Goal: Information Seeking & Learning: Learn about a topic

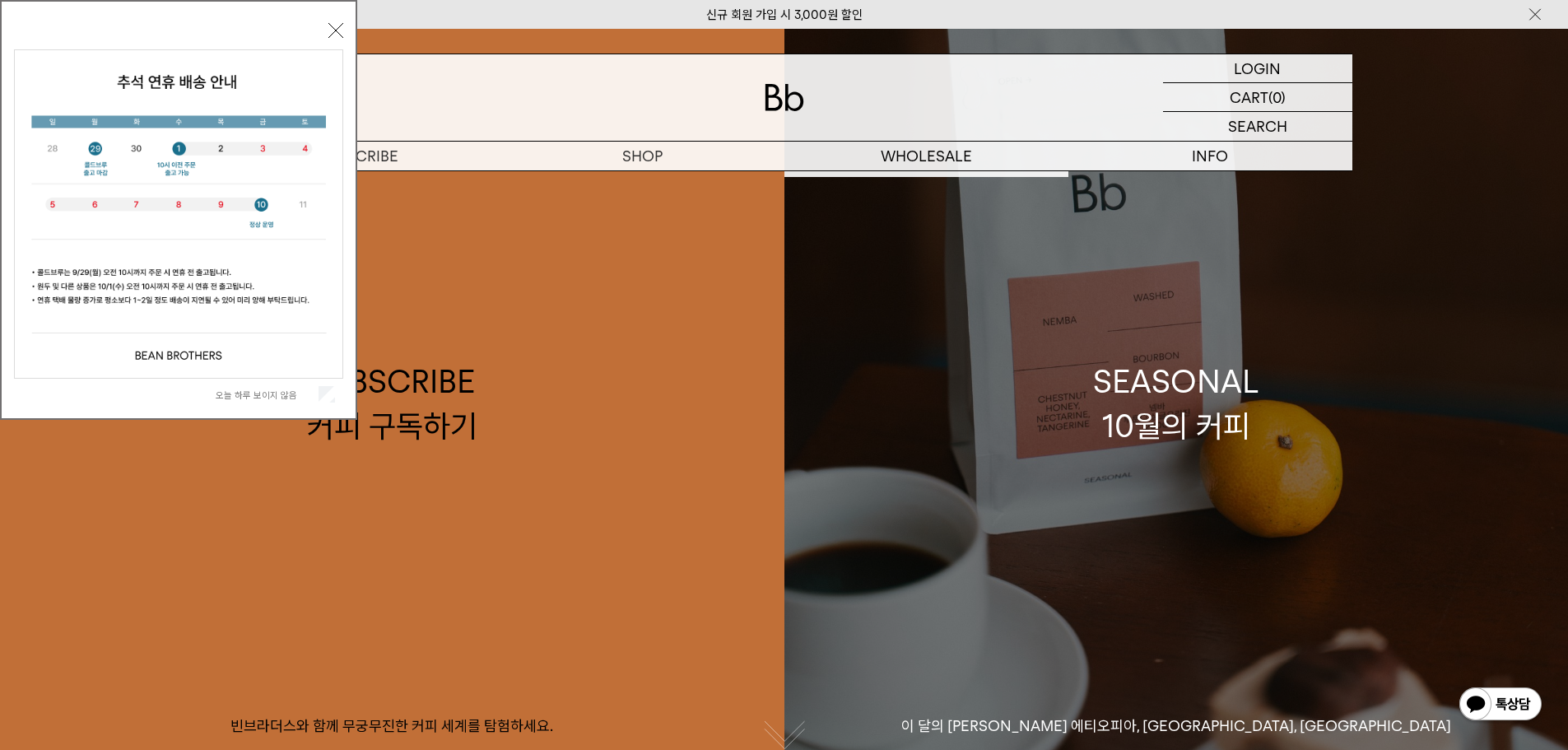
click at [1214, 393] on div "SEASONAL 10월의 커피" at bounding box center [1177, 403] width 166 height 87
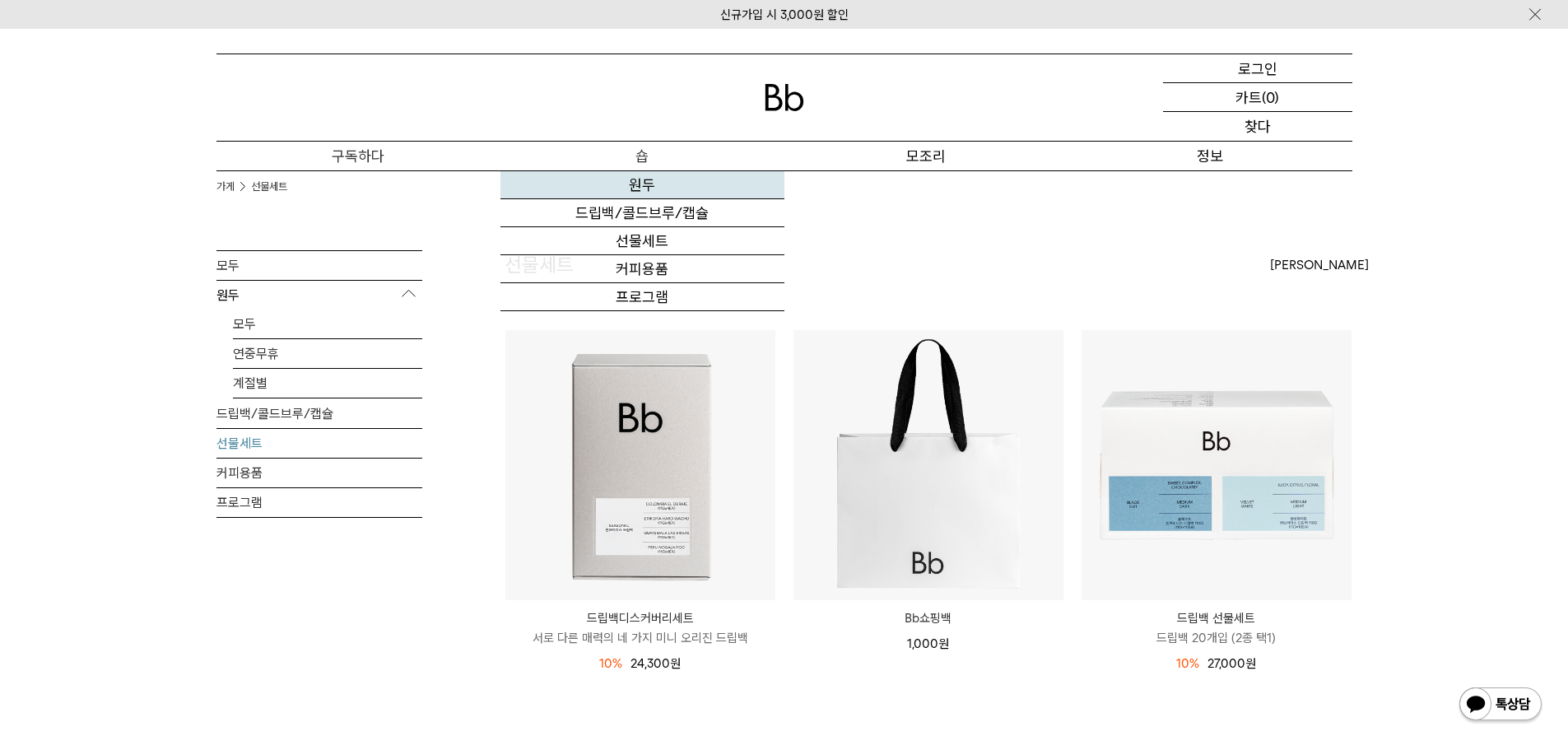
click at [667, 193] on link "원두" at bounding box center [642, 185] width 284 height 28
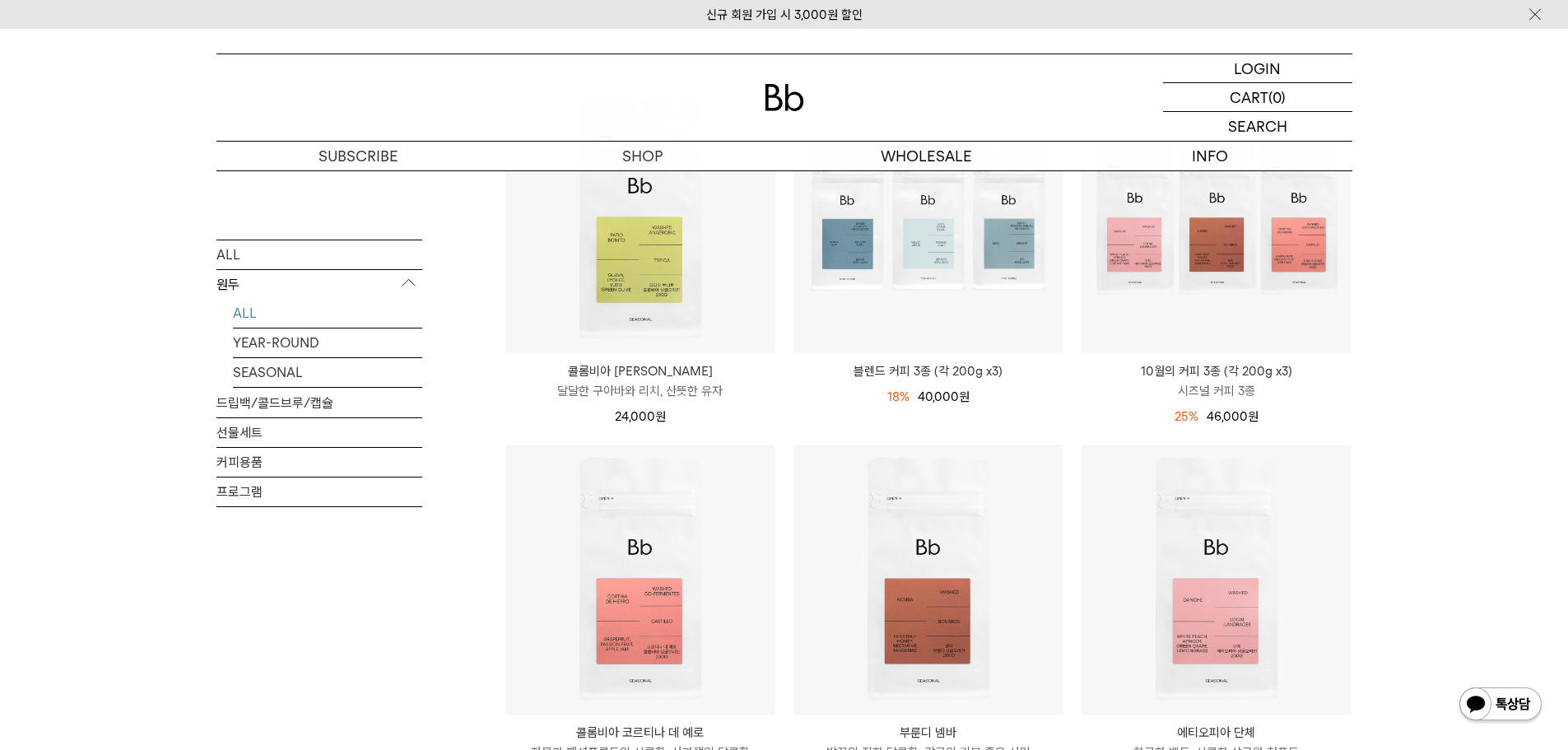
scroll to position [576, 0]
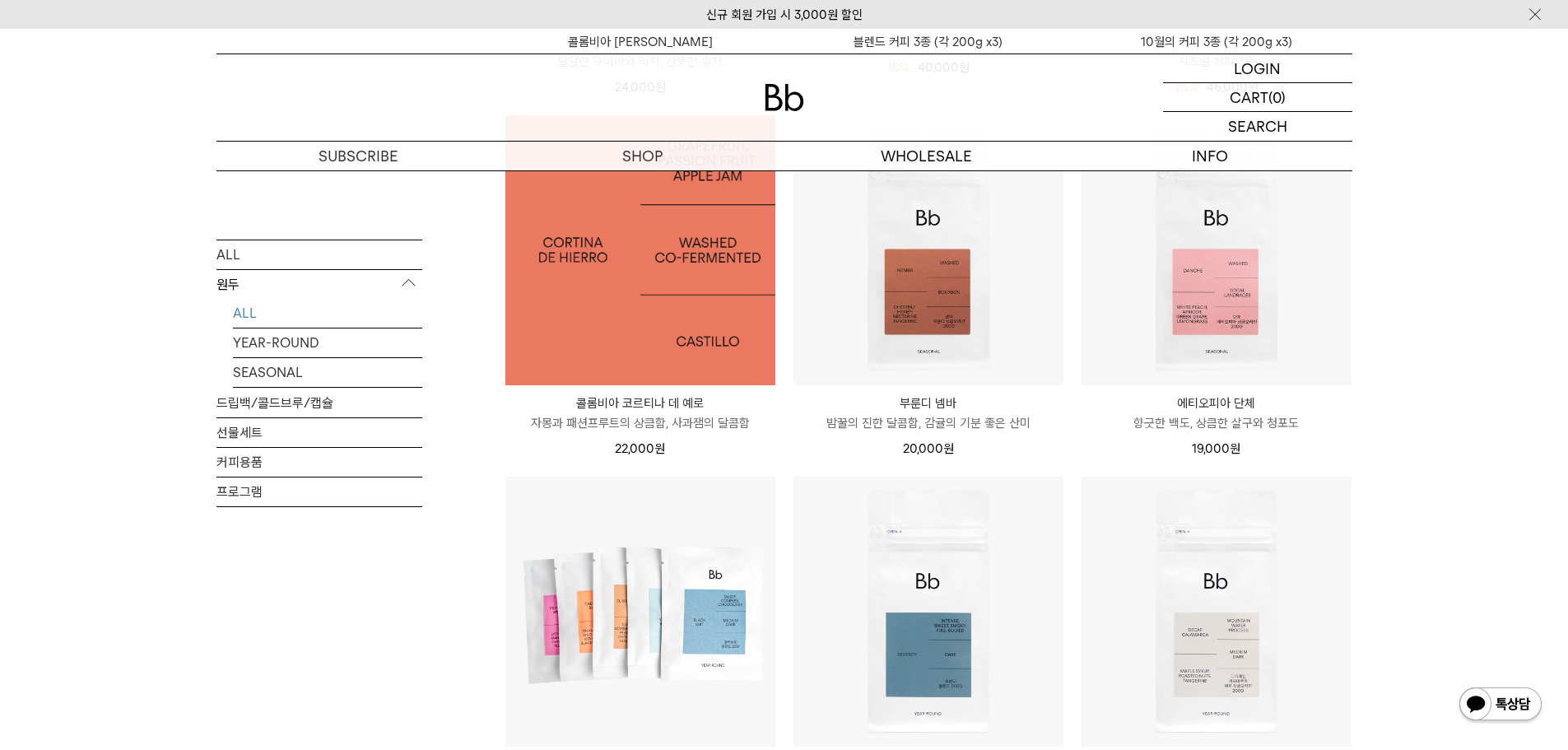
click at [743, 303] on img at bounding box center [640, 250] width 270 height 270
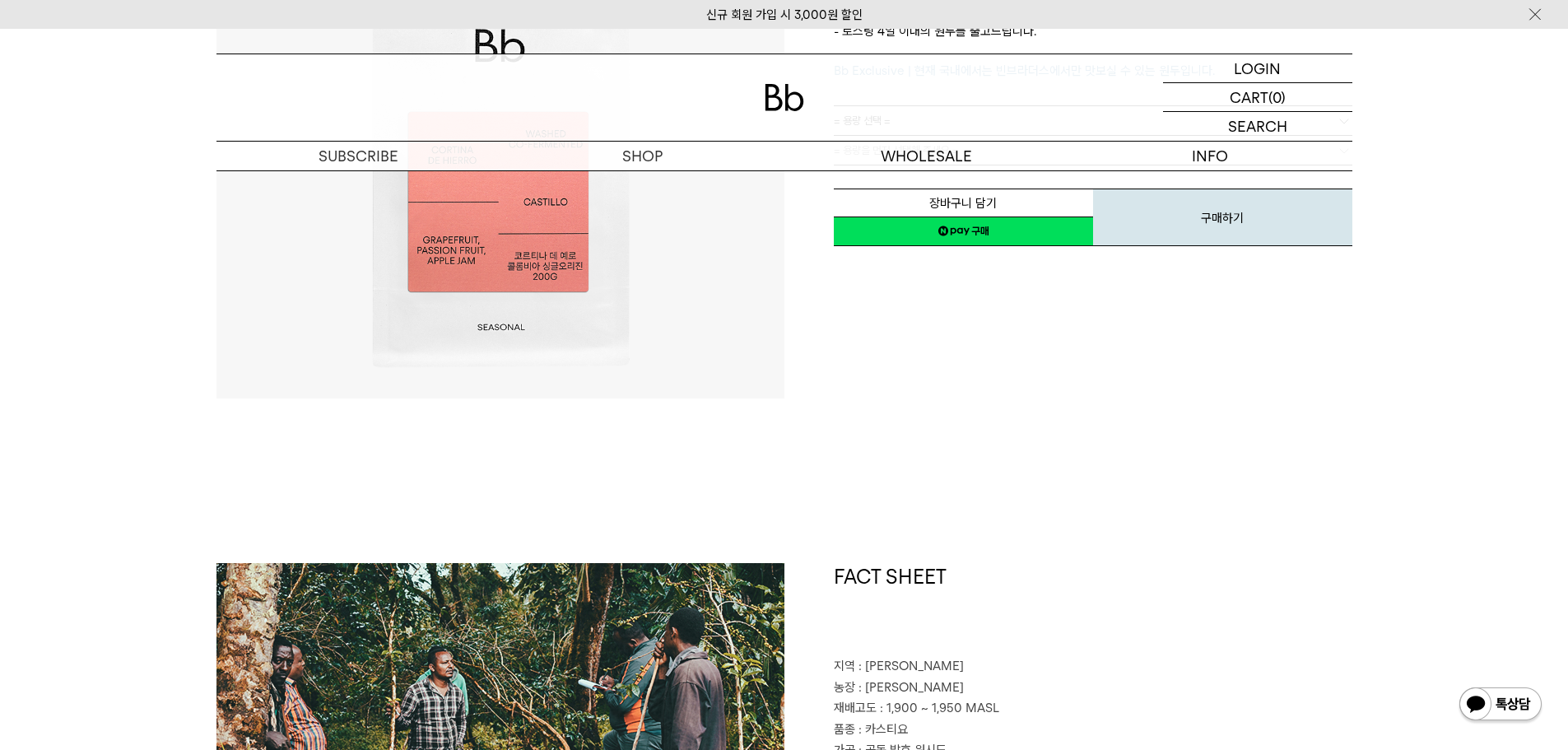
scroll to position [164, 0]
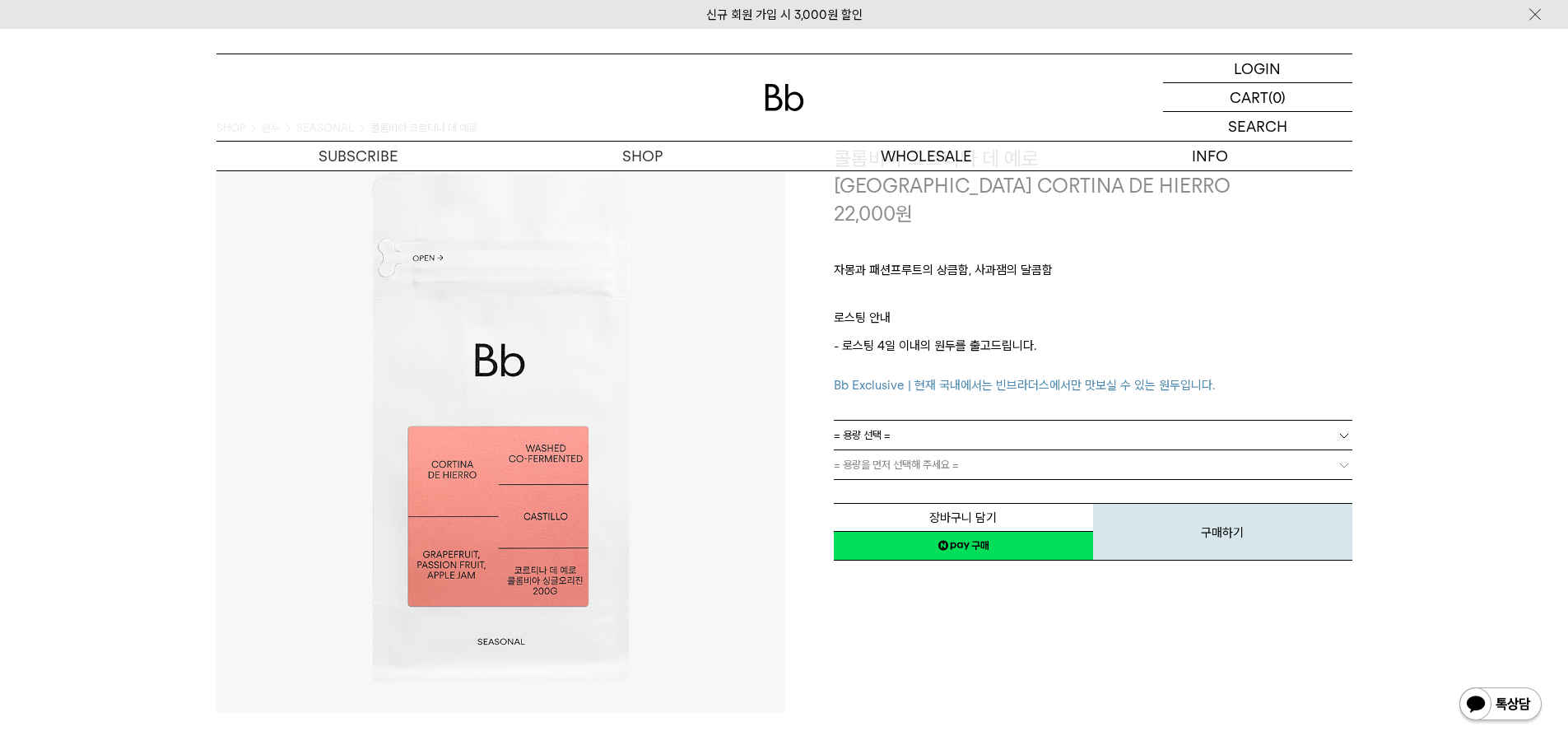
scroll to position [0, 0]
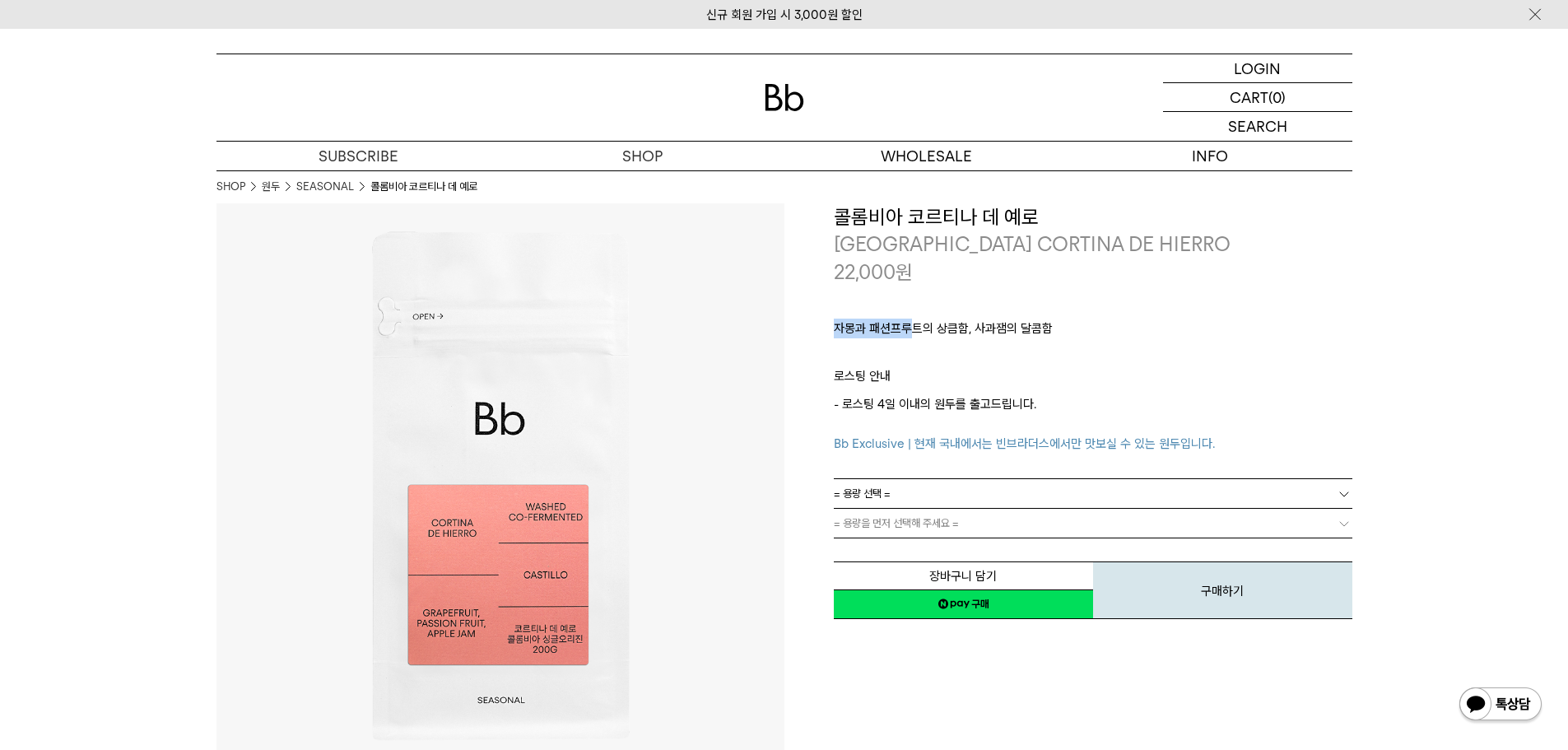
drag, startPoint x: 825, startPoint y: 320, endPoint x: 1047, endPoint y: 330, distance: 222.2
click at [1038, 330] on div "**********" at bounding box center [1068, 412] width 568 height 418
click at [1047, 330] on p "자몽과 패션프루트의 상큼함, 사과잼의 달콤함" at bounding box center [1094, 332] width 519 height 28
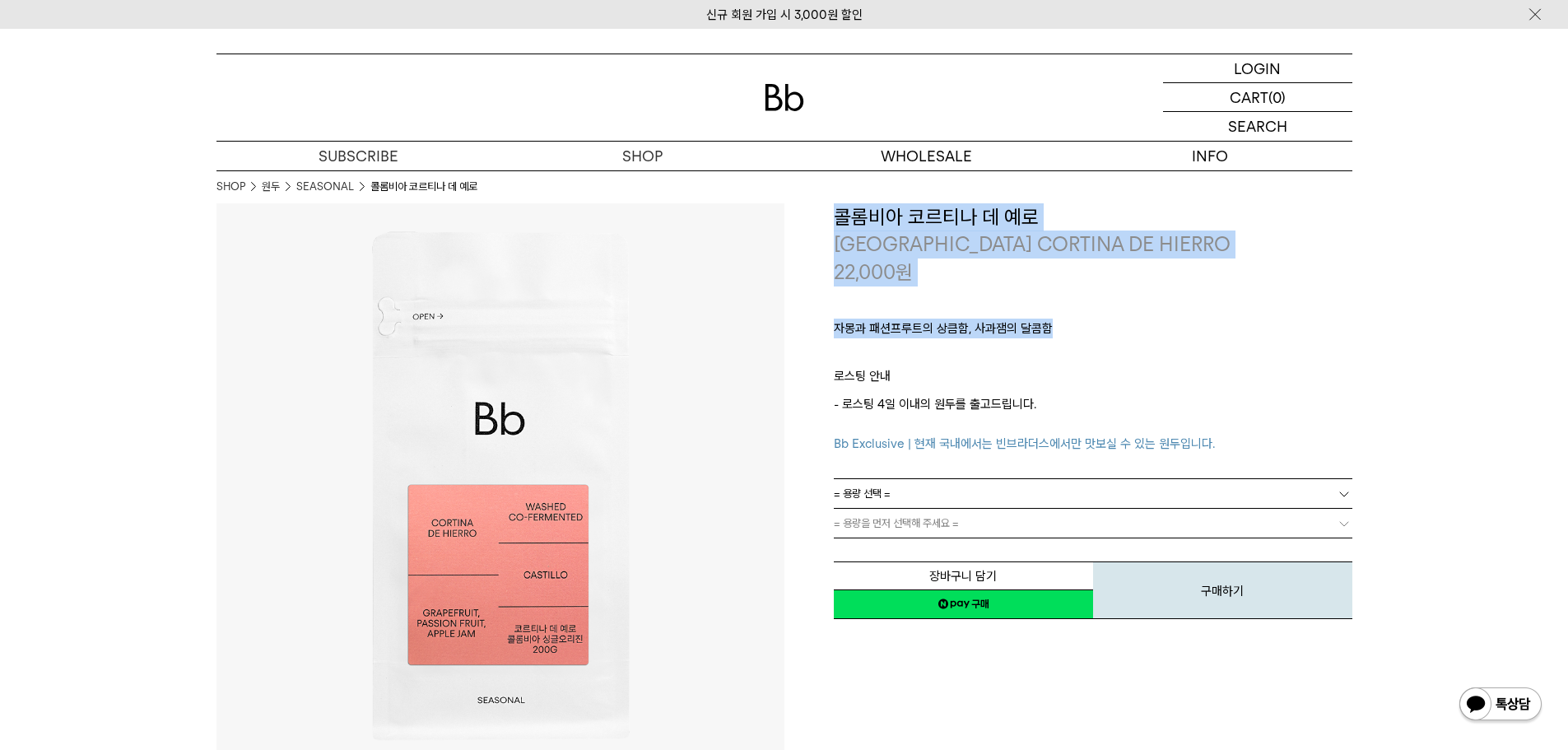
drag, startPoint x: 1102, startPoint y: 330, endPoint x: 684, endPoint y: 330, distance: 418.0
click at [684, 330] on div "**********" at bounding box center [784, 486] width 1136 height 568
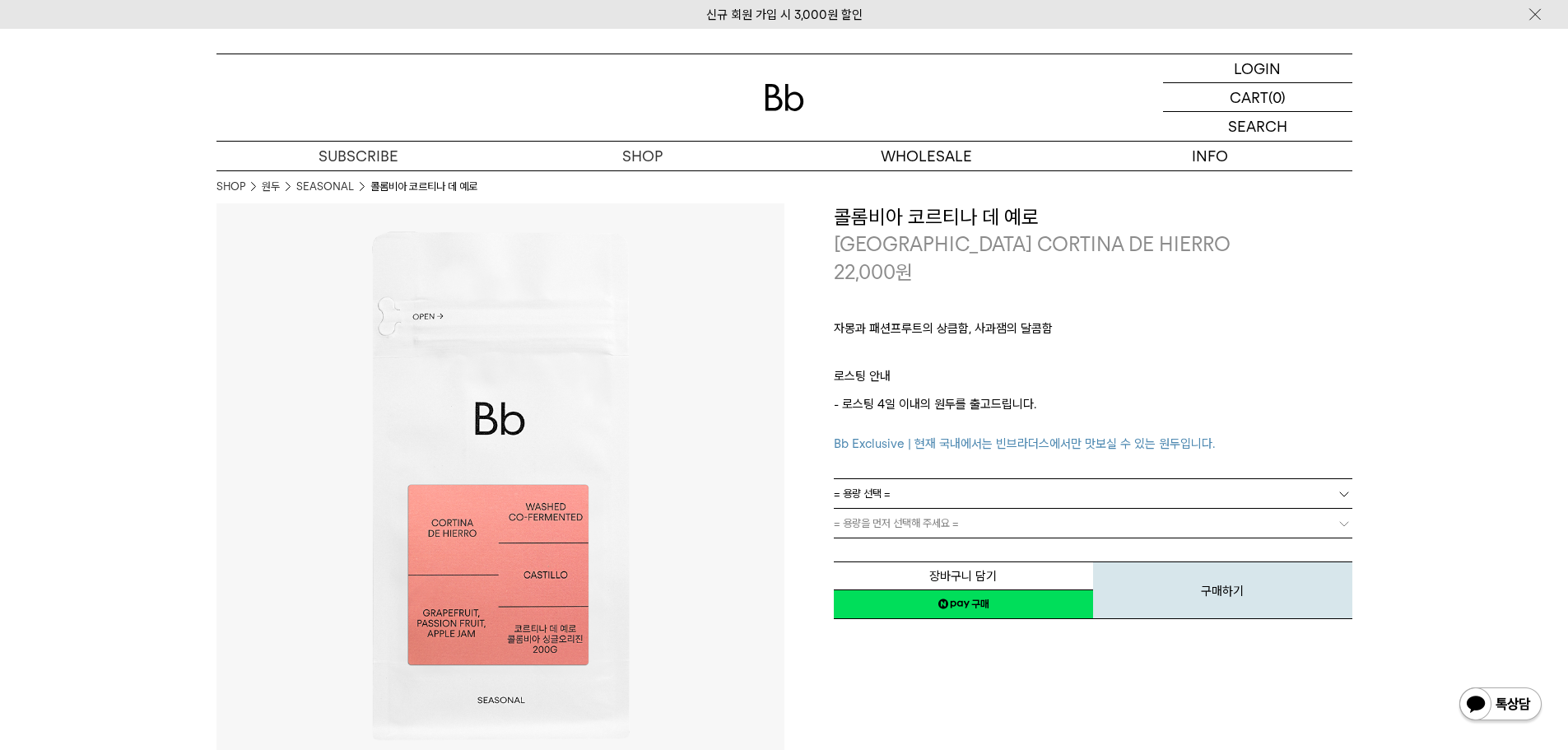
click at [1261, 383] on p "로스팅 안내" at bounding box center [1094, 380] width 519 height 28
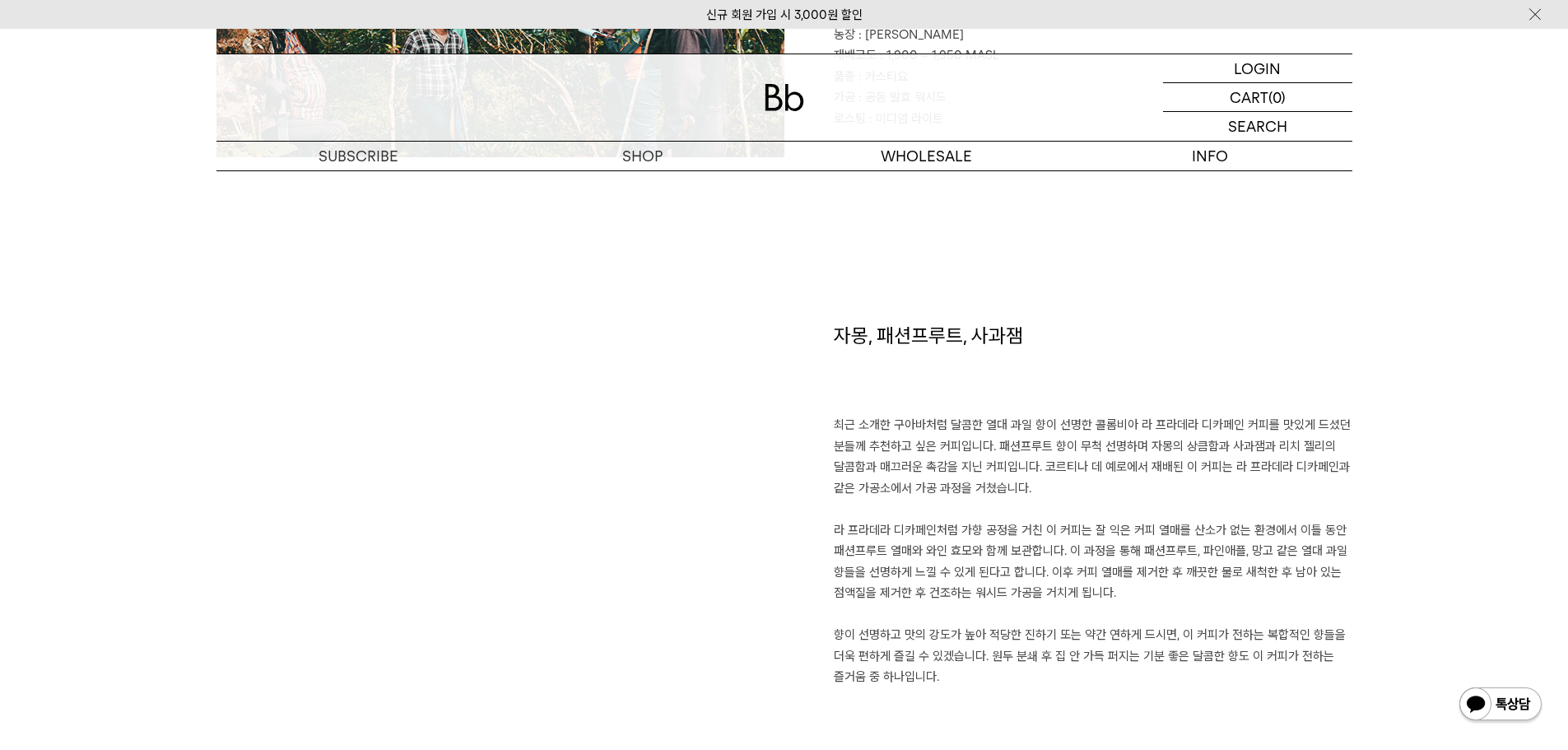
scroll to position [1152, 0]
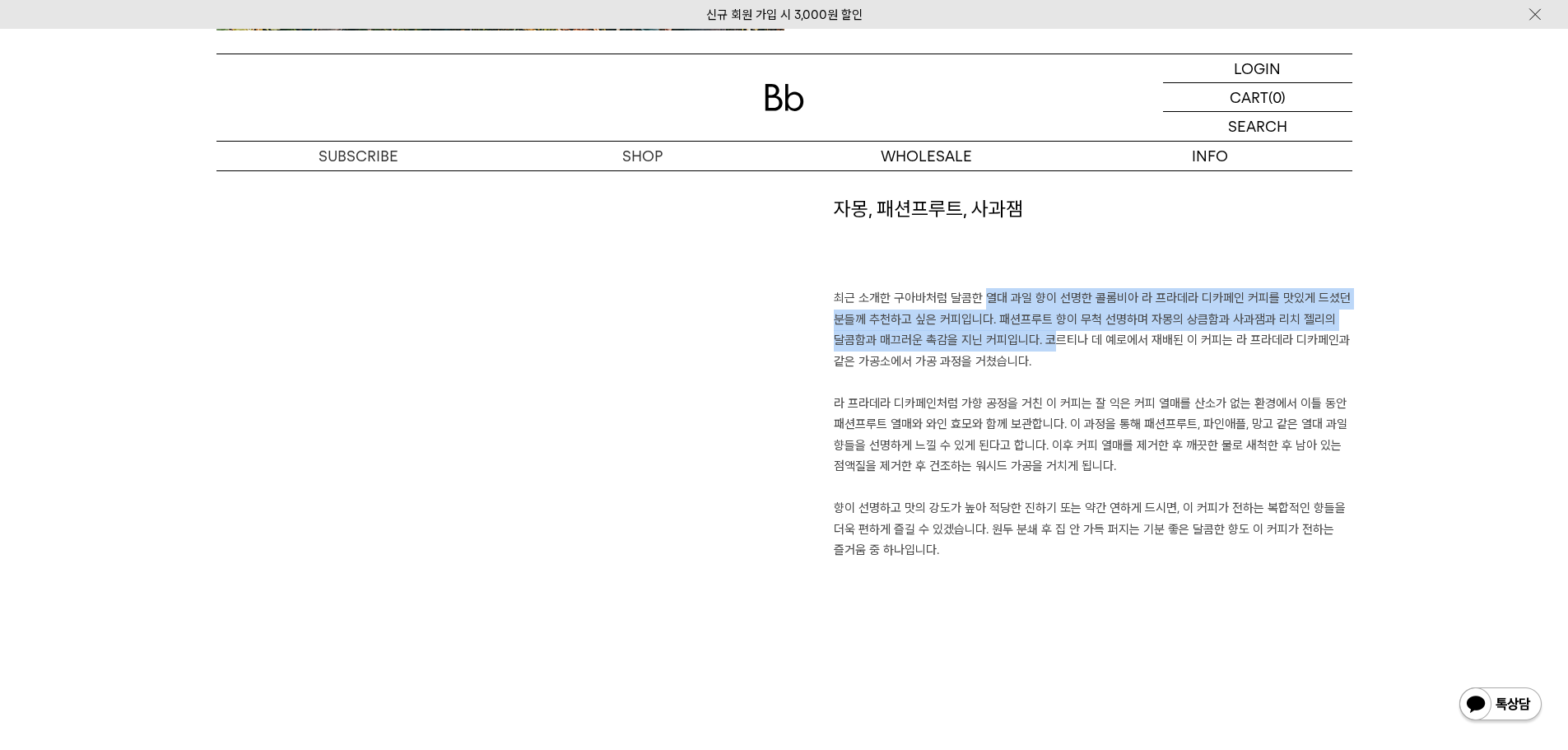
drag, startPoint x: 981, startPoint y: 299, endPoint x: 1077, endPoint y: 361, distance: 114.3
click at [1071, 357] on p "최근 소개한 구아바처럼 달콤한 열대 과일 향이 선명한 콜롬비아 라 프라데라 디카페인 커피를 맛있게 드셨던 분들께 추천하고 싶은 커피입니다. 패…" at bounding box center [1094, 424] width 519 height 273
click at [1077, 361] on p "최근 소개한 구아바처럼 달콤한 열대 과일 향이 선명한 콜롬비아 라 프라데라 디카페인 커피를 맛있게 드셨던 분들께 추천하고 싶은 커피입니다. 패…" at bounding box center [1094, 424] width 519 height 273
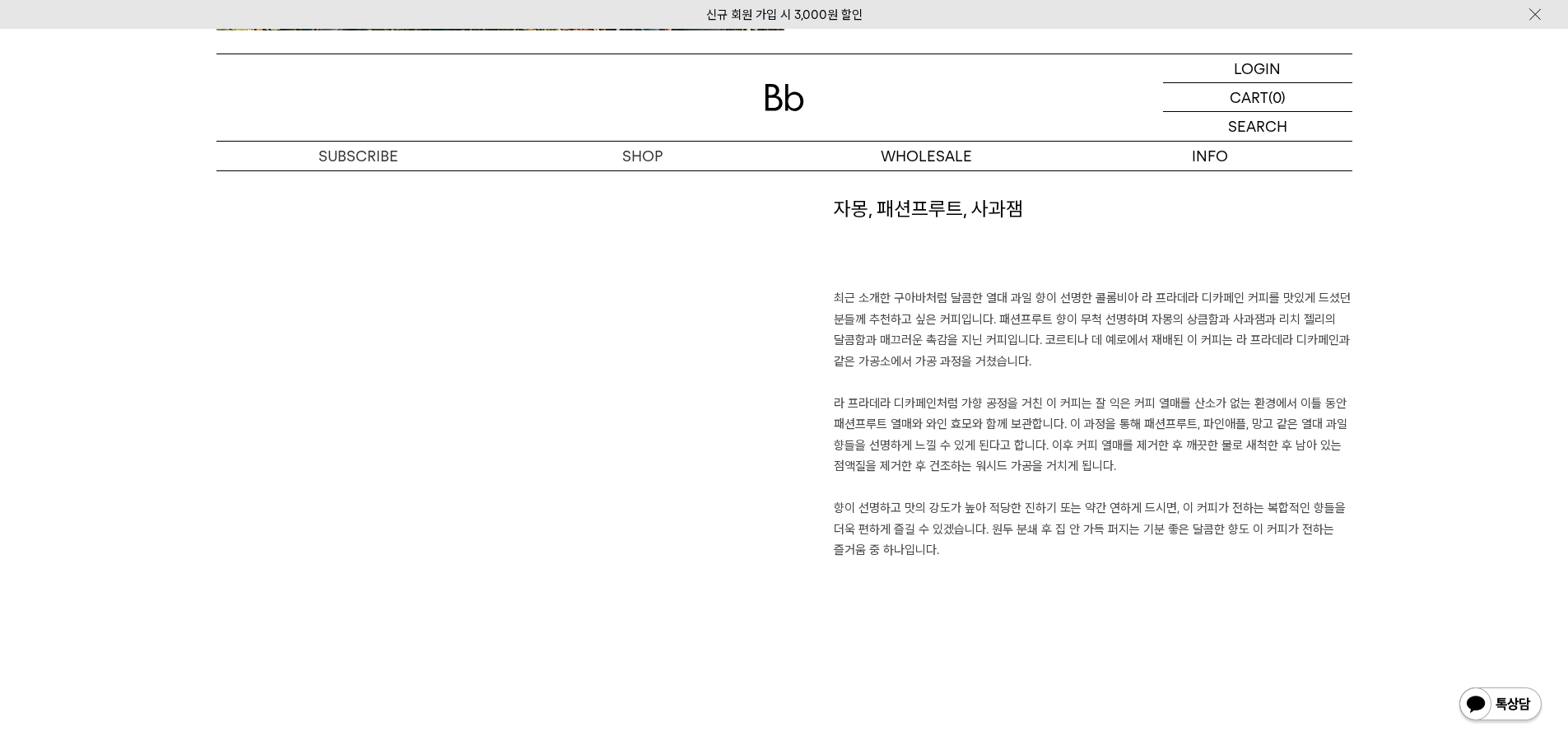
drag, startPoint x: 1056, startPoint y: 406, endPoint x: 945, endPoint y: 340, distance: 129.1
click at [938, 330] on p "최근 소개한 구아바처럼 달콤한 열대 과일 향이 선명한 콜롬비아 라 프라데라 디카페인 커피를 맛있게 드셨던 분들께 추천하고 싶은 커피입니다. 패…" at bounding box center [1094, 424] width 519 height 273
click at [1142, 436] on p "최근 소개한 구아바처럼 달콤한 열대 과일 향이 선명한 콜롬비아 라 프라데라 디카페인 커피를 맛있게 드셨던 분들께 추천하고 싶은 커피입니다. 패…" at bounding box center [1094, 424] width 519 height 273
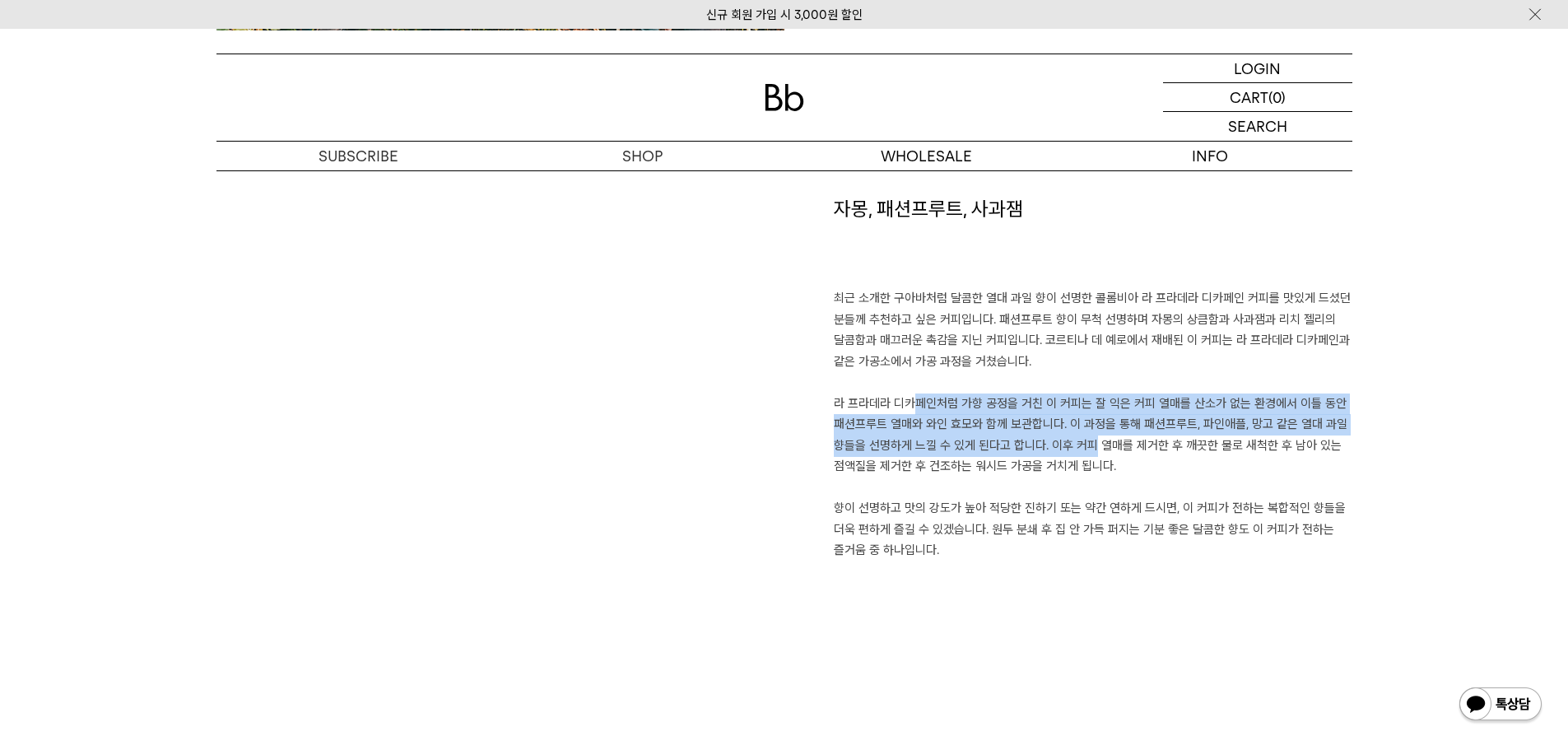
drag, startPoint x: 895, startPoint y: 401, endPoint x: 1157, endPoint y: 472, distance: 271.4
click at [1142, 467] on p "최근 소개한 구아바처럼 달콤한 열대 과일 향이 선명한 콜롬비아 라 프라데라 디카페인 커피를 맛있게 드셨던 분들께 추천하고 싶은 커피입니다. 패…" at bounding box center [1094, 424] width 519 height 273
click at [1159, 473] on p "최근 소개한 구아바처럼 달콤한 열대 과일 향이 선명한 콜롬비아 라 프라데라 디카페인 커피를 맛있게 드셨던 분들께 추천하고 싶은 커피입니다. 패…" at bounding box center [1094, 424] width 519 height 273
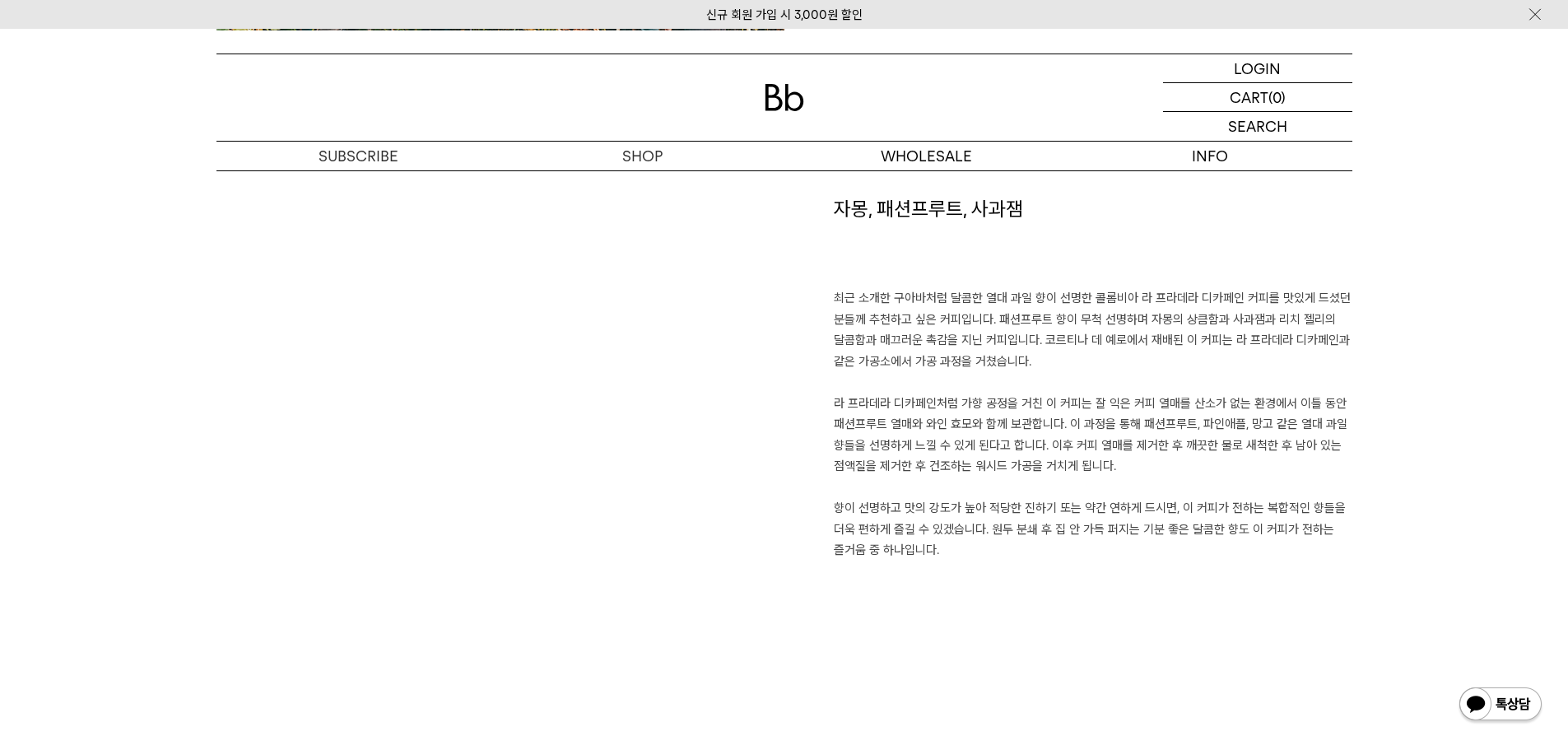
click at [971, 369] on p "최근 소개한 구아바처럼 달콤한 열대 과일 향이 선명한 콜롬비아 라 프라데라 디카페인 커피를 맛있게 드셨던 분들께 추천하고 싶은 커피입니다. 패…" at bounding box center [1094, 424] width 519 height 273
click at [1189, 444] on p "최근 소개한 구아바처럼 달콤한 열대 과일 향이 선명한 콜롬비아 라 프라데라 디카페인 커피를 맛있게 드셨던 분들께 추천하고 싶은 커피입니다. 패…" at bounding box center [1094, 424] width 519 height 273
drag, startPoint x: 1135, startPoint y: 458, endPoint x: 981, endPoint y: 383, distance: 171.3
click at [963, 378] on p "최근 소개한 구아바처럼 달콤한 열대 과일 향이 선명한 콜롬비아 라 프라데라 디카페인 커피를 맛있게 드셨던 분들께 추천하고 싶은 커피입니다. 패…" at bounding box center [1094, 424] width 519 height 273
click at [1261, 473] on p "최근 소개한 구아바처럼 달콤한 열대 과일 향이 선명한 콜롬비아 라 프라데라 디카페인 커피를 맛있게 드셨던 분들께 추천하고 싶은 커피입니다. 패…" at bounding box center [1094, 424] width 519 height 273
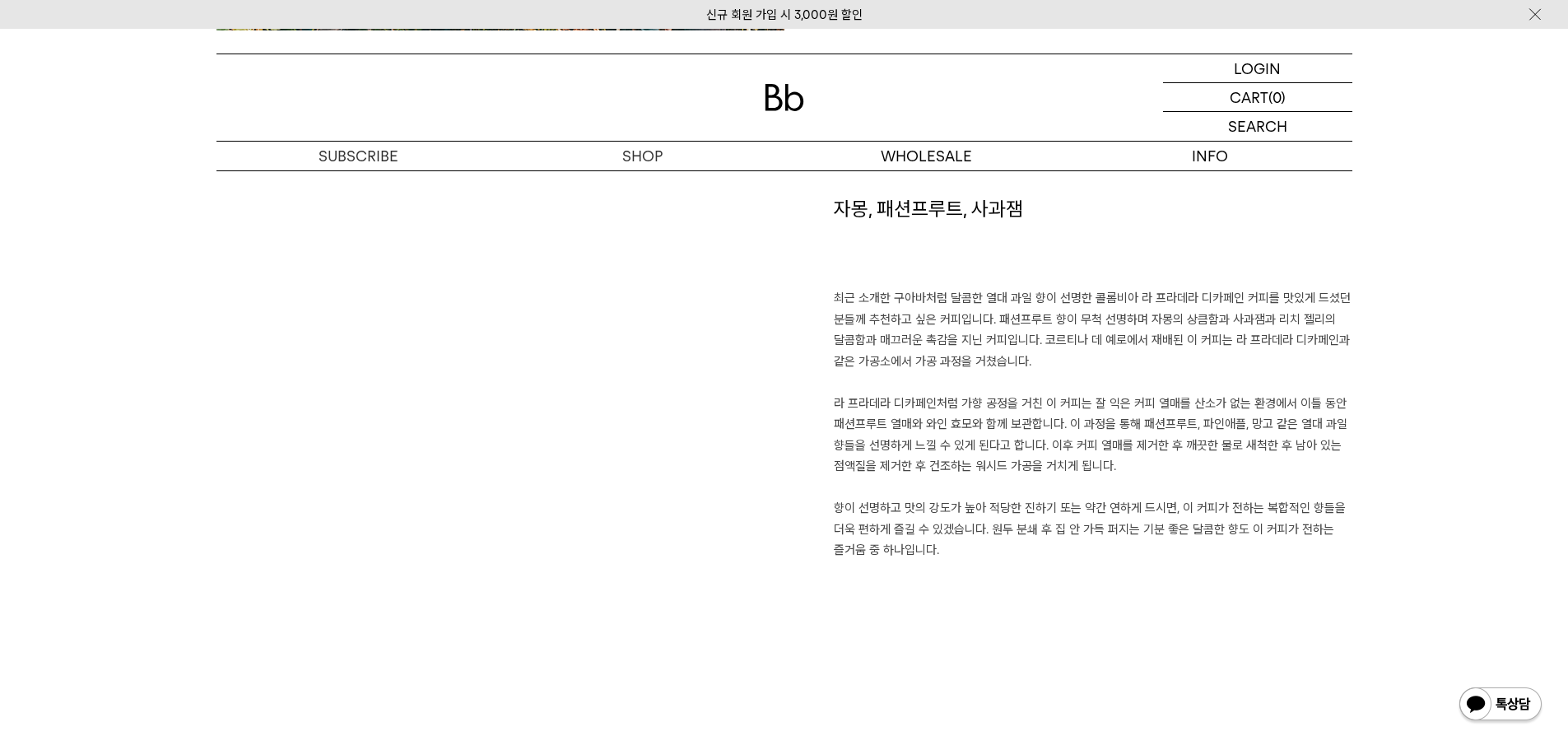
drag, startPoint x: 1060, startPoint y: 546, endPoint x: 1003, endPoint y: 498, distance: 74.5
click at [1000, 499] on p "최근 소개한 구아바처럼 달콤한 열대 과일 향이 선명한 콜롬비아 라 프라데라 디카페인 커피를 맛있게 드셨던 분들께 추천하고 싶은 커피입니다. 패…" at bounding box center [1094, 424] width 519 height 273
click at [1261, 572] on div "자몽, 패션프루트, 사과잼 최근 소개한 구아바처럼 달콤한 열대 과일 향이 선명한 콜롬비아 라 프라데라 디카페인 커피를 맛있게 드셨던 분들께 추…" at bounding box center [1068, 408] width 568 height 426
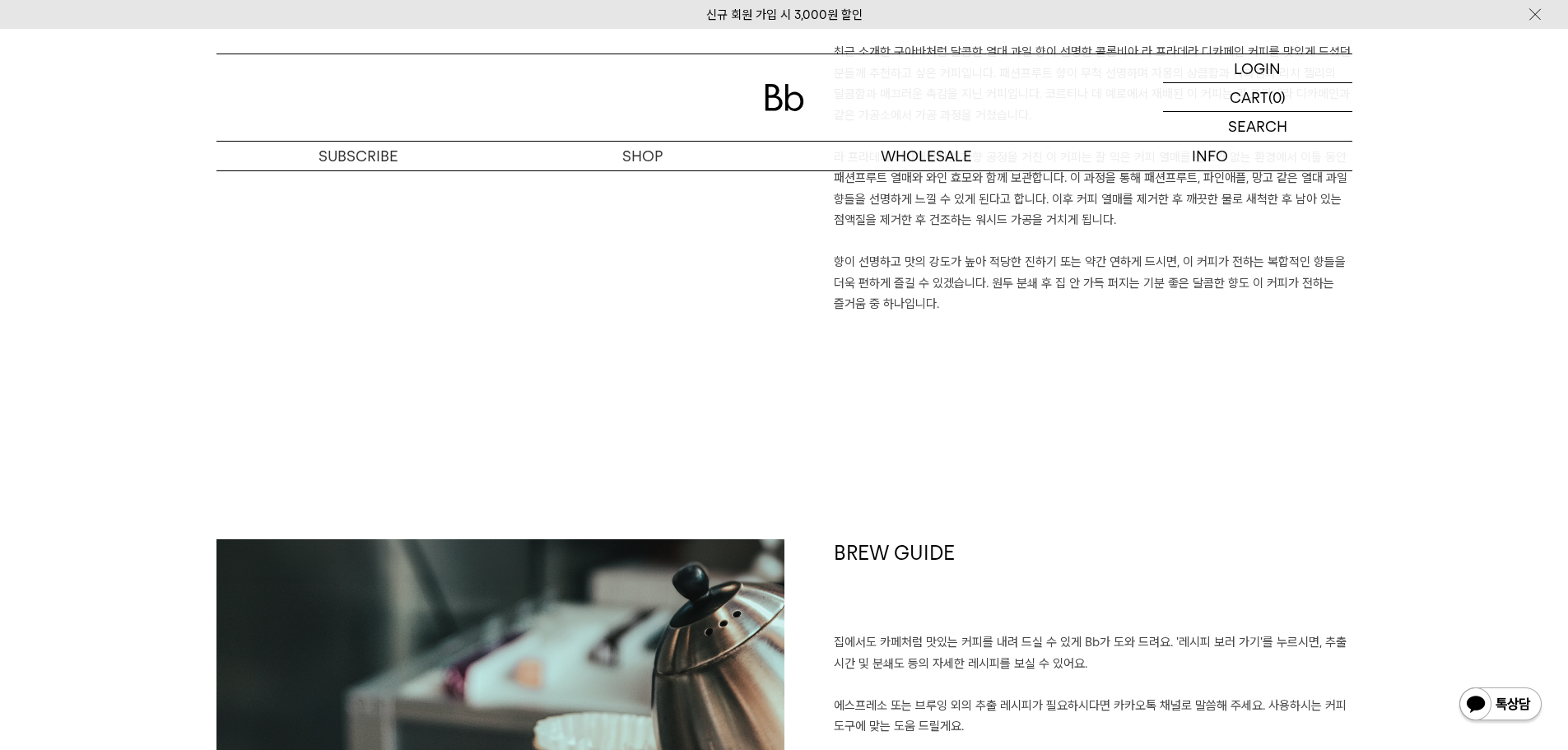
scroll to position [1399, 0]
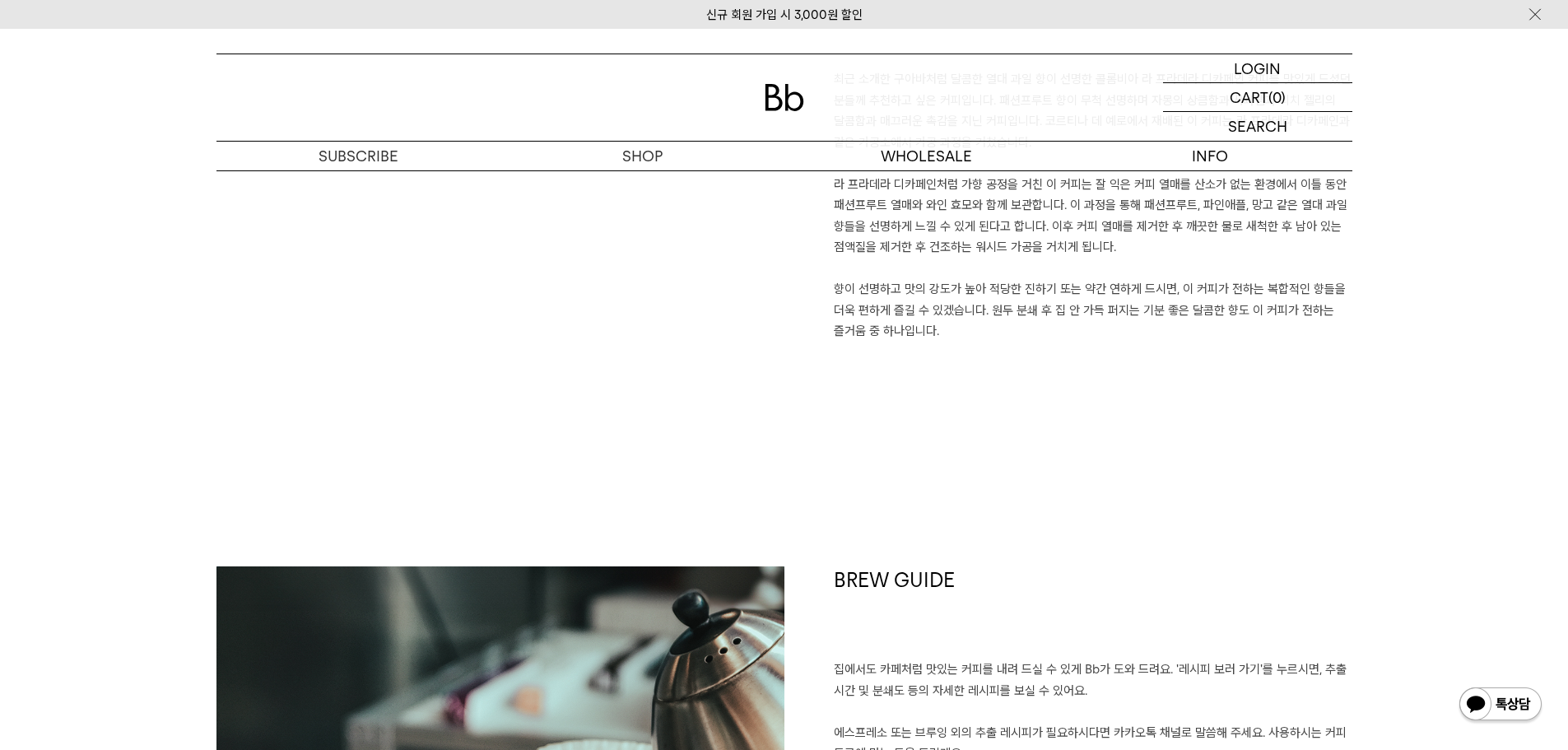
drag, startPoint x: 1434, startPoint y: 576, endPoint x: 1433, endPoint y: 555, distance: 21.0
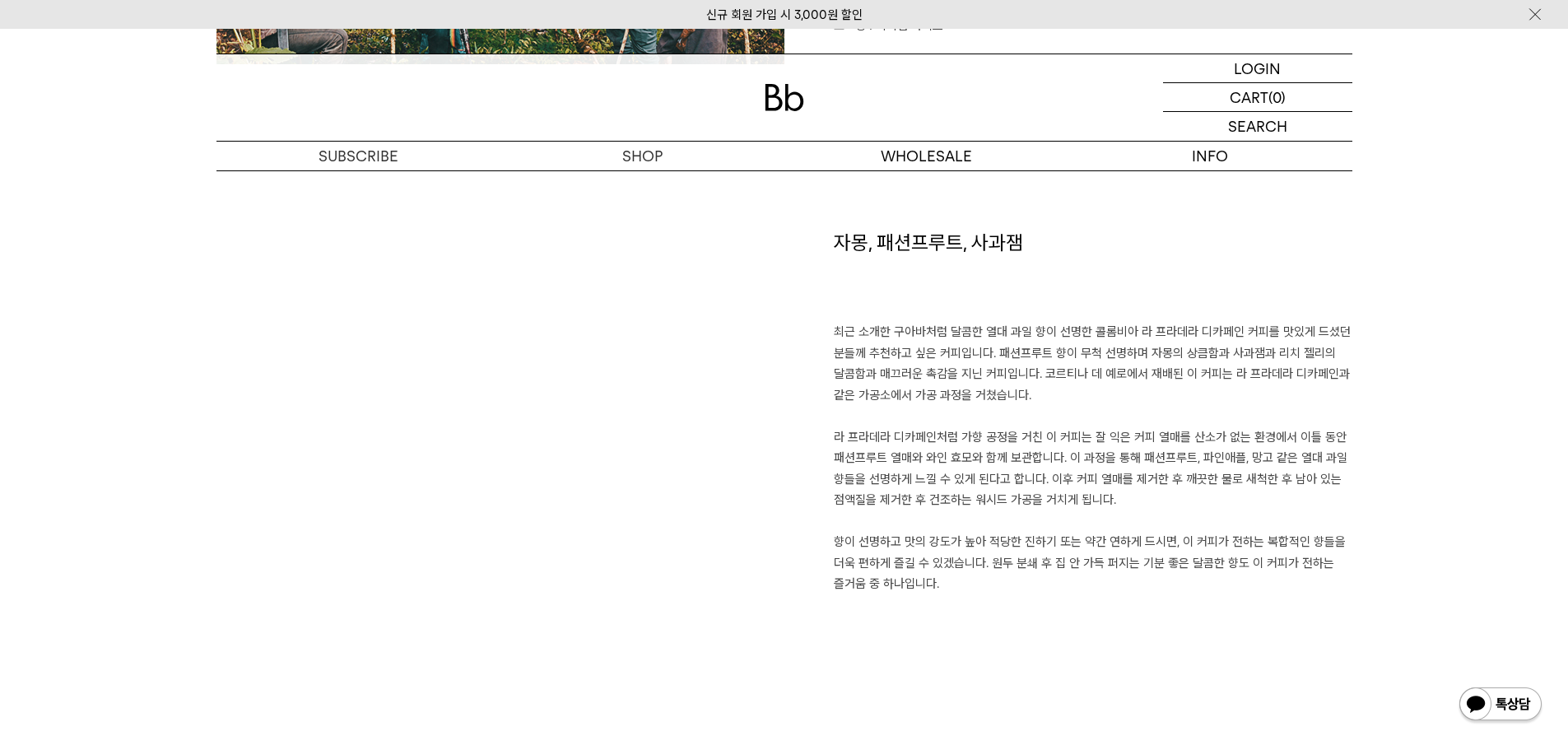
drag, startPoint x: 1403, startPoint y: 597, endPoint x: 1402, endPoint y: 572, distance: 25.0
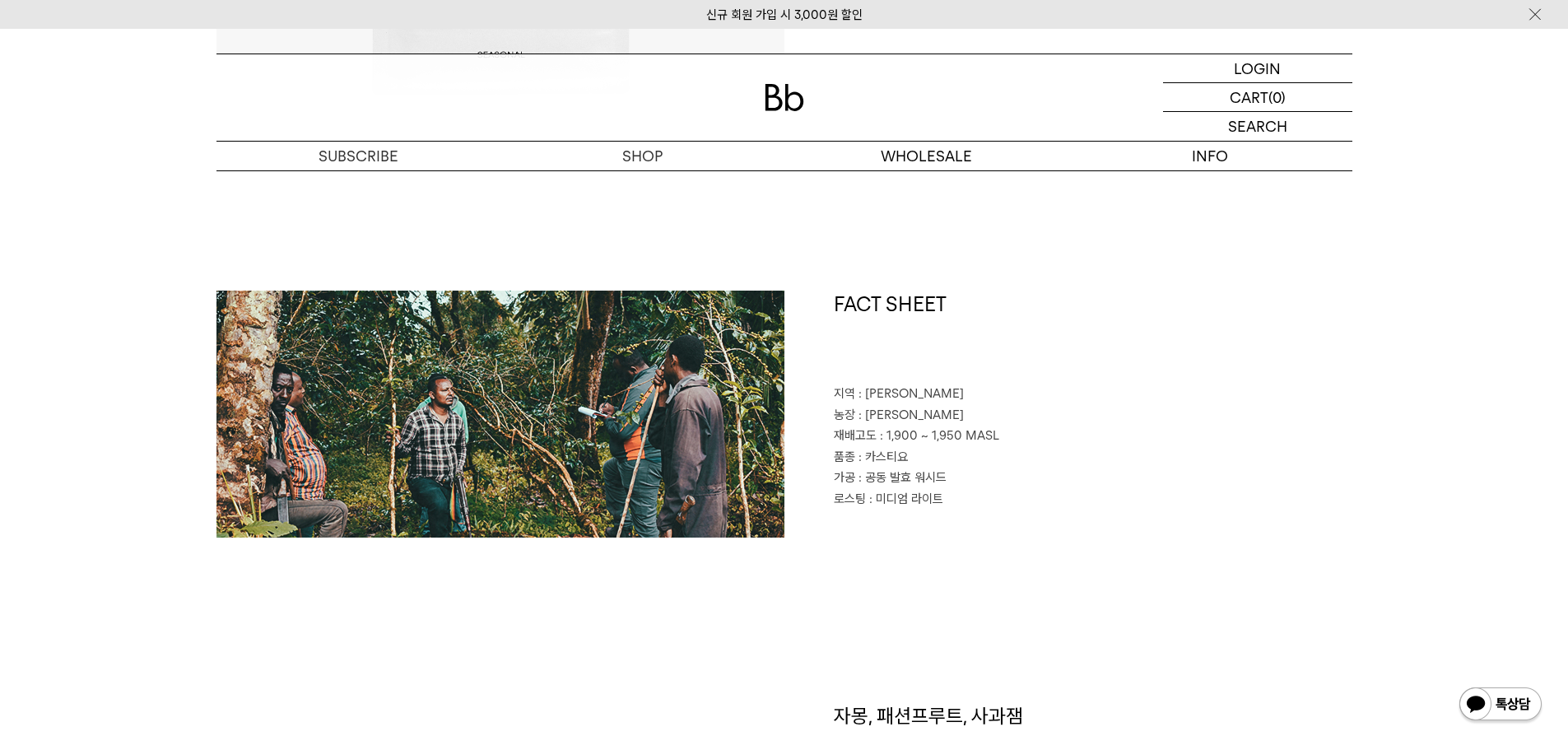
scroll to position [0, 0]
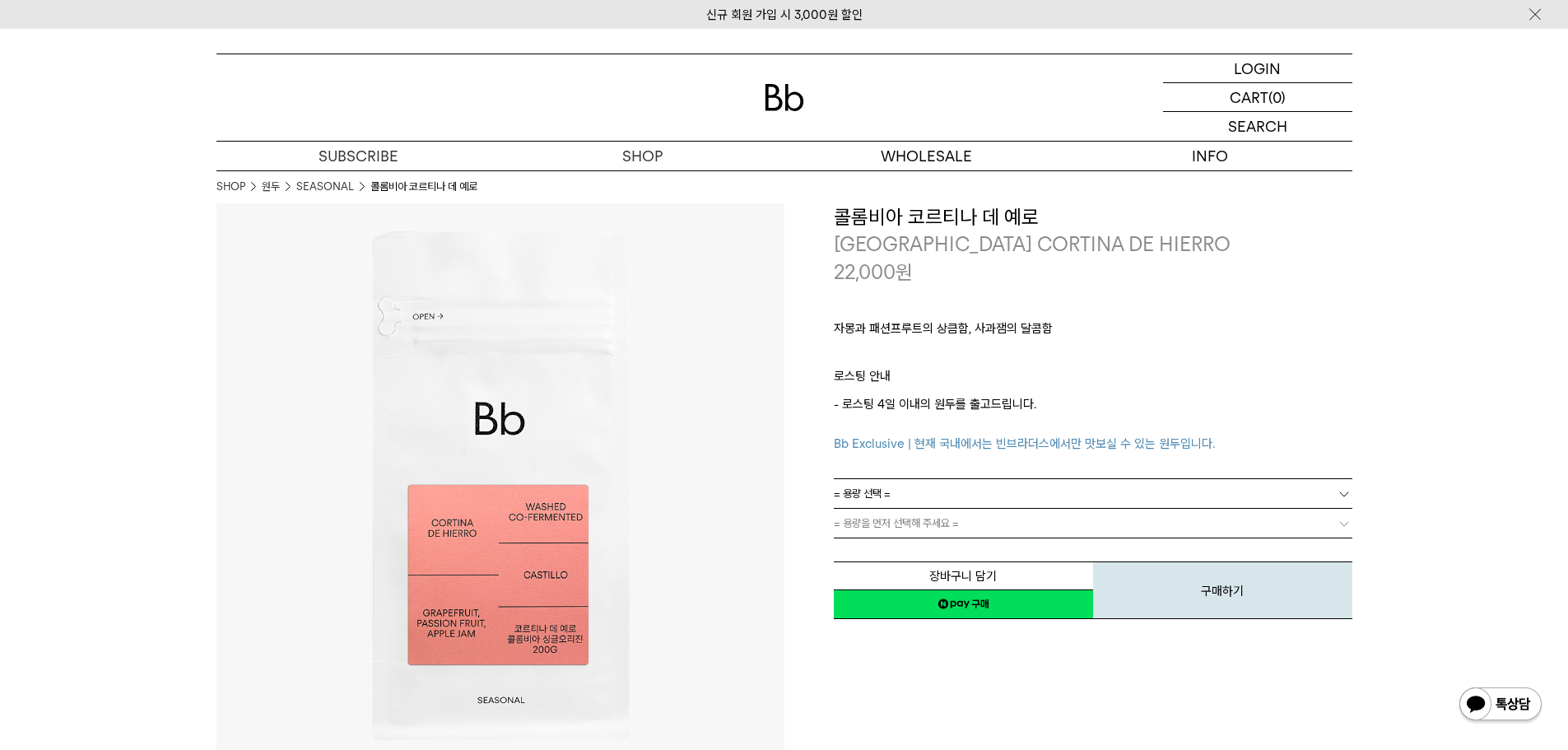
drag, startPoint x: 1404, startPoint y: 609, endPoint x: 1392, endPoint y: 330, distance: 279.3
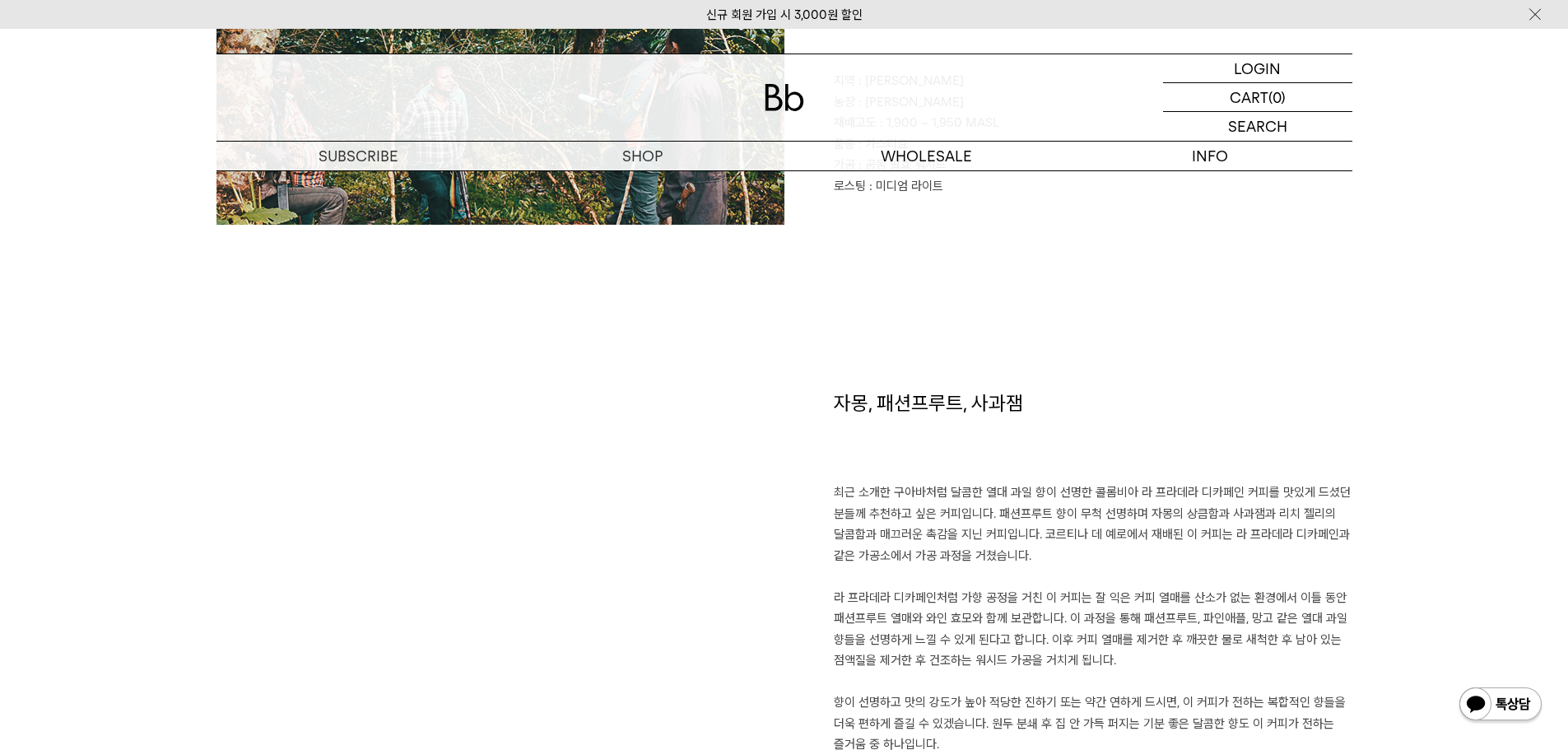
scroll to position [576, 0]
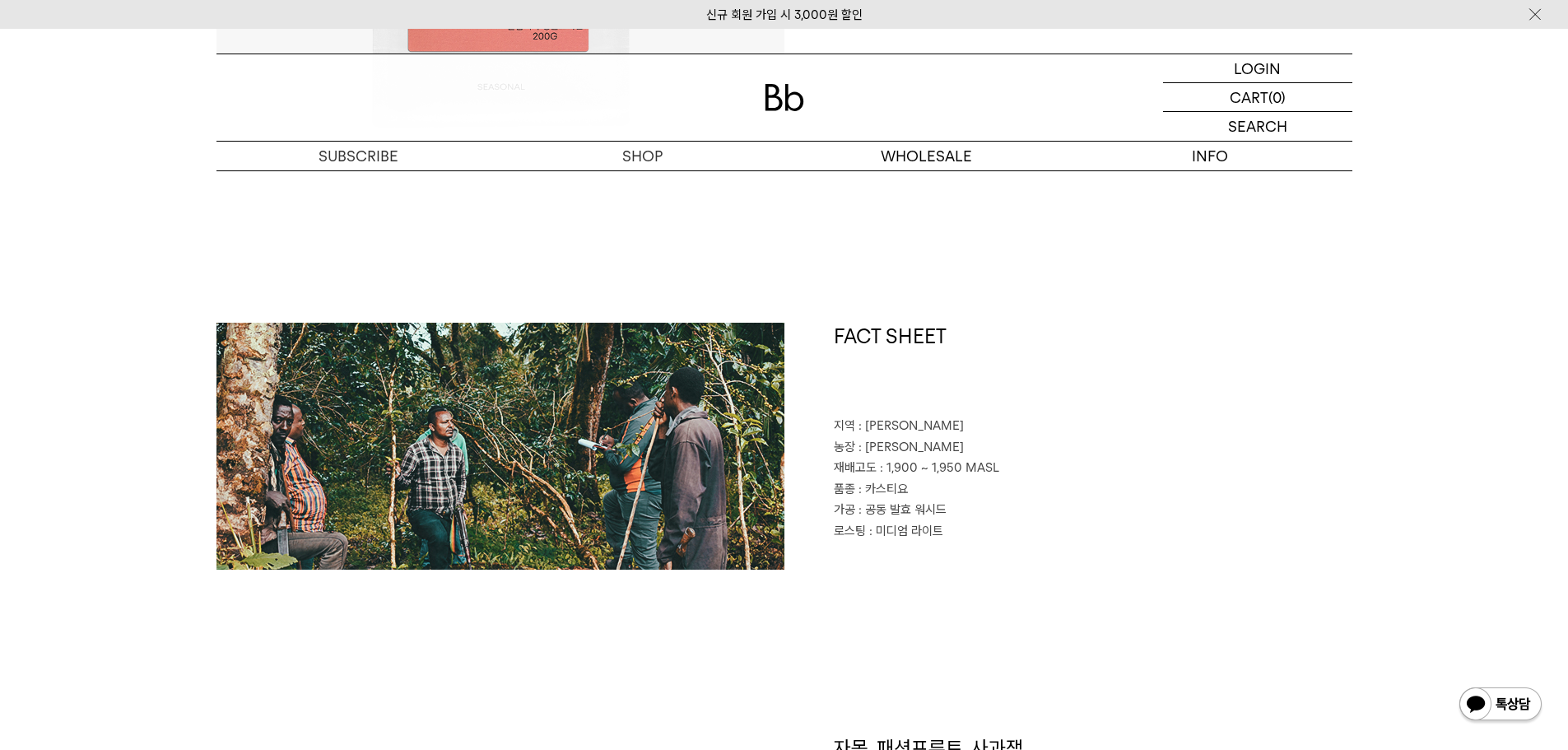
drag, startPoint x: 1350, startPoint y: 581, endPoint x: 1351, endPoint y: 610, distance: 29.0
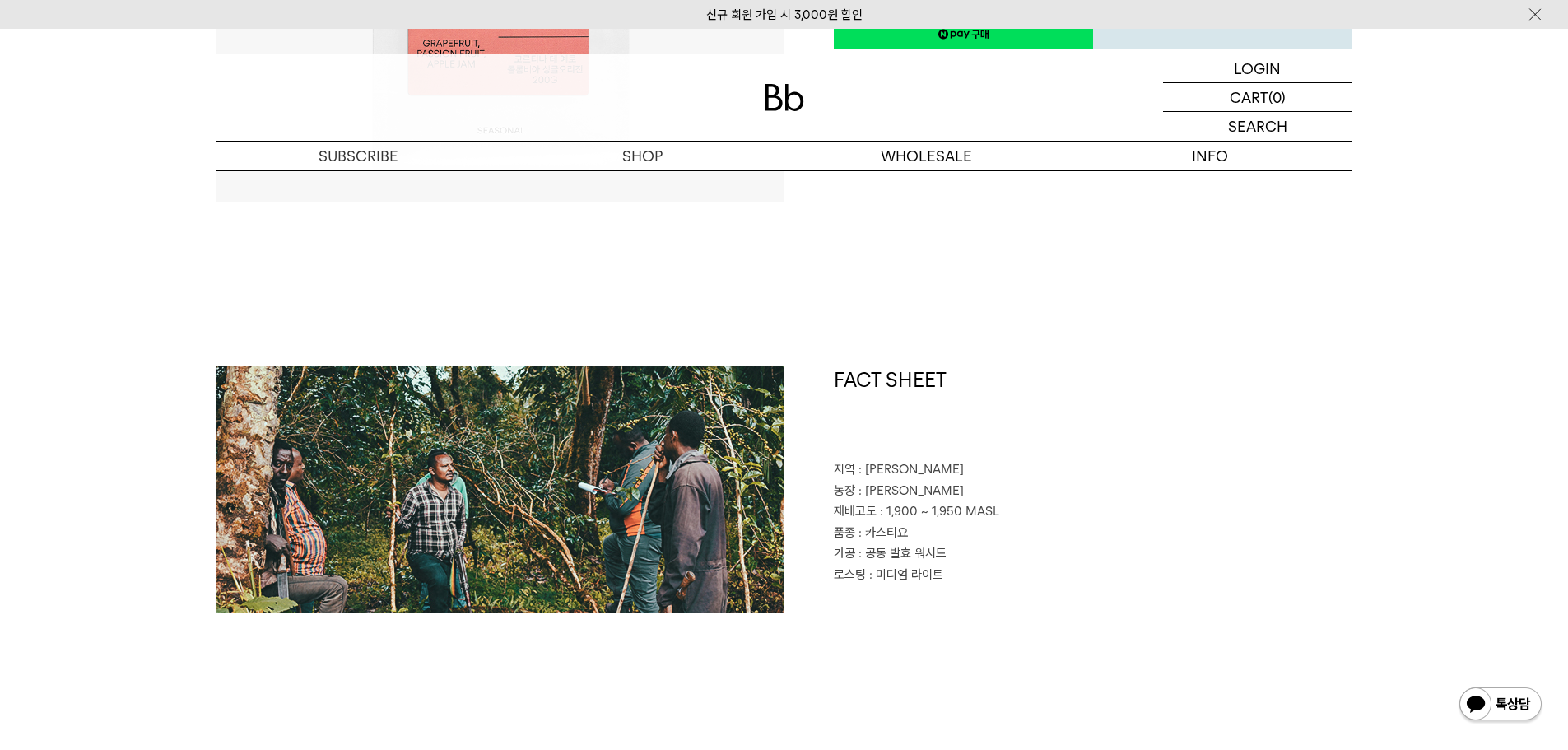
drag, startPoint x: 1362, startPoint y: 623, endPoint x: 1362, endPoint y: 579, distance: 44.0
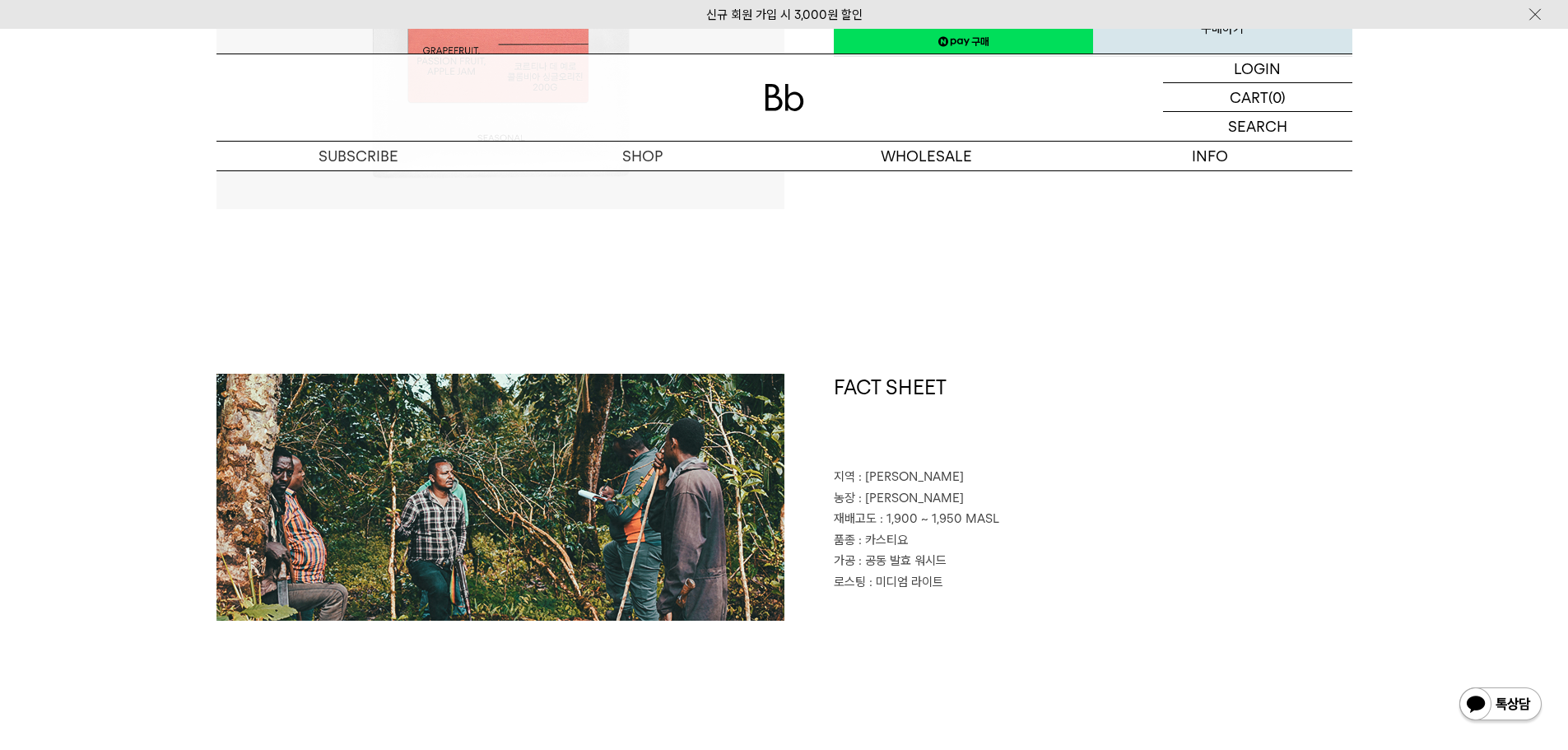
scroll to position [0, 0]
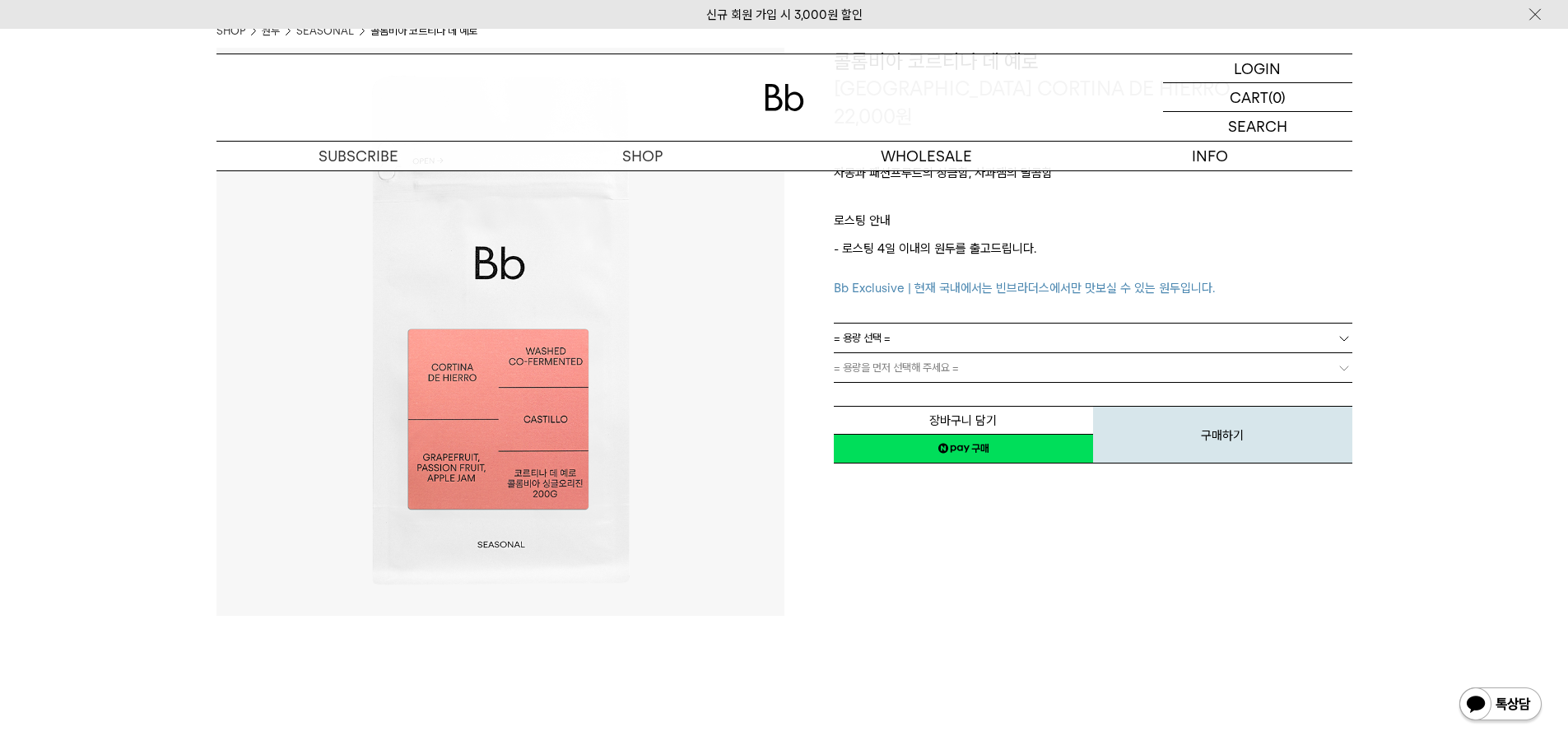
drag, startPoint x: 1357, startPoint y: 397, endPoint x: 1376, endPoint y: 400, distance: 19.2
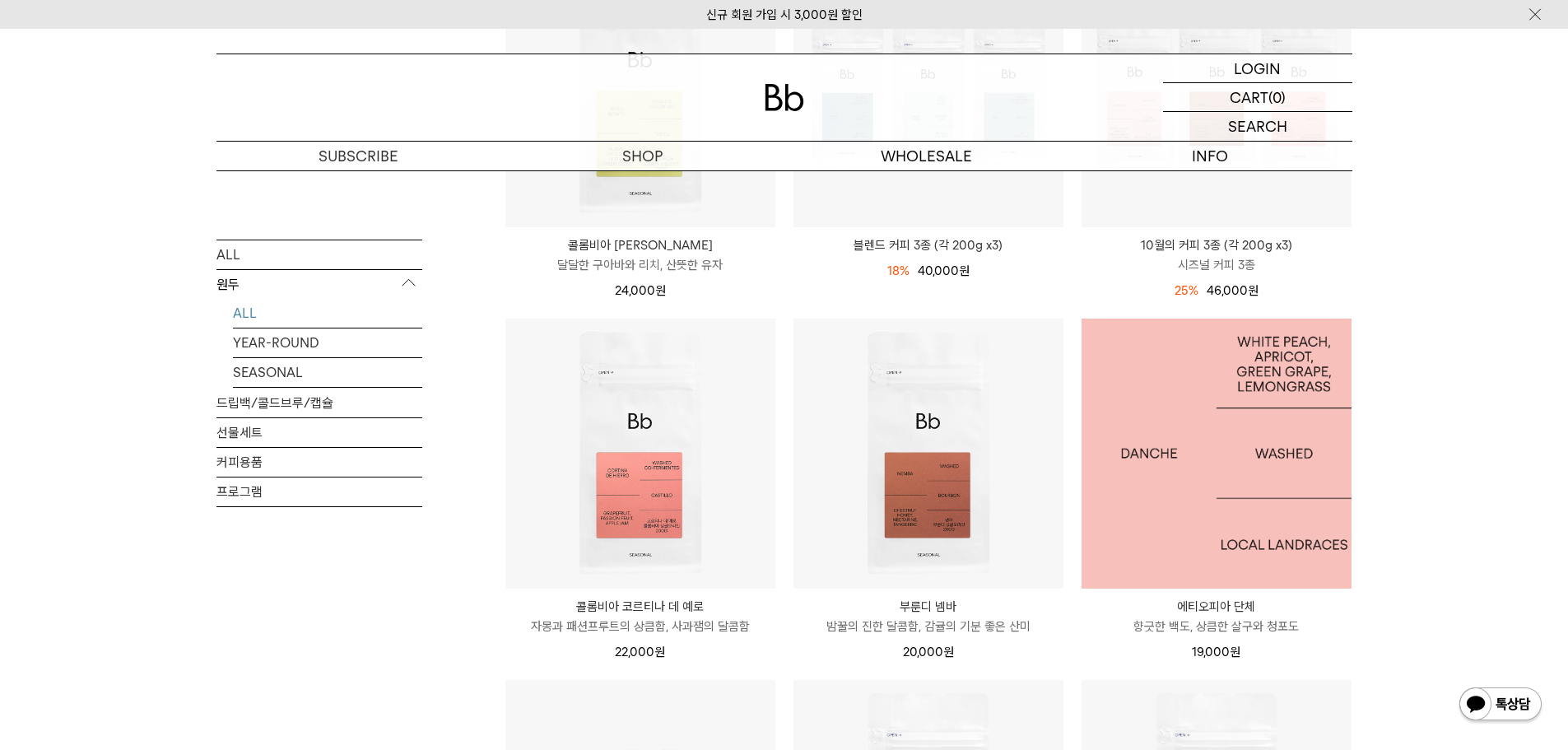
scroll to position [218, 0]
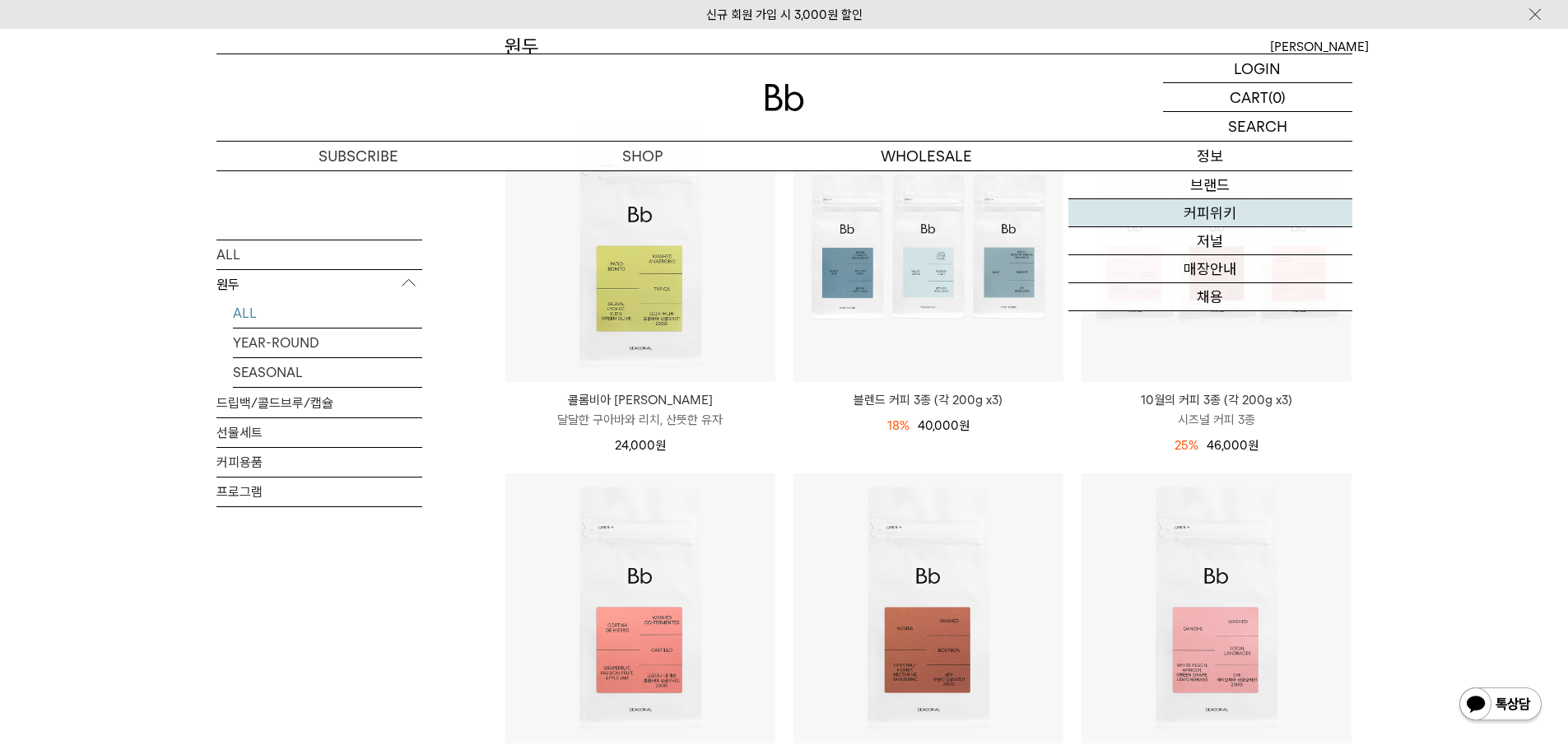
click at [1250, 217] on link "커피위키" at bounding box center [1211, 213] width 284 height 28
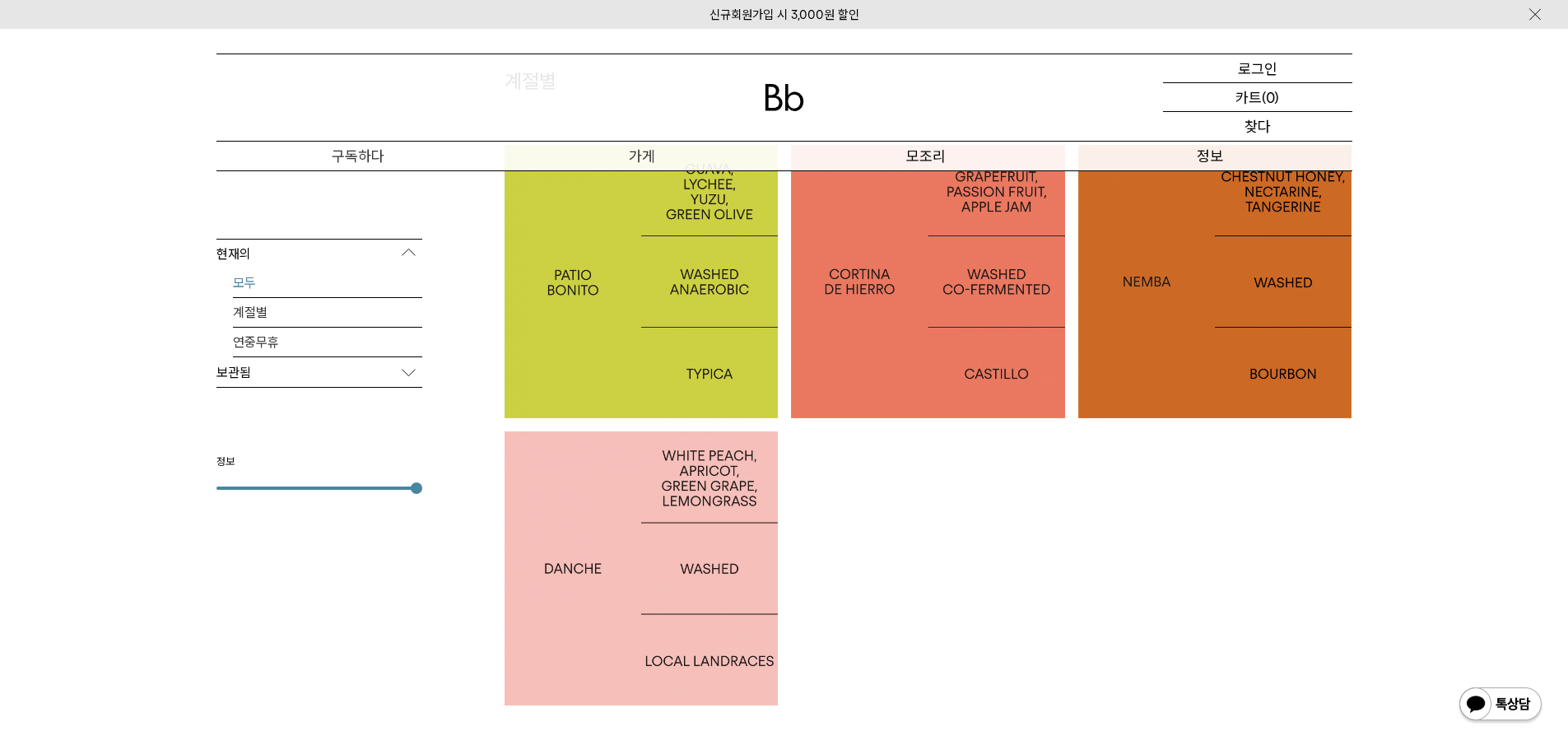
scroll to position [494, 0]
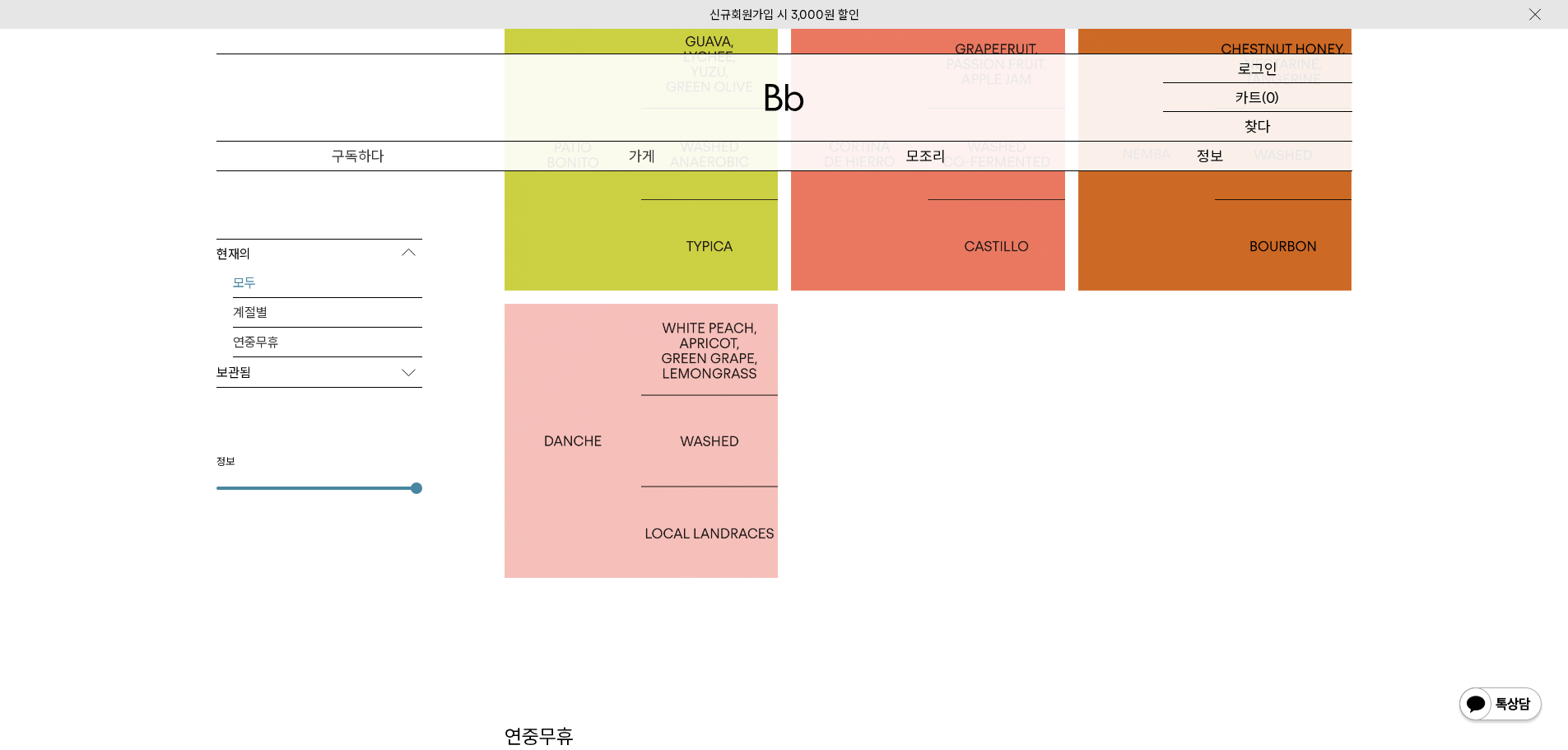
click at [702, 443] on font "에티오피아 단자" at bounding box center [641, 441] width 126 height 24
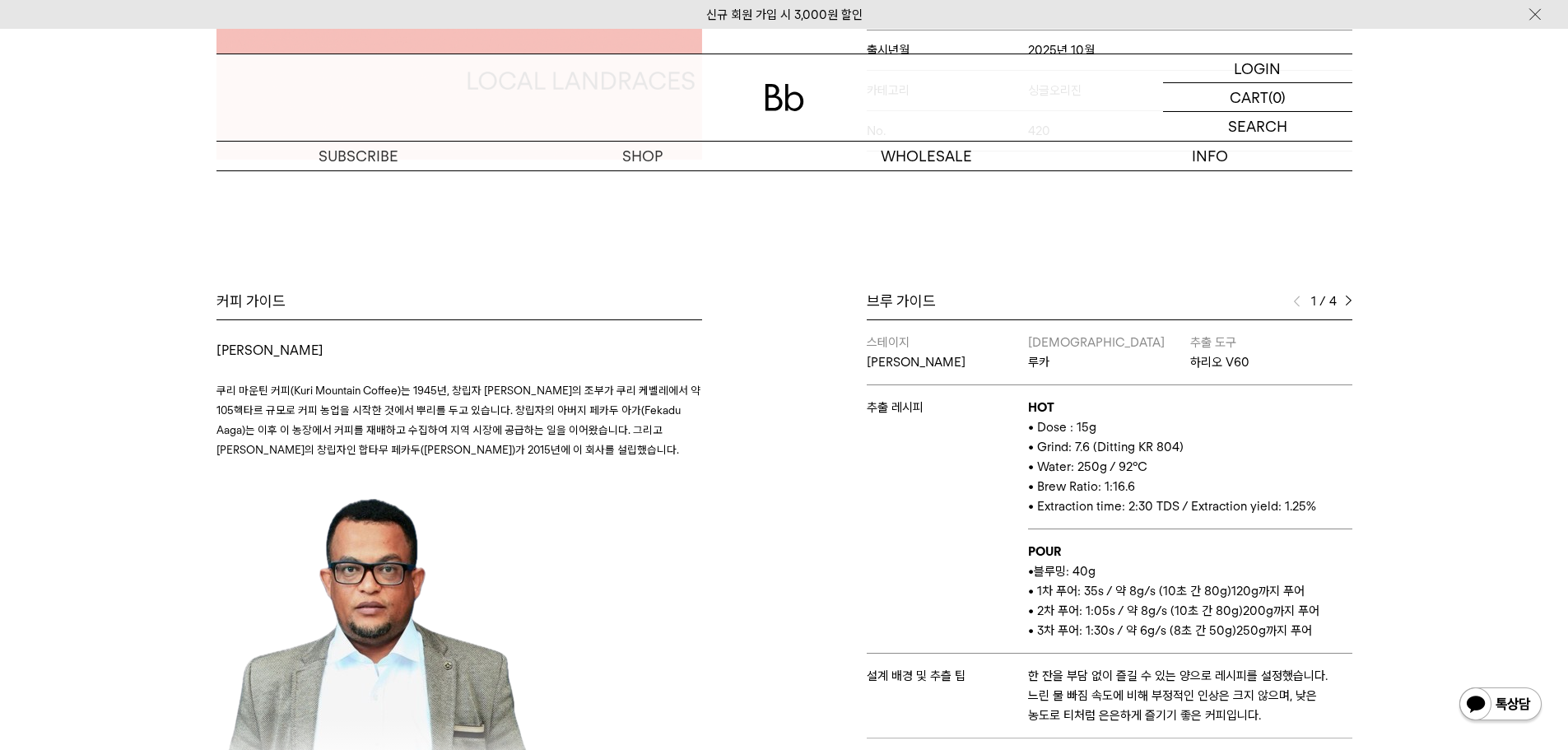
click at [1350, 300] on img at bounding box center [1349, 301] width 8 height 11
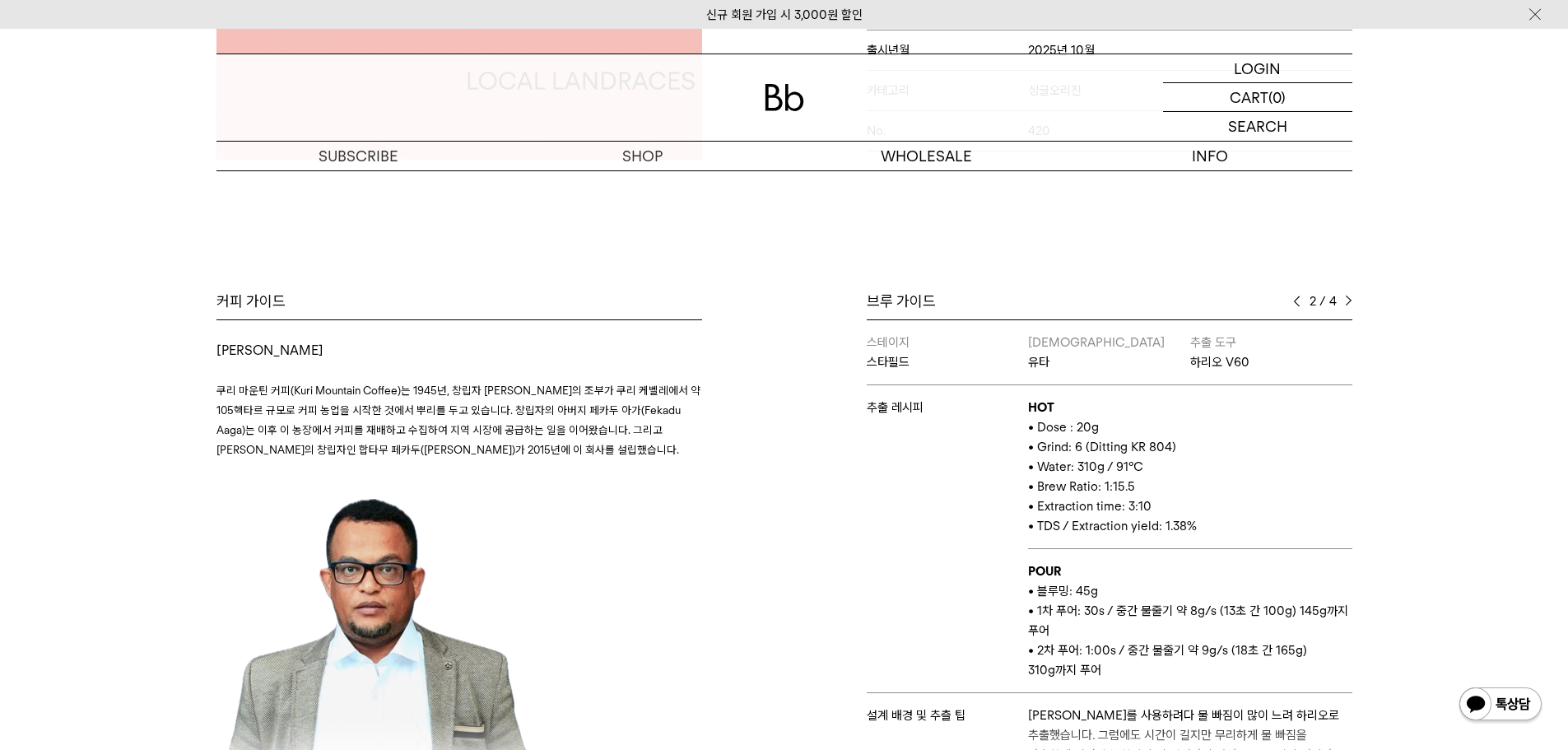
click at [1350, 300] on img at bounding box center [1349, 301] width 8 height 11
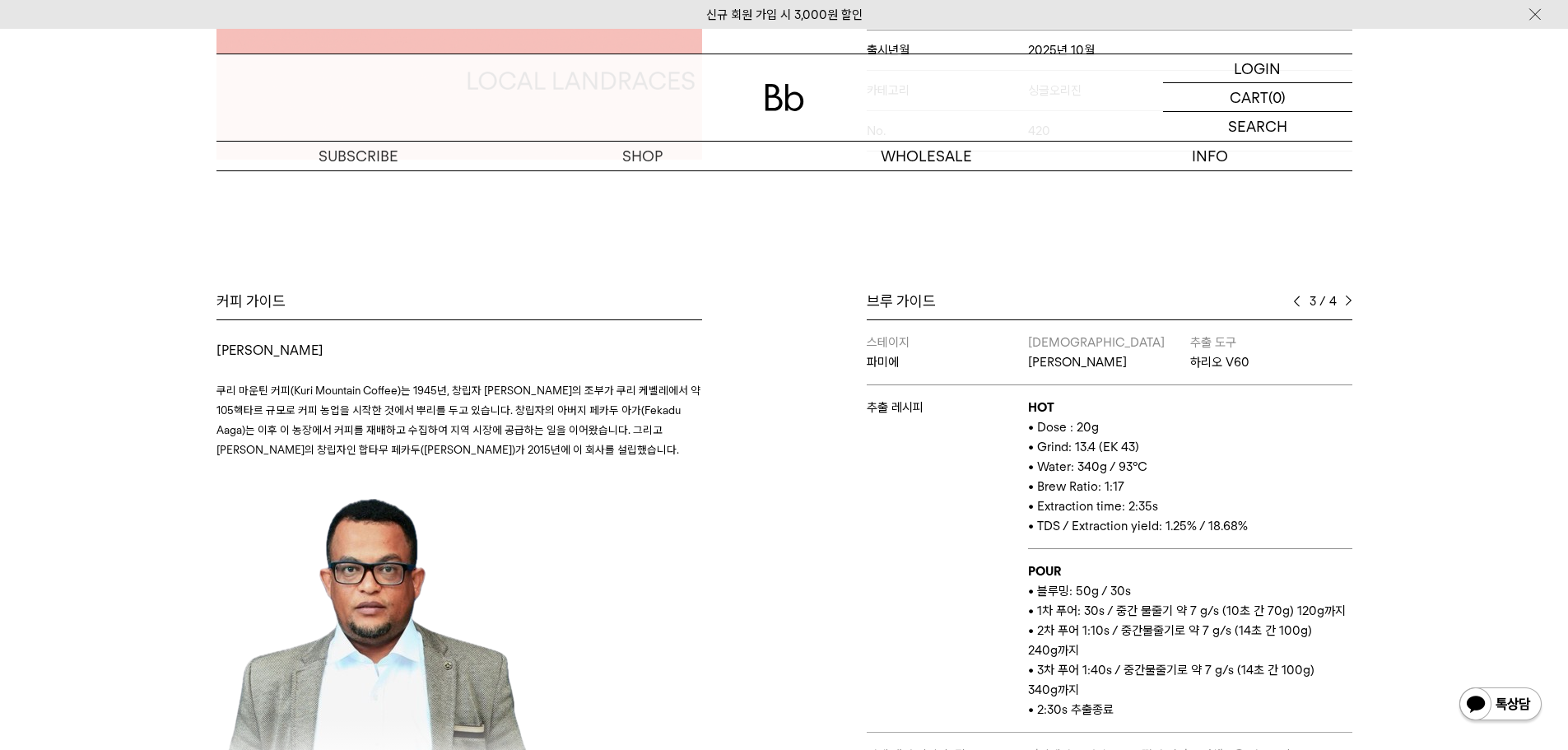
click at [1350, 300] on img at bounding box center [1349, 301] width 8 height 11
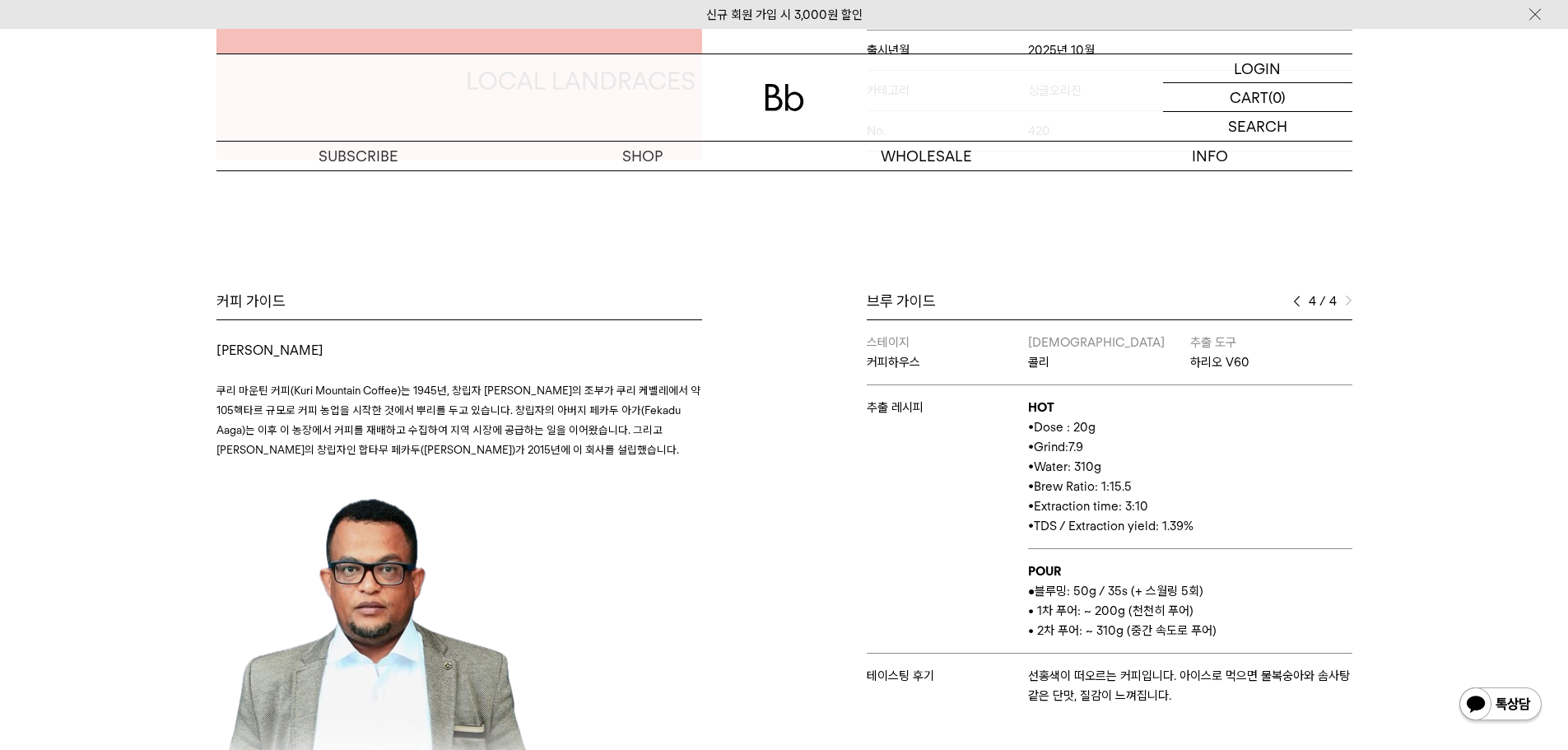
click at [1305, 301] on div "4 / 4" at bounding box center [1322, 301] width 59 height 20
click at [1293, 301] on img at bounding box center [1297, 301] width 8 height 11
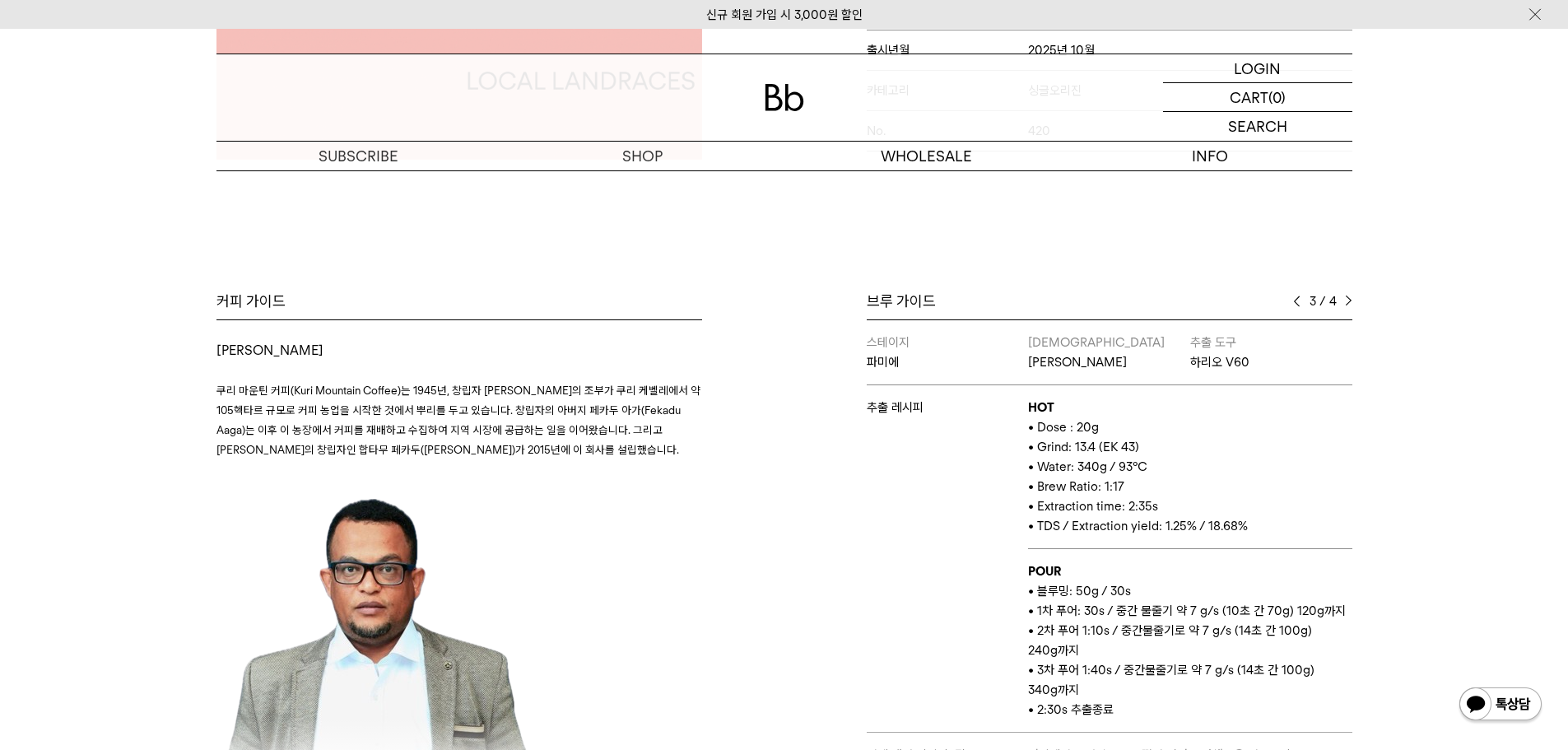
click at [1293, 301] on img at bounding box center [1297, 301] width 8 height 11
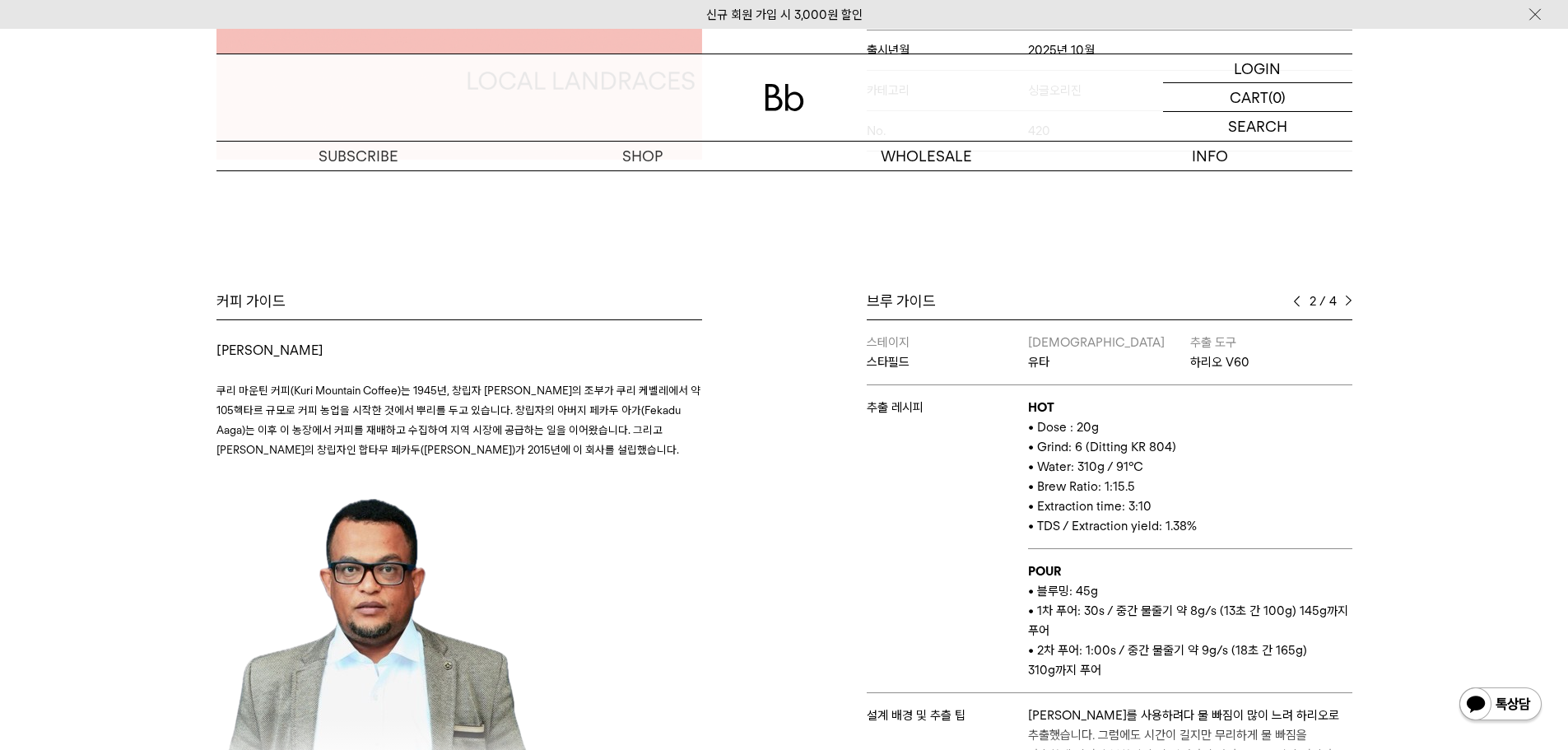
click at [1346, 301] on img at bounding box center [1349, 301] width 8 height 11
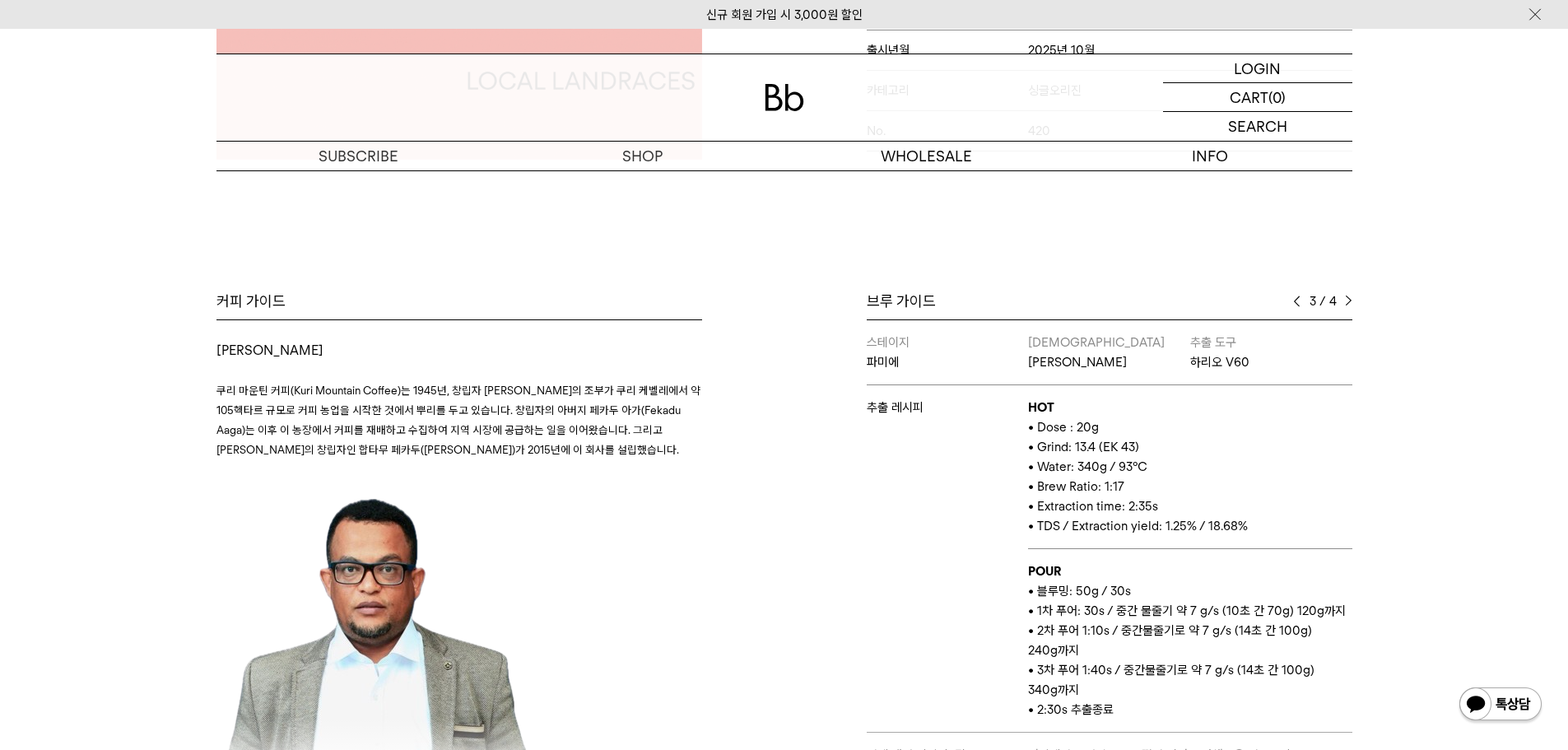
click at [1346, 301] on img at bounding box center [1349, 301] width 8 height 11
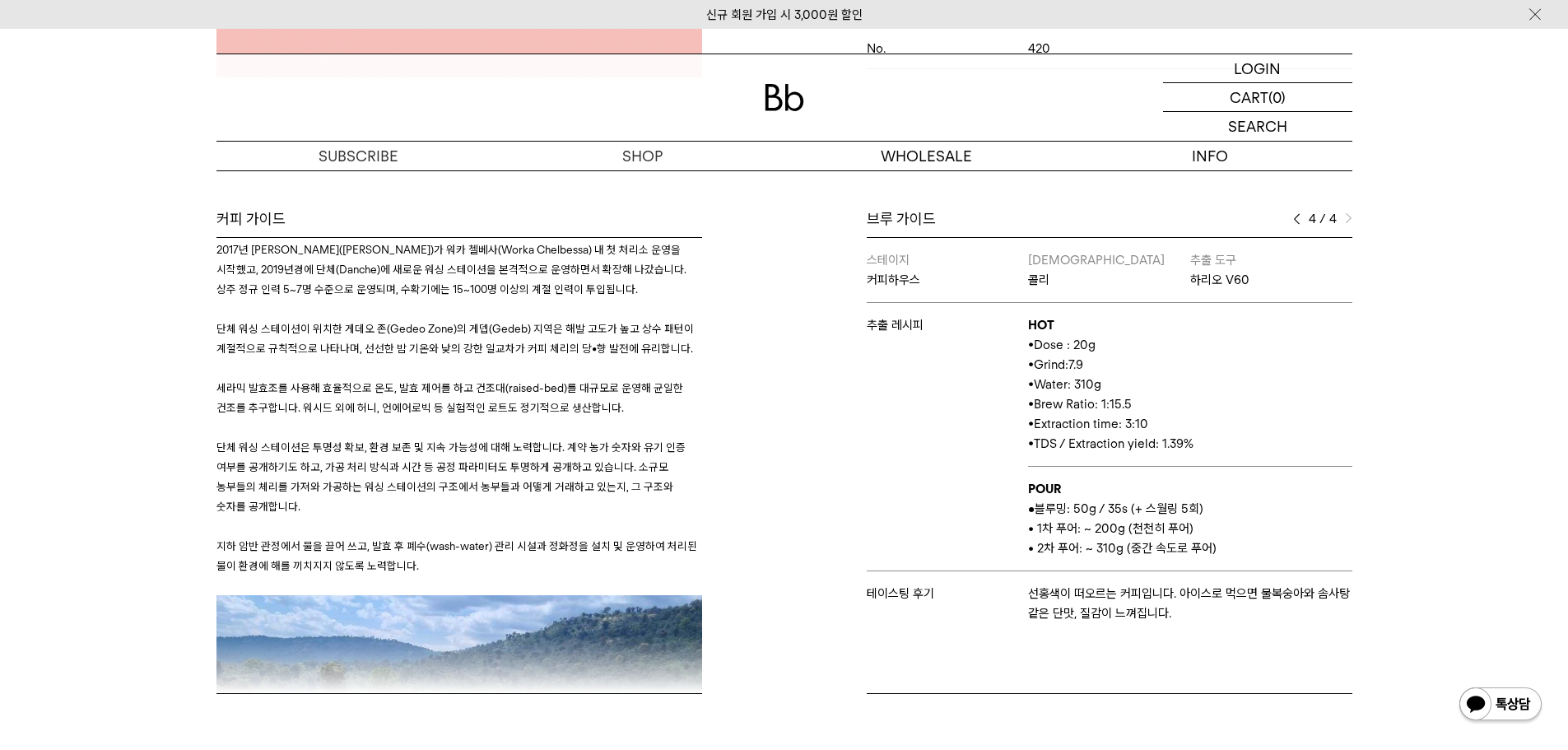
scroll to position [1399, 0]
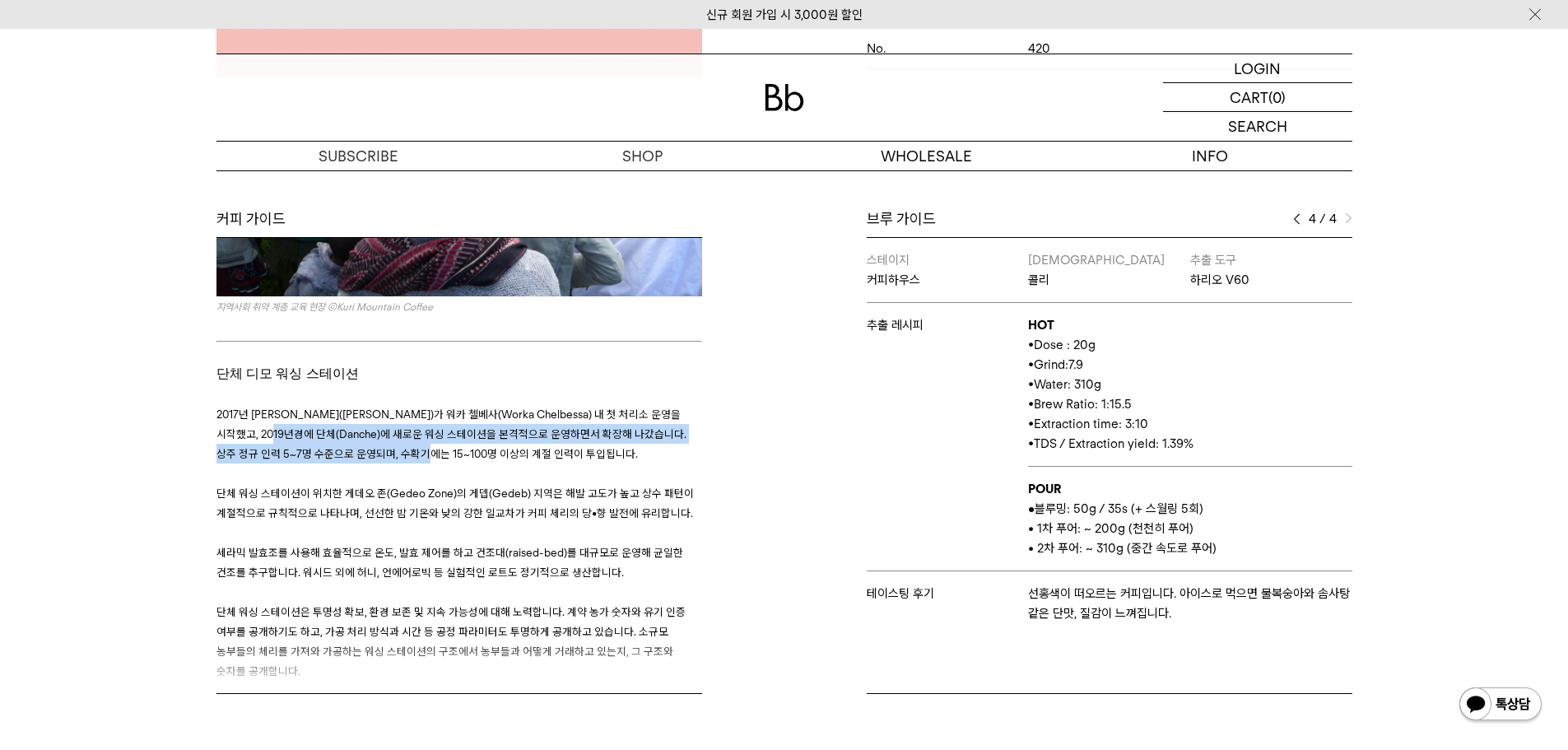
drag, startPoint x: 382, startPoint y: 408, endPoint x: 492, endPoint y: 428, distance: 111.8
click at [433, 415] on h3 "﻿ 2017년 네구세 데벨라(Negusse Debela)가 워카 첼베사(Worka Chelbessa) 내 첫 처리소 운영을 시작했고, 2019…" at bounding box center [459, 694] width 486 height 620
click at [492, 463] on p at bounding box center [459, 473] width 486 height 20
drag, startPoint x: 596, startPoint y: 409, endPoint x: 385, endPoint y: 395, distance: 211.5
click at [268, 298] on div "쿠리 마운틴 커피 쿠리 마운틴 커피(Kuri Mountain Coffee)는 1945년, 창립자 Aaga Dinsa의 조부가 쿠리 케벨레에서 …" at bounding box center [459, 528] width 486 height 3339
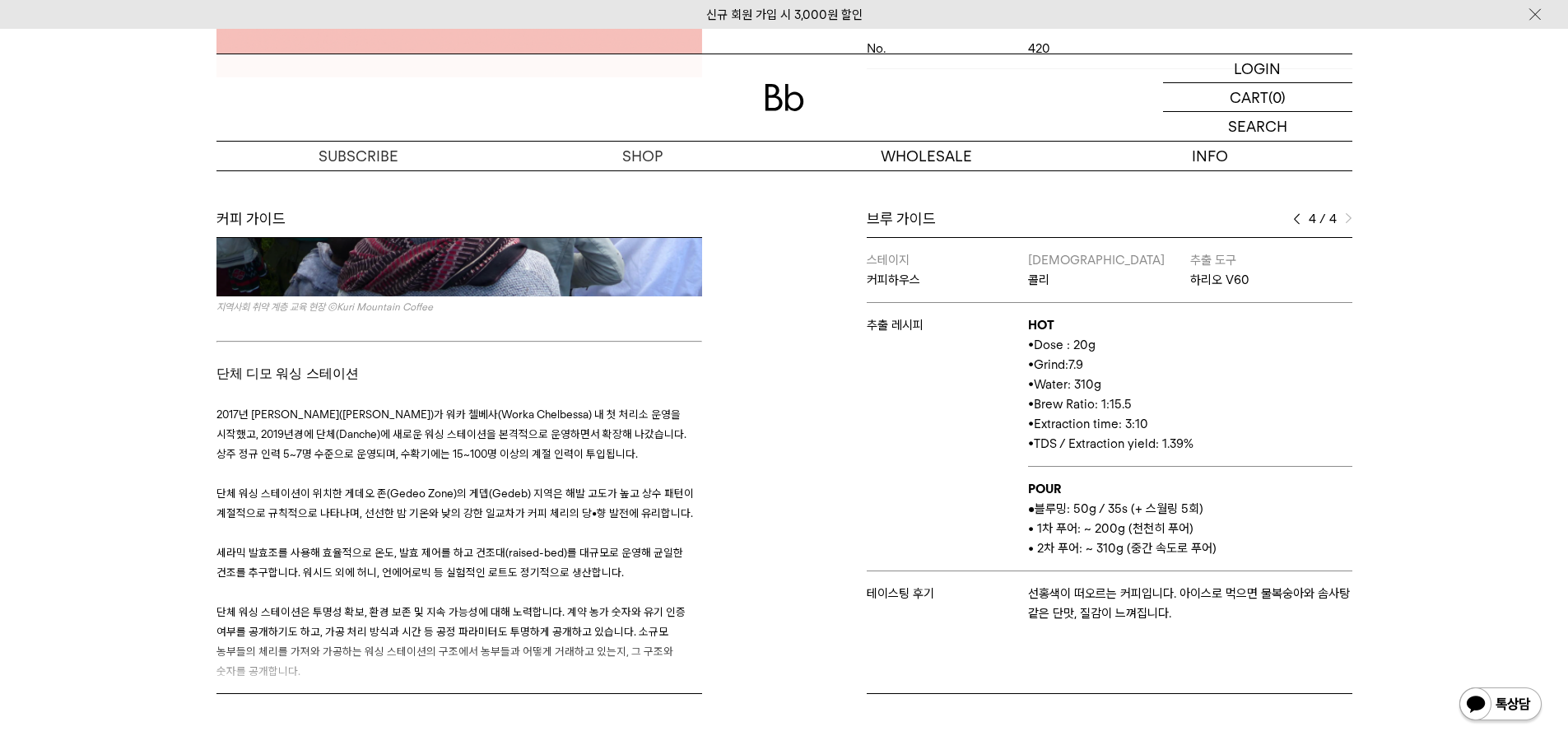
click at [659, 545] on span "세라믹 발효조를 사용해 효율적으로 온도, 발효 제어를 하고 건조대(raised-bed)를 대규모로 운영해 균일한 건조를 추구합니다. 워시드 외…" at bounding box center [450, 562] width 467 height 33
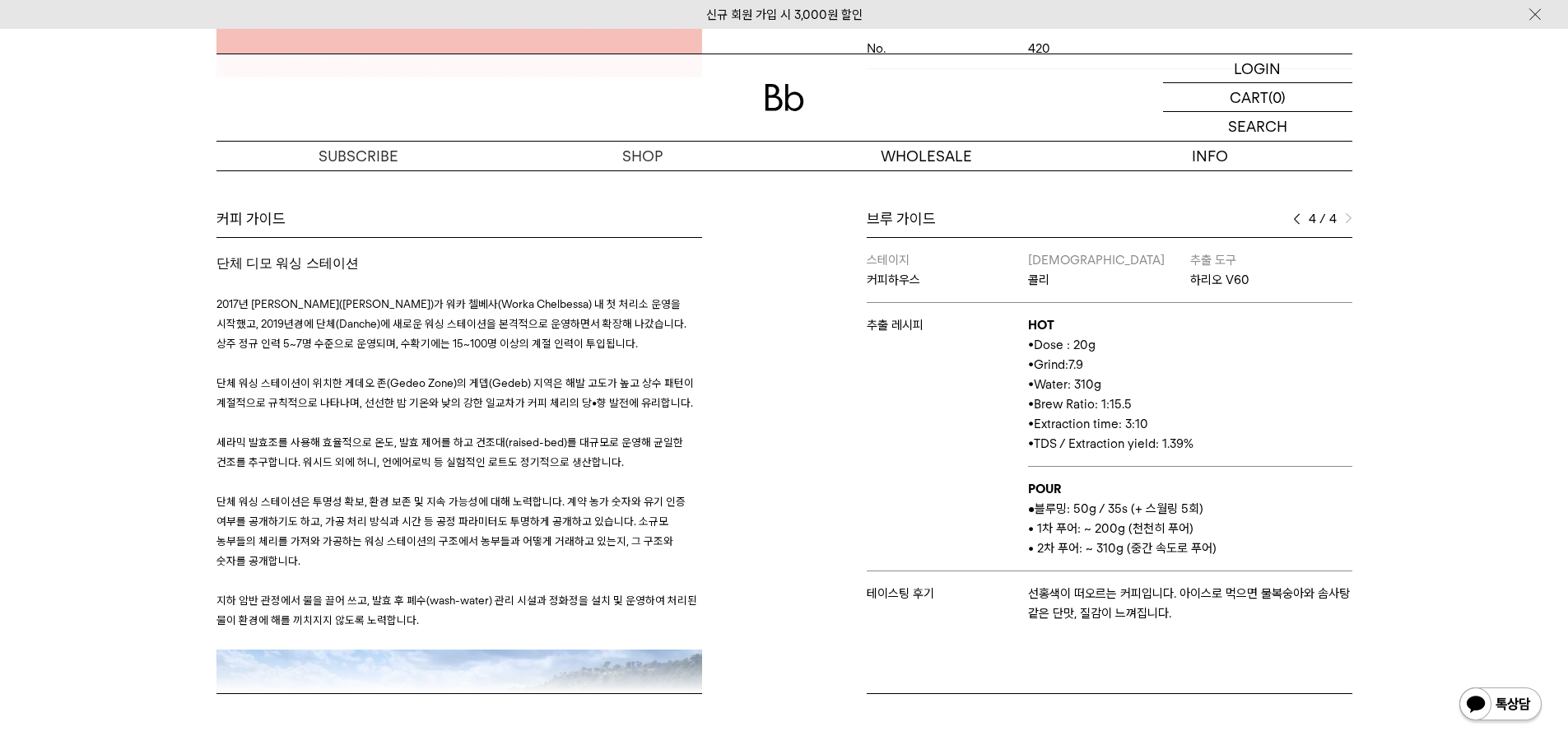
scroll to position [1481, 0]
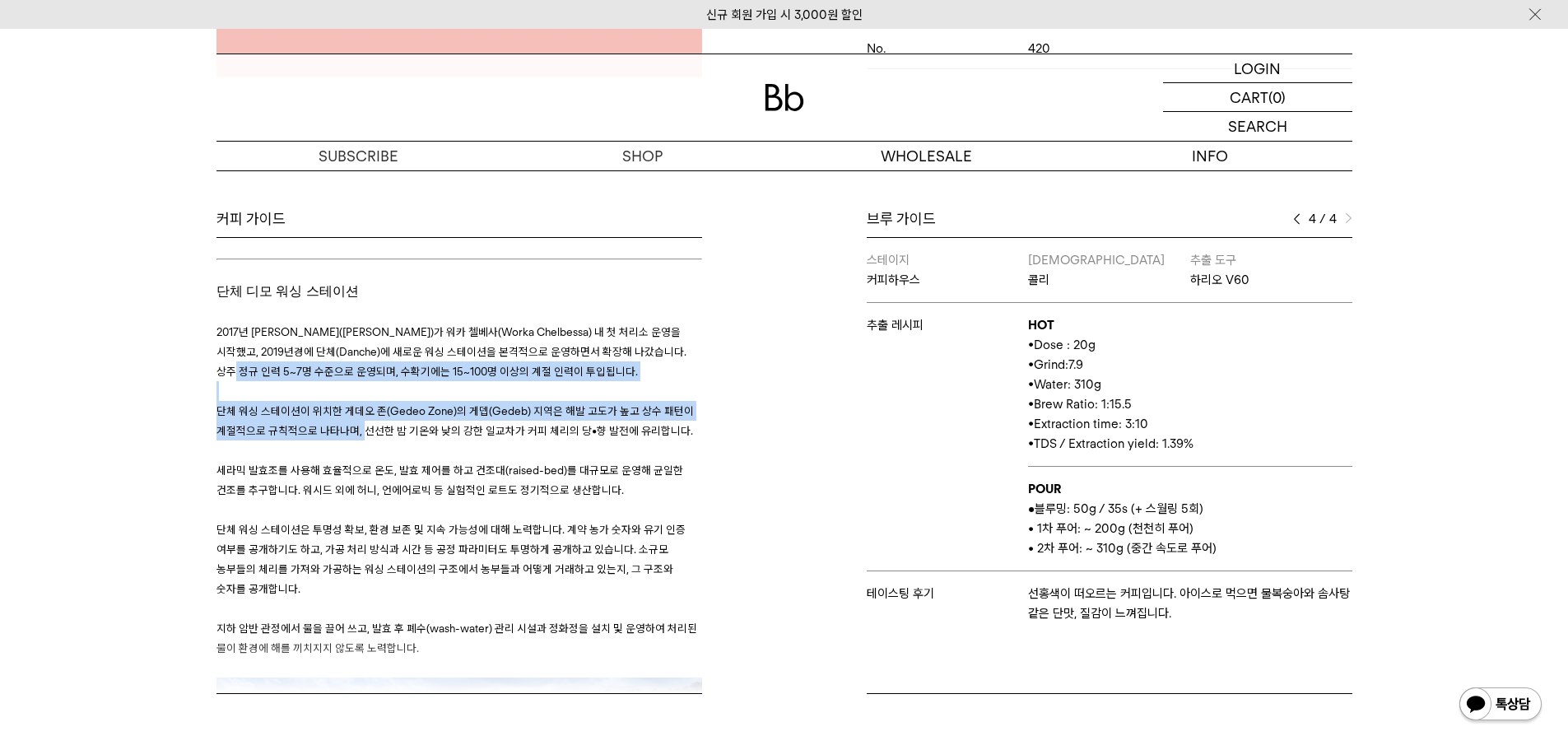
drag, startPoint x: 230, startPoint y: 316, endPoint x: 490, endPoint y: 462, distance: 298.2
click at [435, 429] on h3 "﻿ 2017년 네구세 데벨라(Negusse Debela)가 워카 첼베사(Worka Chelbessa) 내 첫 처리소 운영을 시작했고, 2019…" at bounding box center [459, 612] width 486 height 620
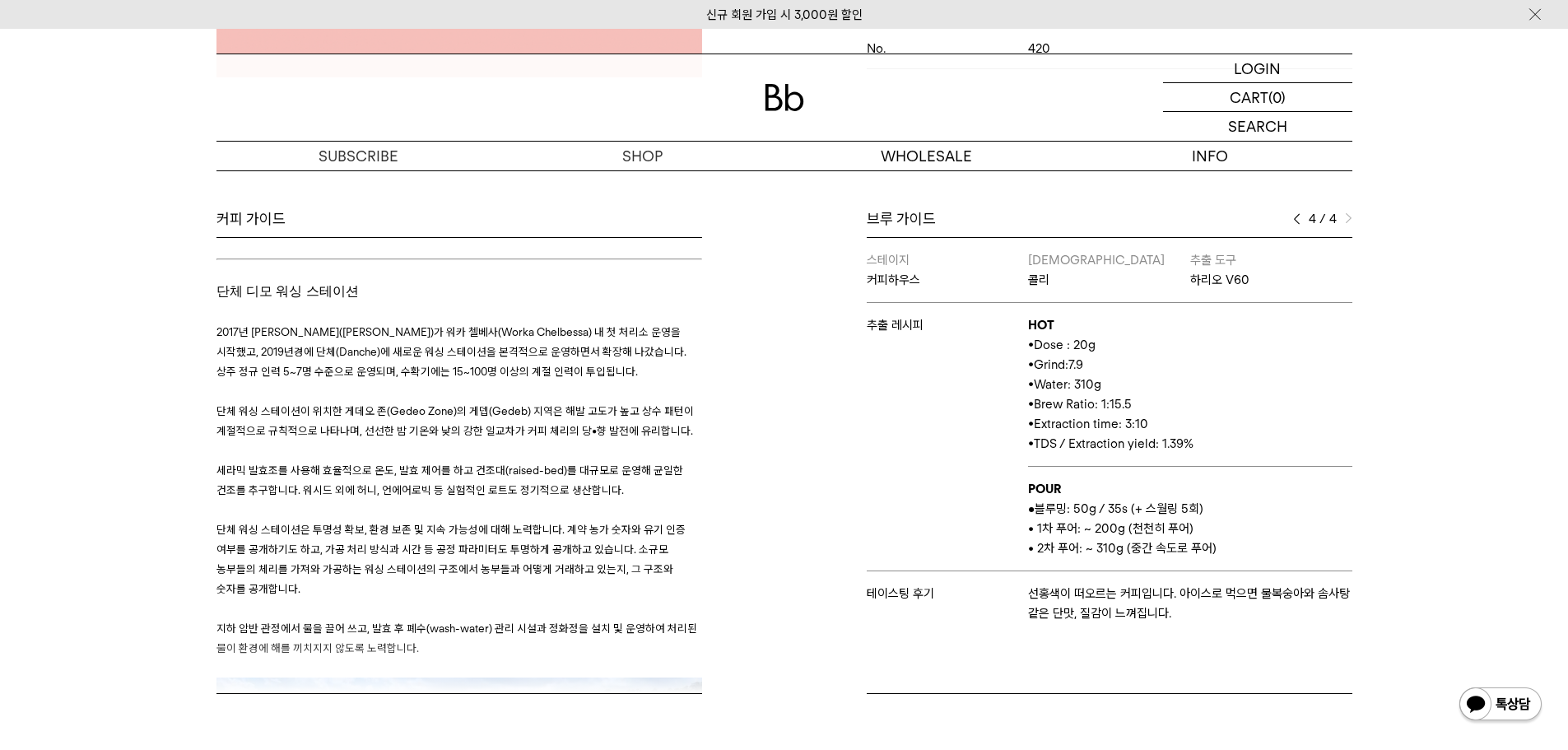
click at [490, 499] on p at bounding box center [459, 509] width 486 height 20
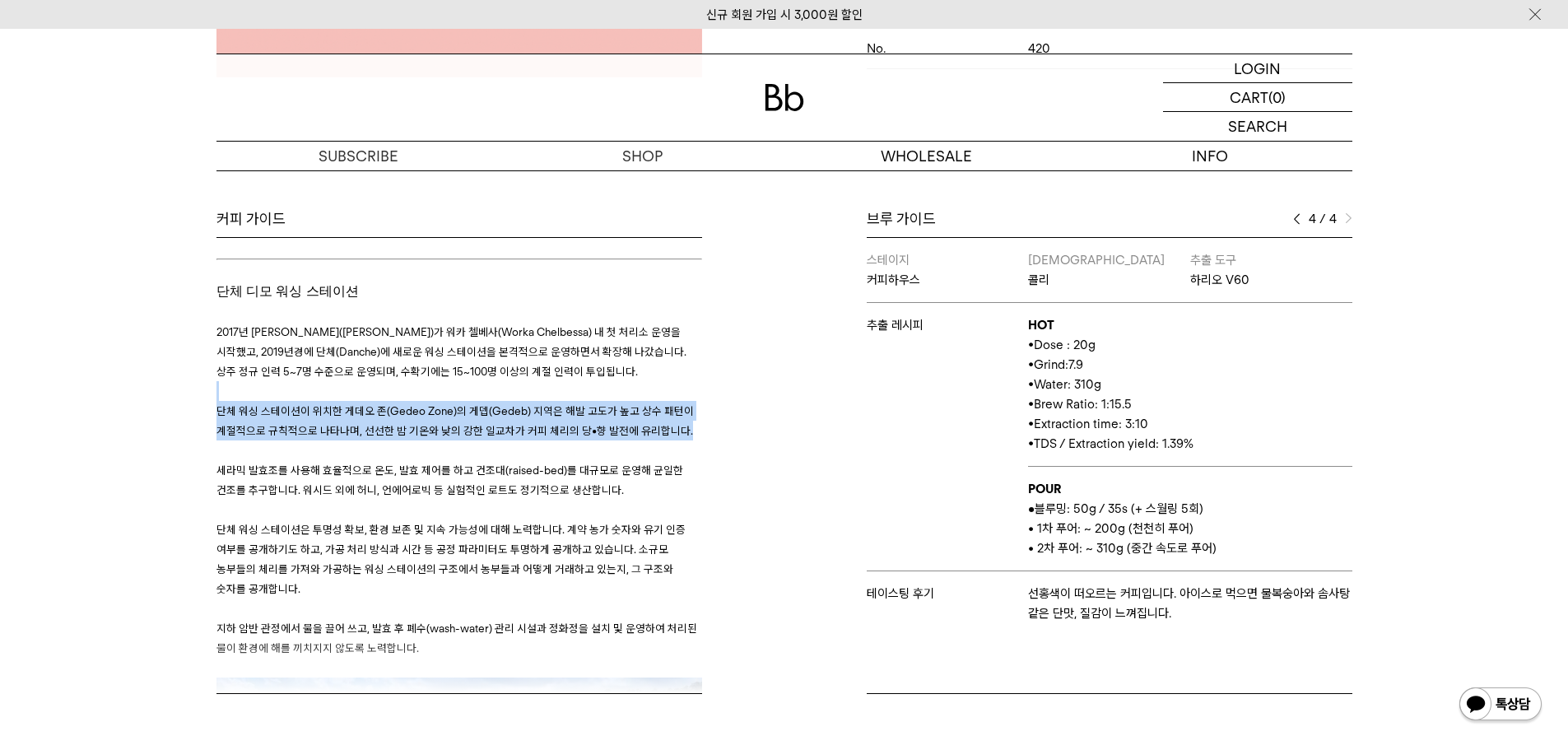
drag, startPoint x: 323, startPoint y: 371, endPoint x: 360, endPoint y: 440, distance: 78.3
click at [357, 438] on h3 "﻿ 2017년 네구세 데벨라(Negusse Debela)가 워카 첼베사(Worka Chelbessa) 내 첫 처리소 운영을 시작했고, 2019…" at bounding box center [459, 612] width 486 height 620
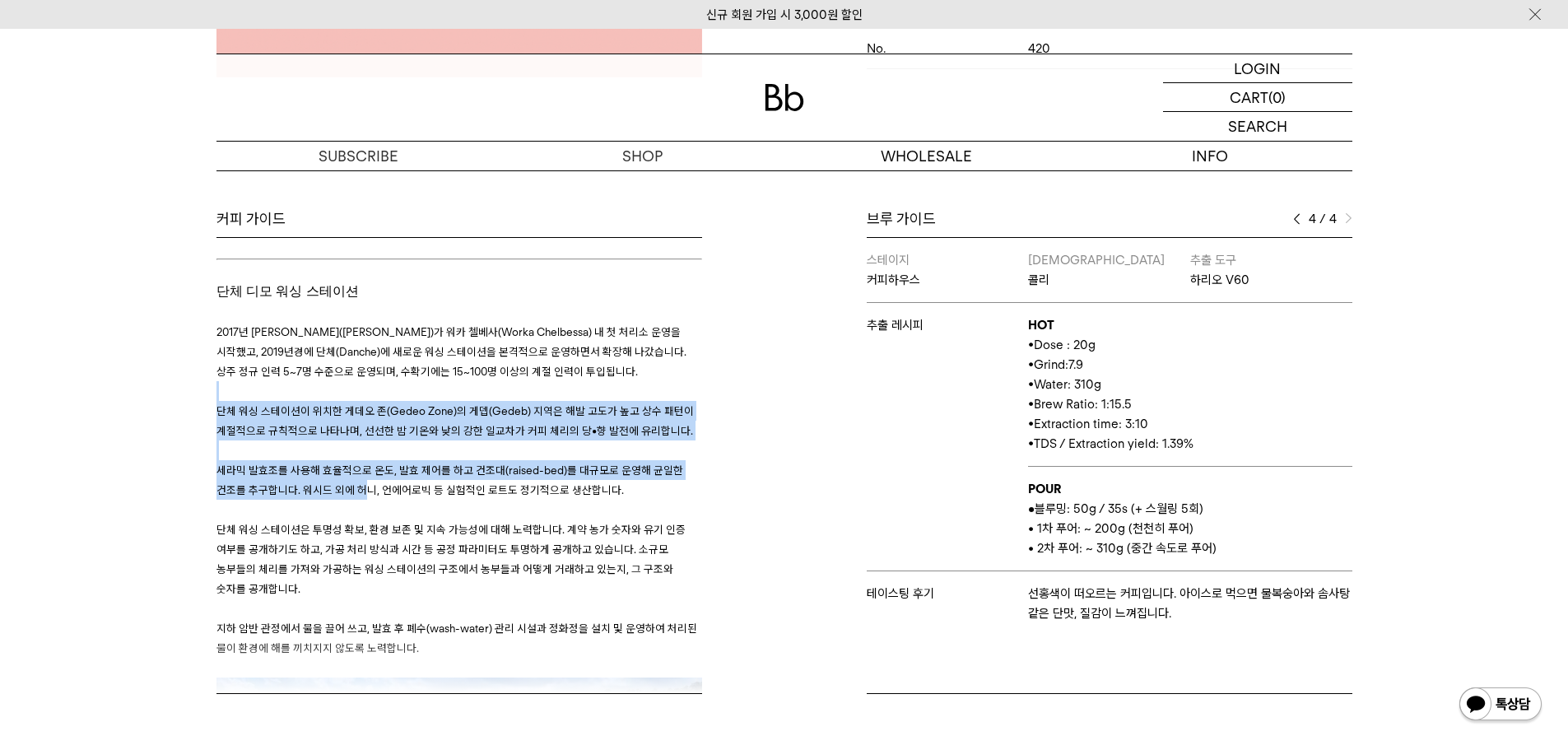
click at [360, 463] on span "세라믹 발효조를 사용해 효율적으로 온도, 발효 제어를 하고 건조대(raised-bed)를 대규모로 운영해 균일한 건조를 추구합니다. 워시드 외…" at bounding box center [450, 479] width 467 height 33
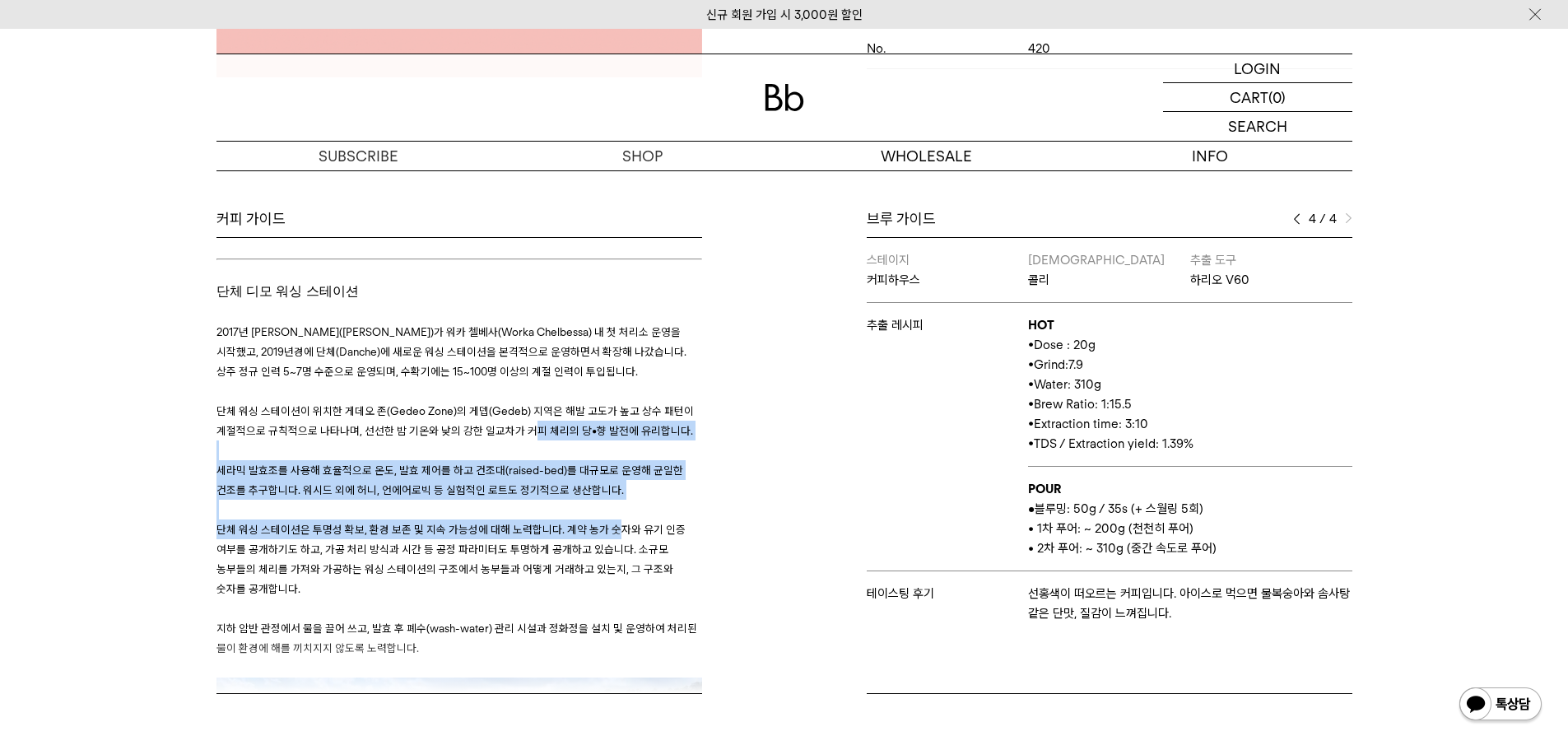
drag, startPoint x: 528, startPoint y: 390, endPoint x: 457, endPoint y: 377, distance: 72.2
click at [439, 352] on h3 "﻿ 2017년 네구세 데벨라(Negusse Debela)가 워카 첼베사(Worka Chelbessa) 내 첫 처리소 운영을 시작했고, 2019…" at bounding box center [459, 612] width 486 height 620
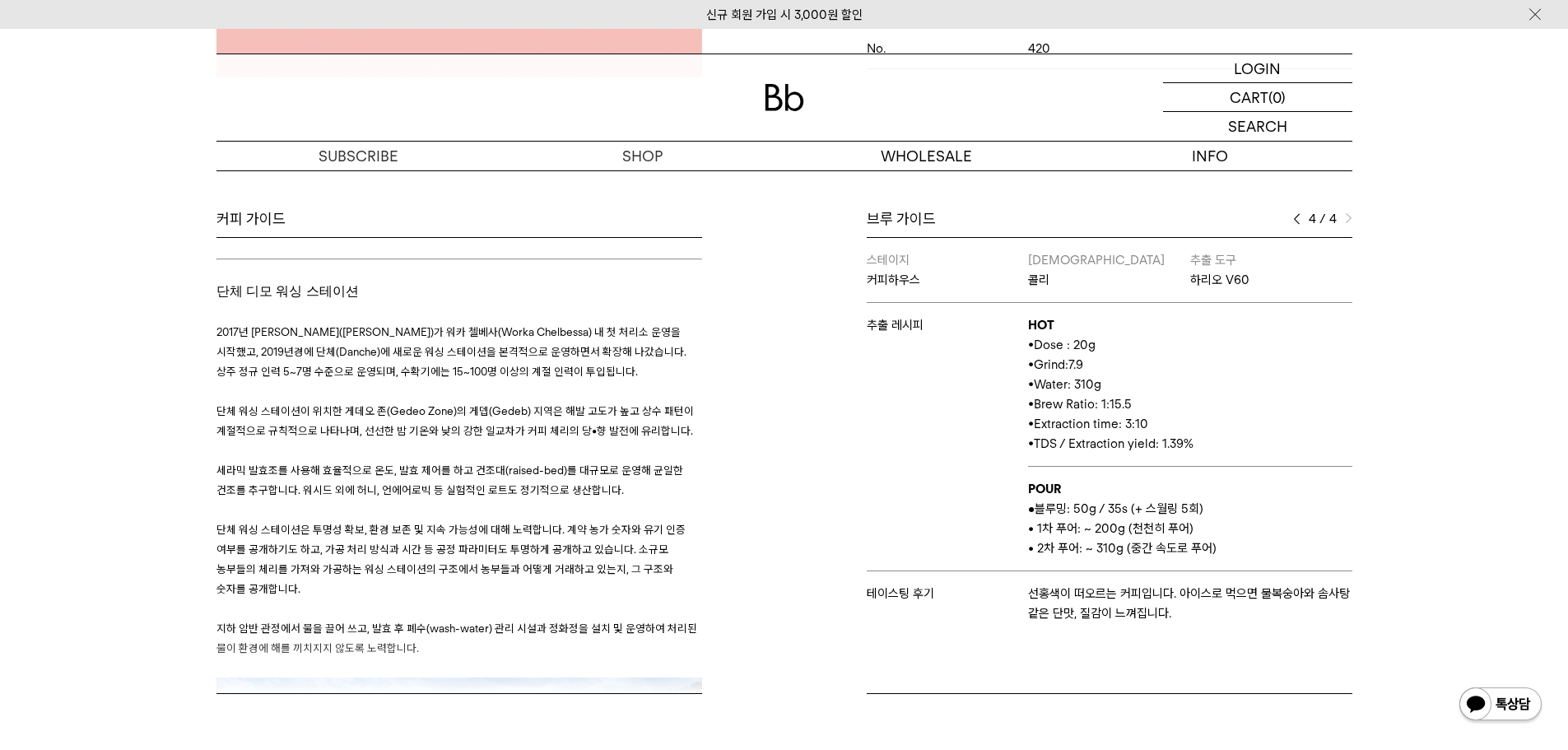
click at [605, 520] on p "단체 워싱 스테이션은 투명성 확보, 환경 보존 및 지속 가능성에 대해 노력합니다. 계약 농가 숫자와 유기 인증 여부를 공개하기도 하고, 가공 …" at bounding box center [459, 559] width 486 height 79
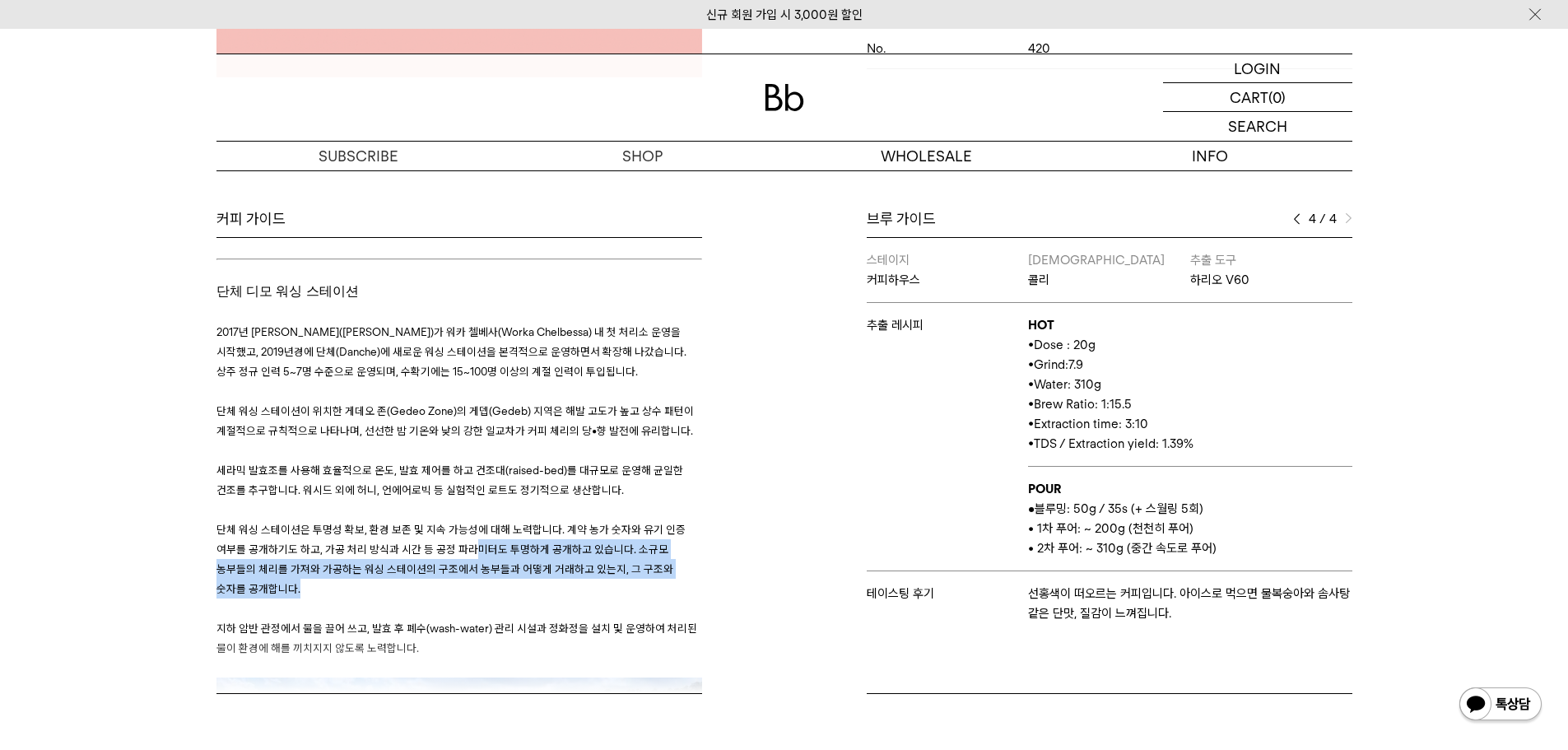
drag, startPoint x: 325, startPoint y: 433, endPoint x: 325, endPoint y: 460, distance: 27.0
click at [230, 394] on h3 "﻿ 2017년 네구세 데벨라(Negusse Debela)가 워카 첼베사(Worka Chelbessa) 내 첫 처리소 운영을 시작했고, 2019…" at bounding box center [459, 612] width 486 height 620
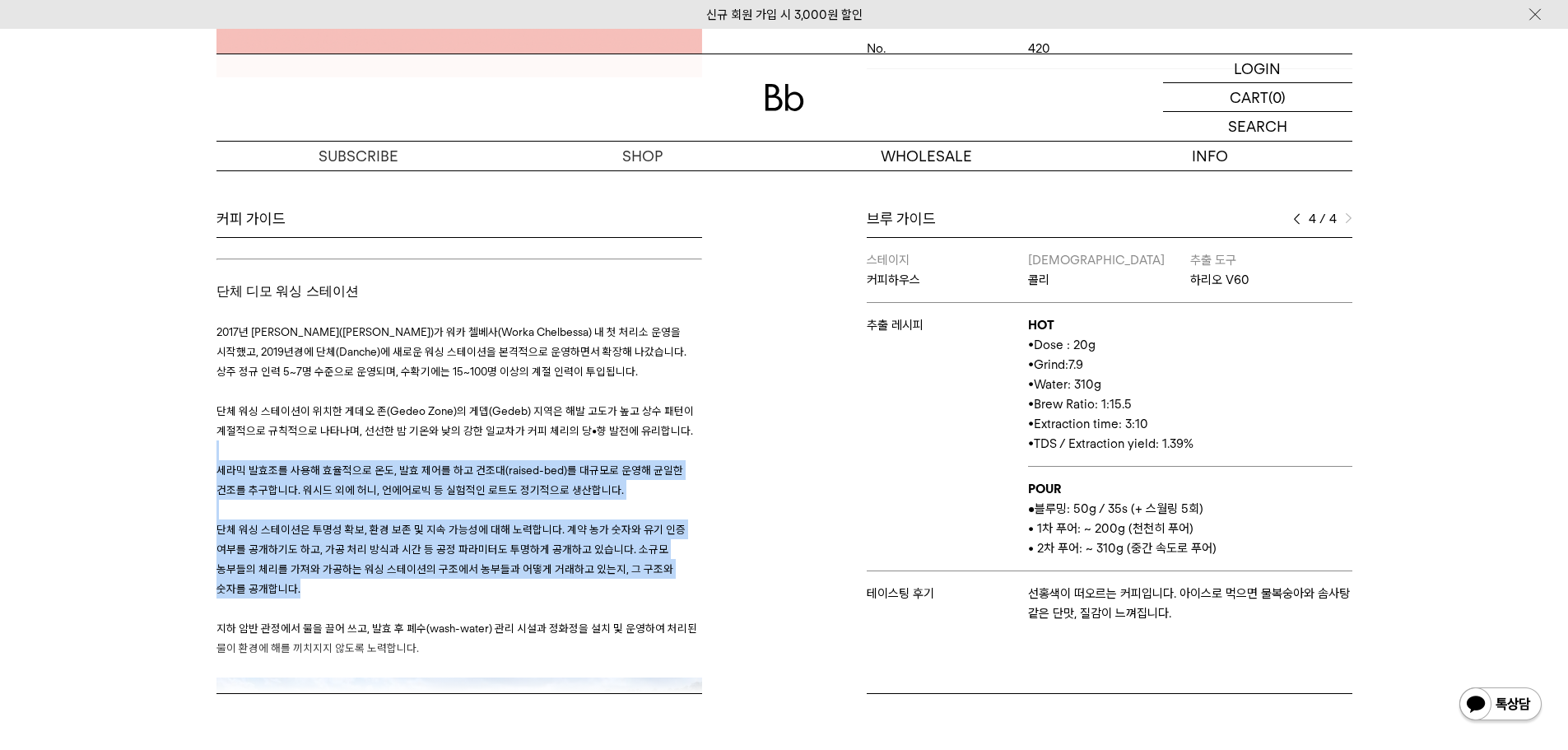
click at [477, 528] on p "단체 워싱 스테이션은 투명성 확보, 환경 보존 및 지속 가능성에 대해 노력합니다. 계약 농가 숫자와 유기 인증 여부를 공개하기도 하고, 가공 …" at bounding box center [459, 559] width 486 height 79
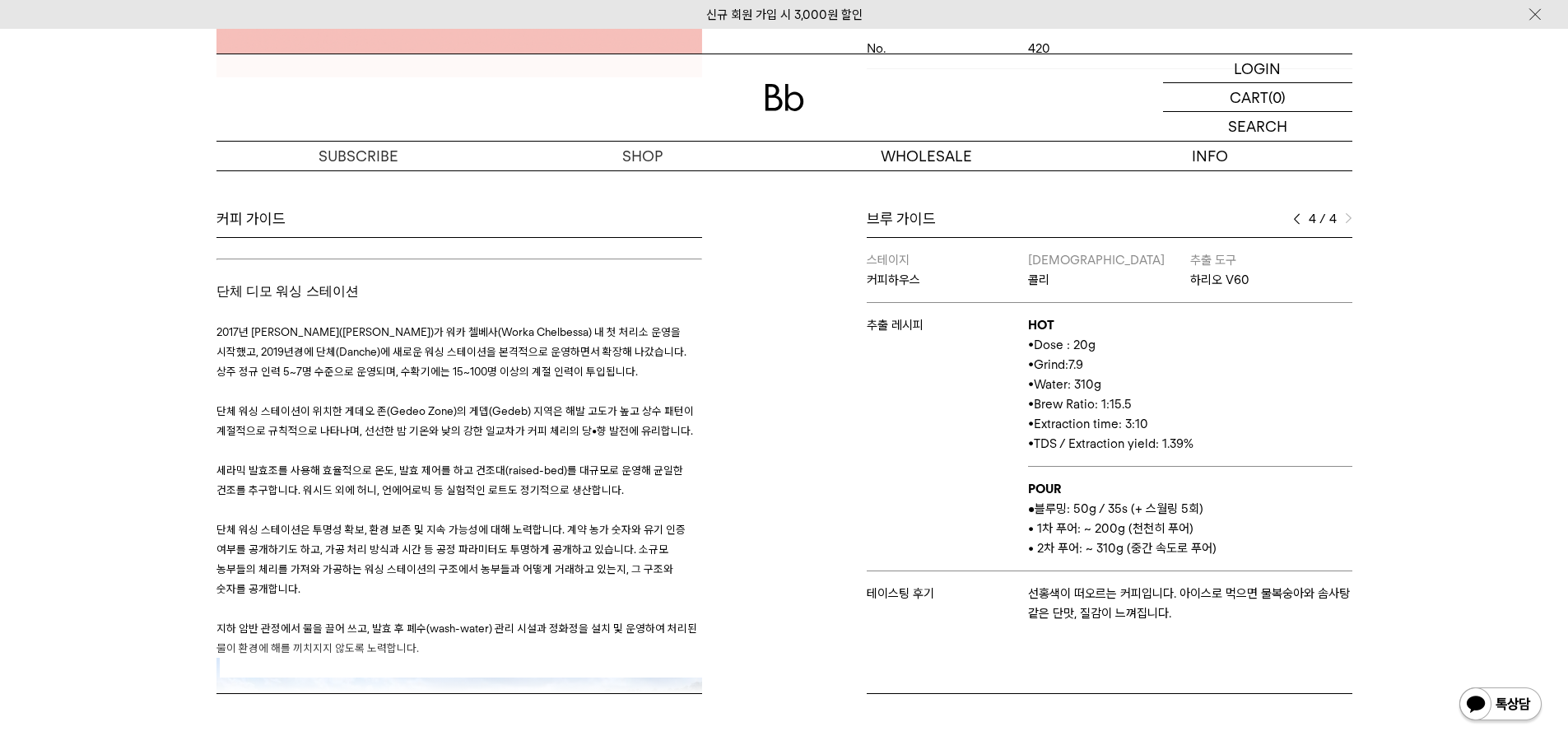
drag, startPoint x: 464, startPoint y: 609, endPoint x: 390, endPoint y: 539, distance: 101.9
click at [387, 542] on h3 "﻿ 2017년 네구세 데벨라(Negusse Debela)가 워카 첼베사(Worka Chelbessa) 내 첫 처리소 운영을 시작했고, 2019…" at bounding box center [459, 612] width 486 height 620
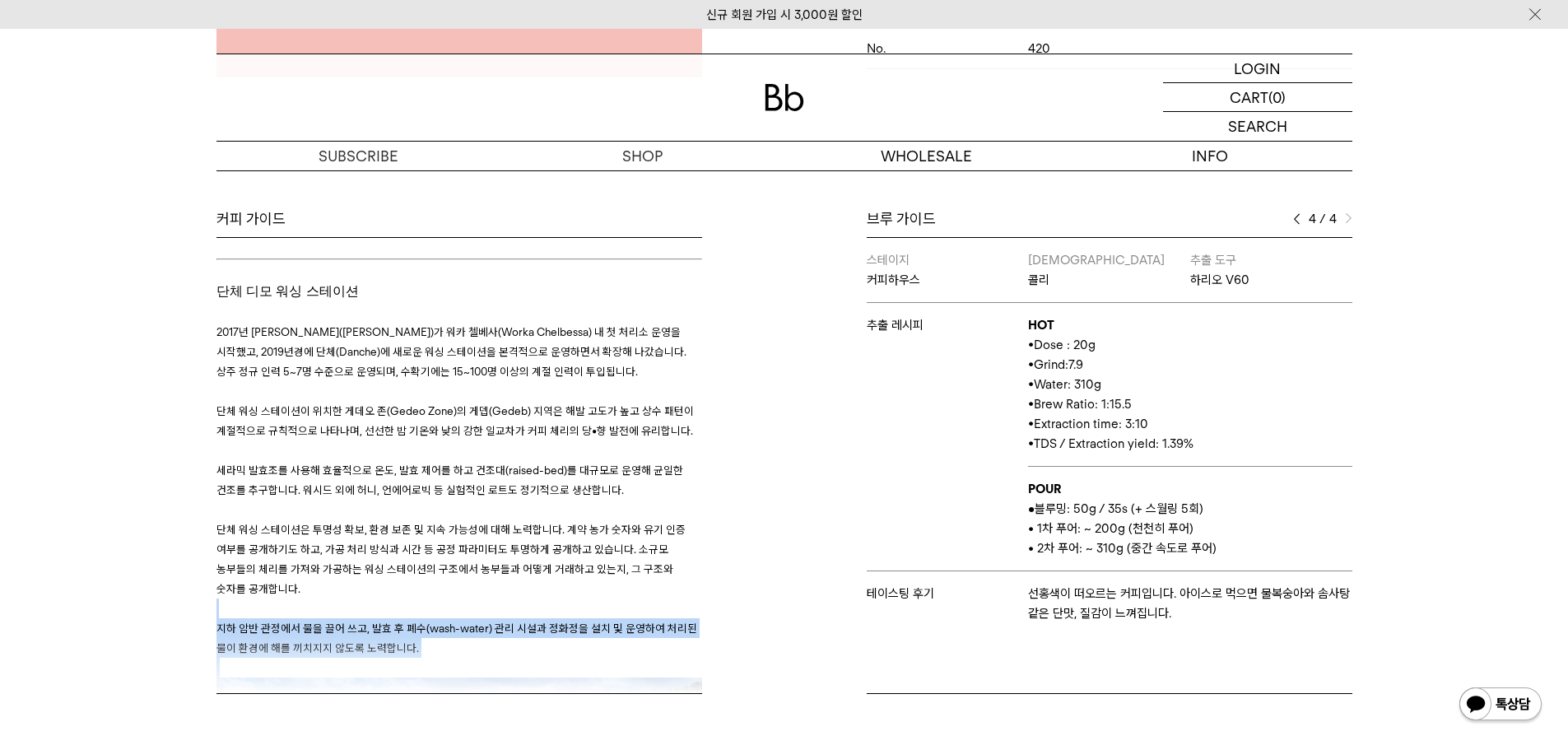
click at [562, 567] on h3 "﻿ 2017년 네구세 데벨라(Negusse Debela)가 워카 첼베사(Worka Chelbessa) 내 첫 처리소 운영을 시작했고, 2019…" at bounding box center [459, 612] width 486 height 620
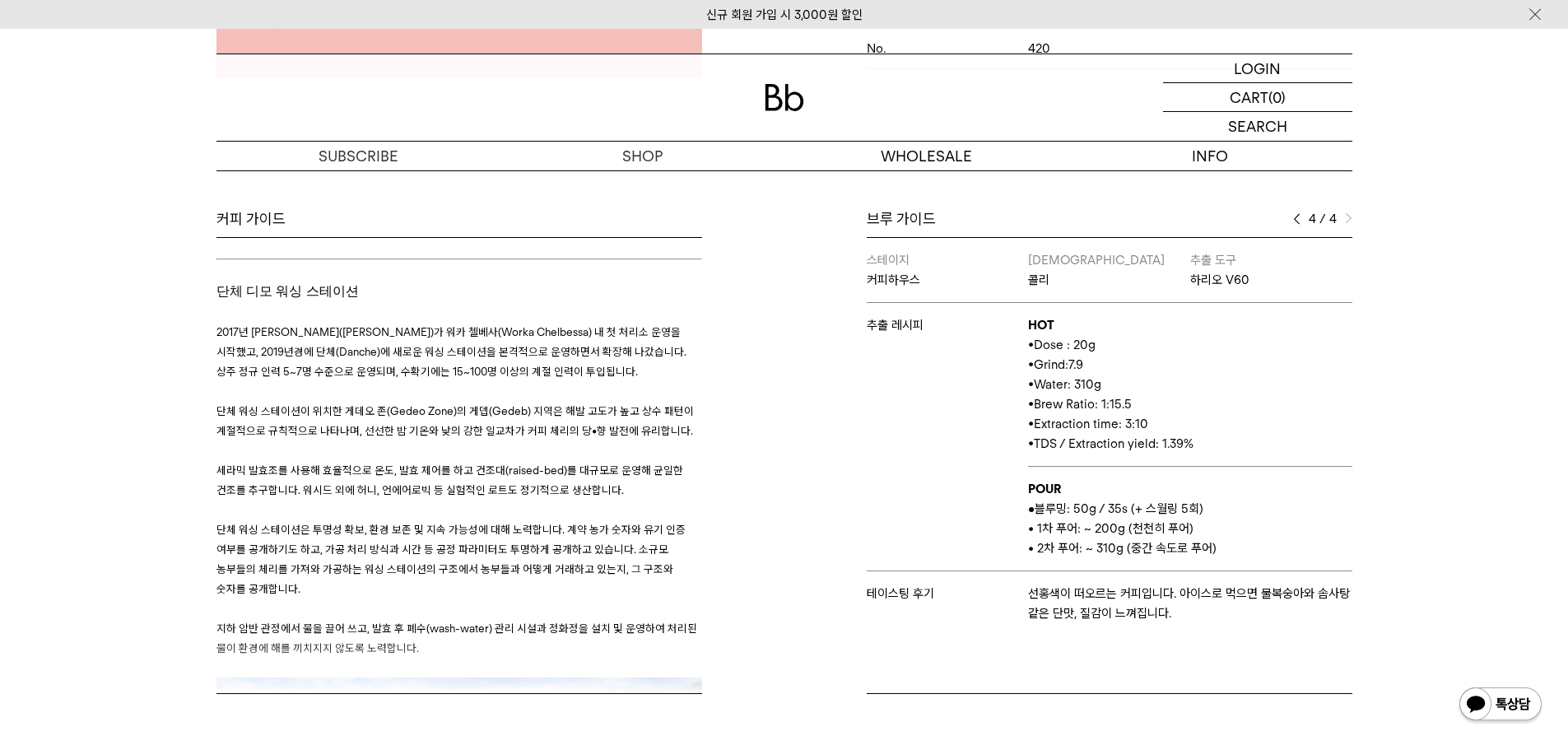
click at [567, 463] on span "세라믹 발효조를 사용해 효율적으로 온도, 발효 제어를 하고 건조대(raised-bed)를 대규모로 운영해 균일한 건조를 추구합니다. 워시드 외…" at bounding box center [450, 479] width 467 height 33
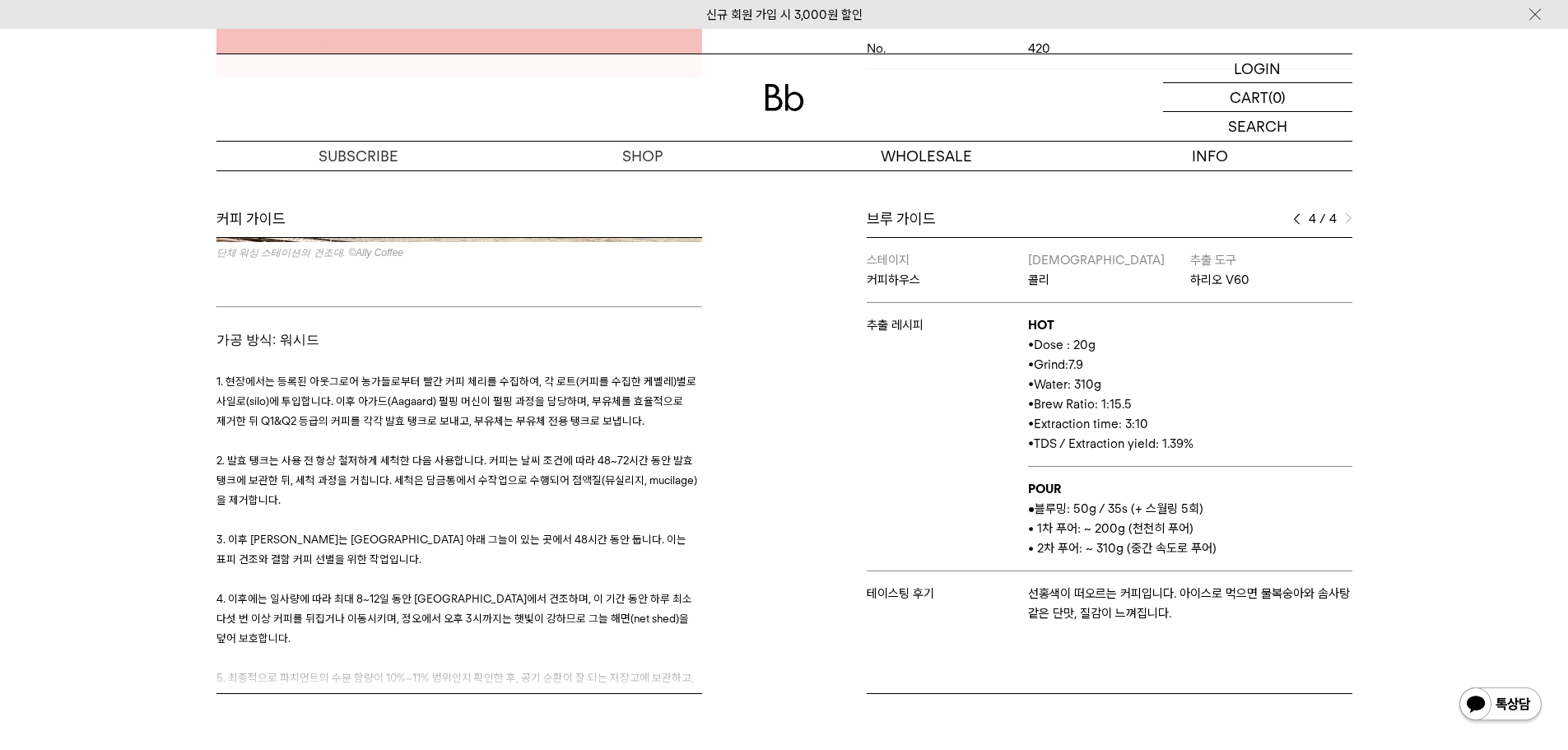
scroll to position [2140, 0]
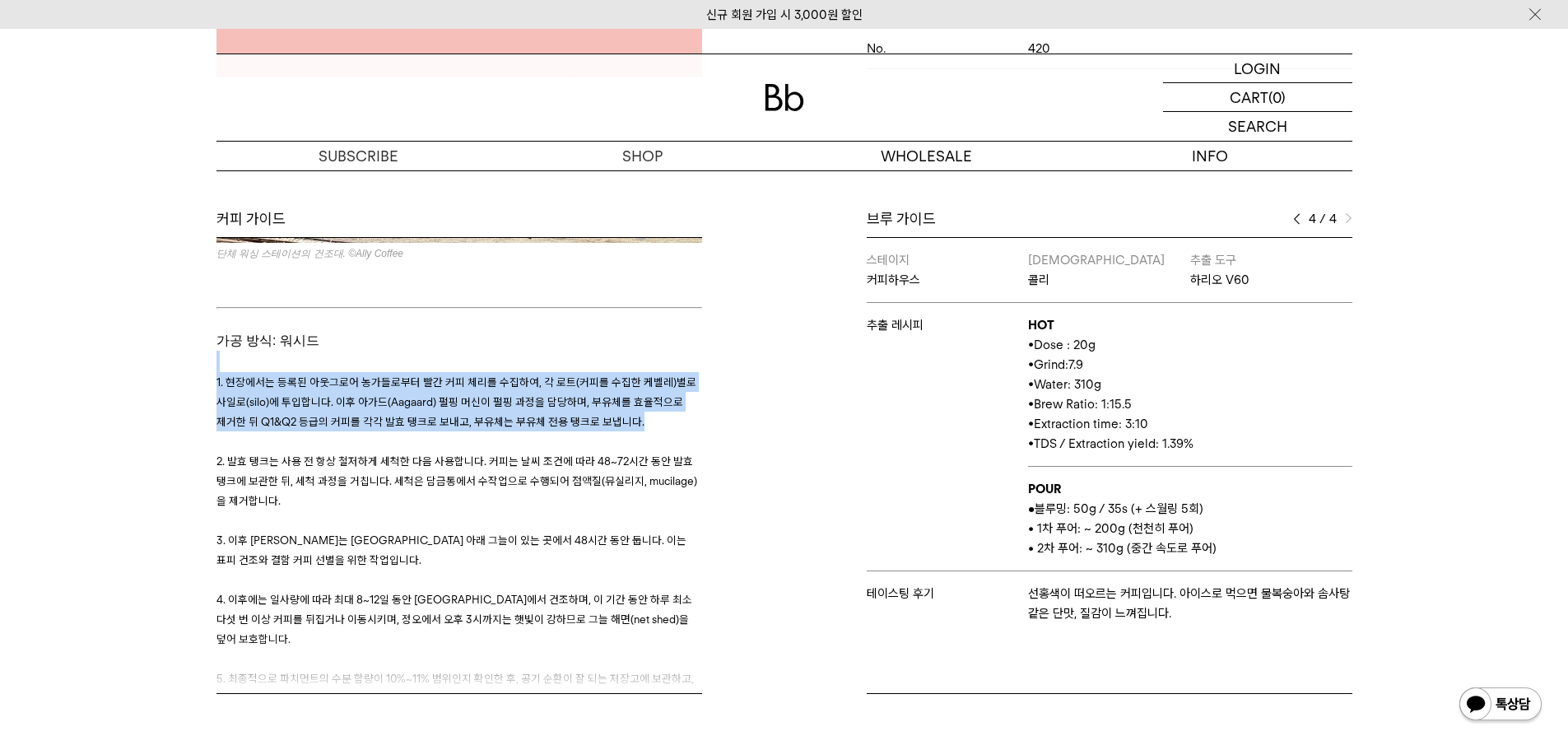
drag, startPoint x: 629, startPoint y: 378, endPoint x: 234, endPoint y: 270, distance: 409.5
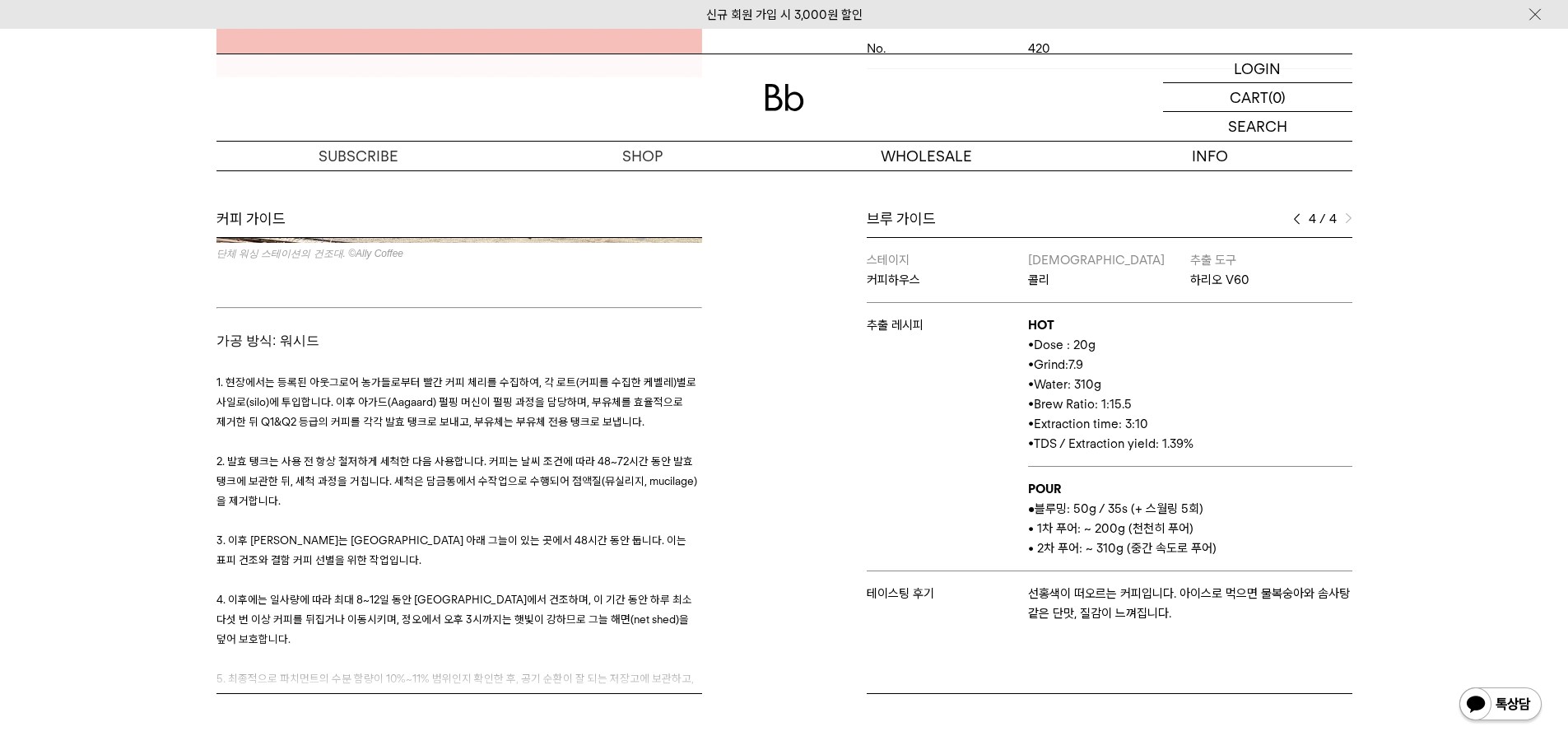
click at [557, 432] on p "2. 발효 탱크는 사용 전 항상 철저하게 세척한 다음 사용합니다. 커피는 날씨 조건에 따라 48~72시간 동안 발효 탱크에 보관한 뒤, 세척 …" at bounding box center [459, 471] width 486 height 79
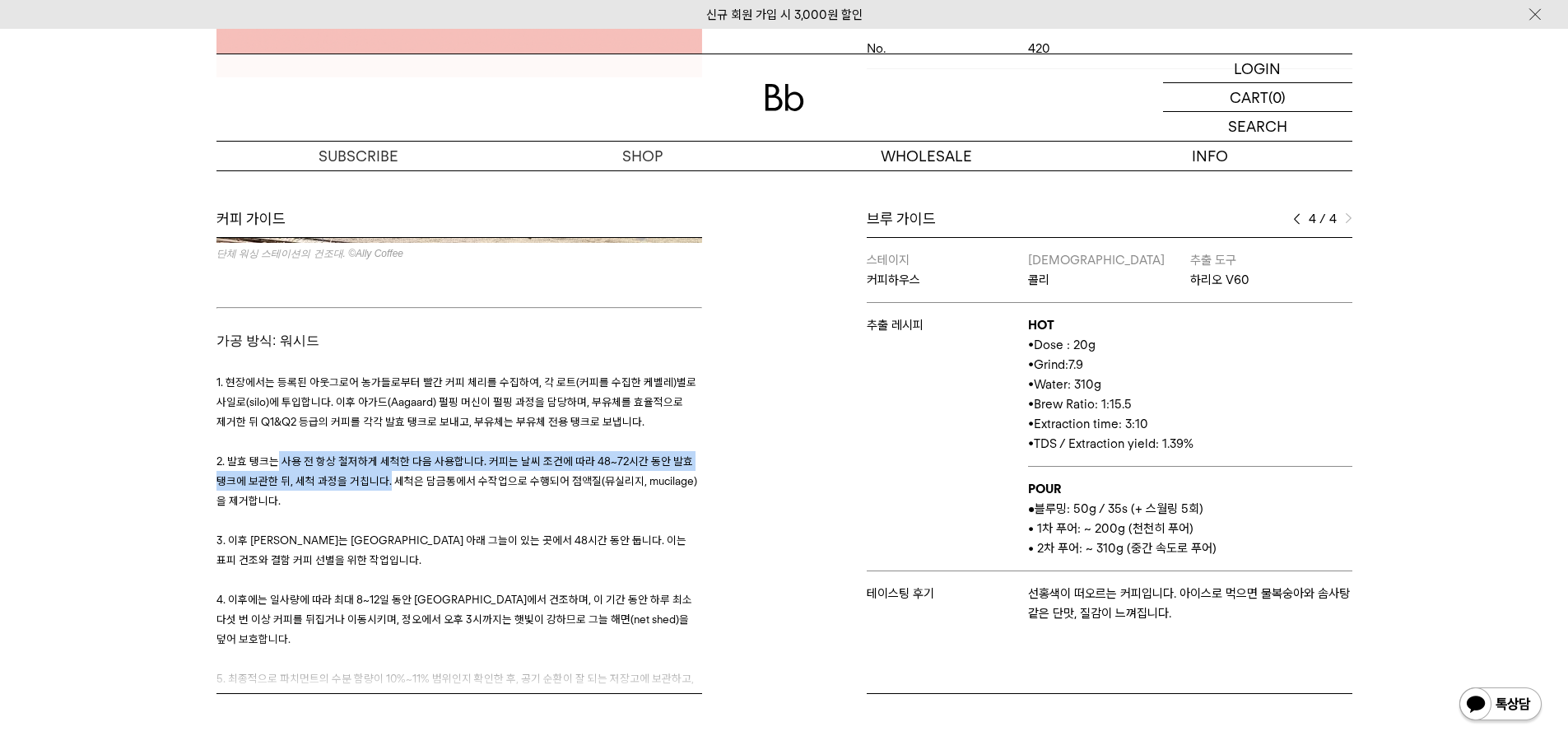
drag, startPoint x: 278, startPoint y: 402, endPoint x: 547, endPoint y: 465, distance: 276.3
click at [512, 457] on h3 "1. 현장에서는 등록된 아웃그로어 농가들로부터 빨간 커피 체리를 수집하여, 각 로트(커피를 수집한 케벨레)별로 사일로(silo)에 투입합니다.…" at bounding box center [459, 539] width 486 height 336
click at [547, 510] on p "3. 이후 커피는 아프리칸 베드 아래 그늘이 있는 곳에서 48시간 동안 둡니다. 이는 표피 건조와 결함 커피 선별을 위한 작업입니다." at bounding box center [459, 539] width 486 height 59
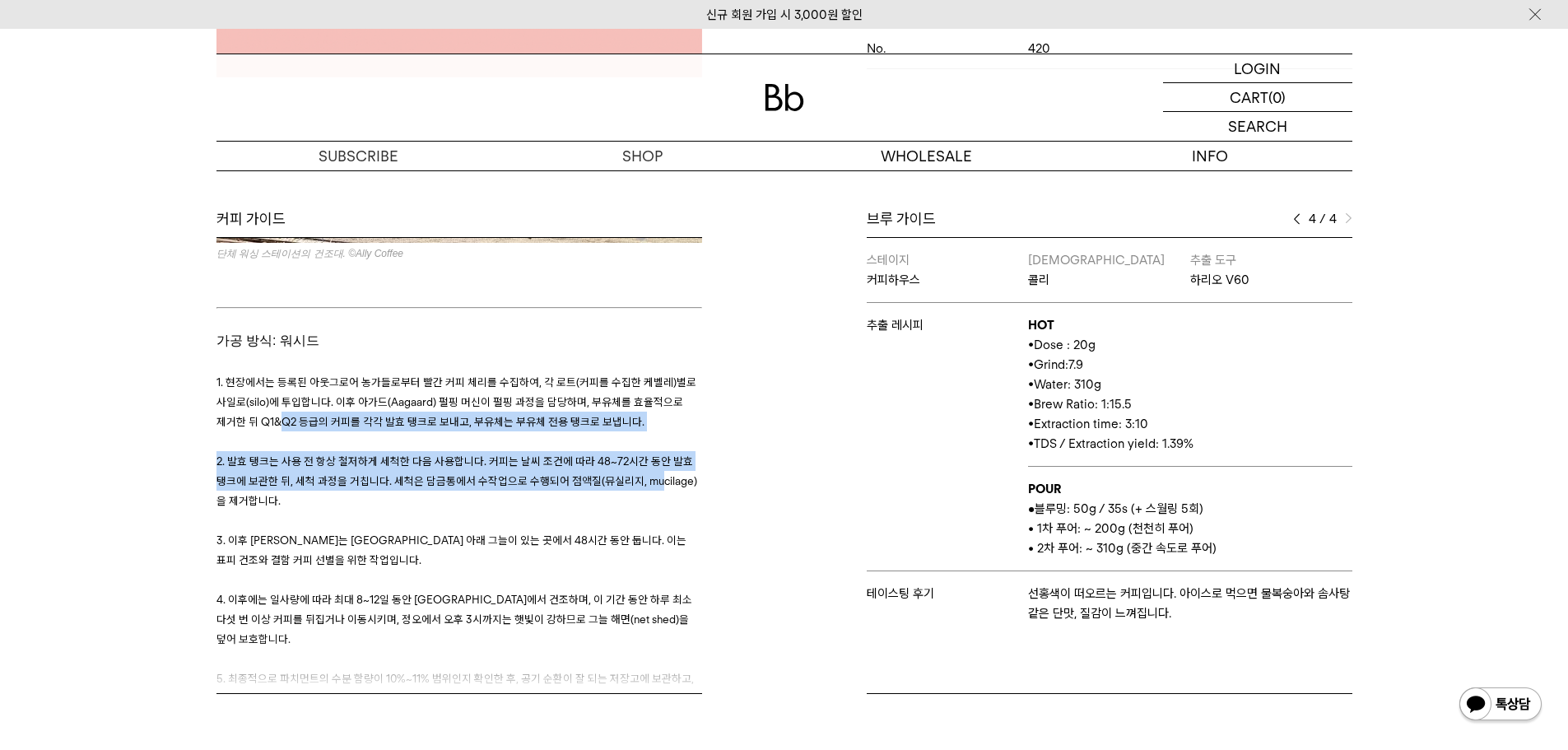
click at [267, 372] on h3 "1. 현장에서는 등록된 아웃그로어 농가들로부터 빨간 커피 체리를 수집하여, 각 로트(커피를 수집한 케벨레)별로 사일로(silo)에 투입합니다.…" at bounding box center [459, 539] width 486 height 336
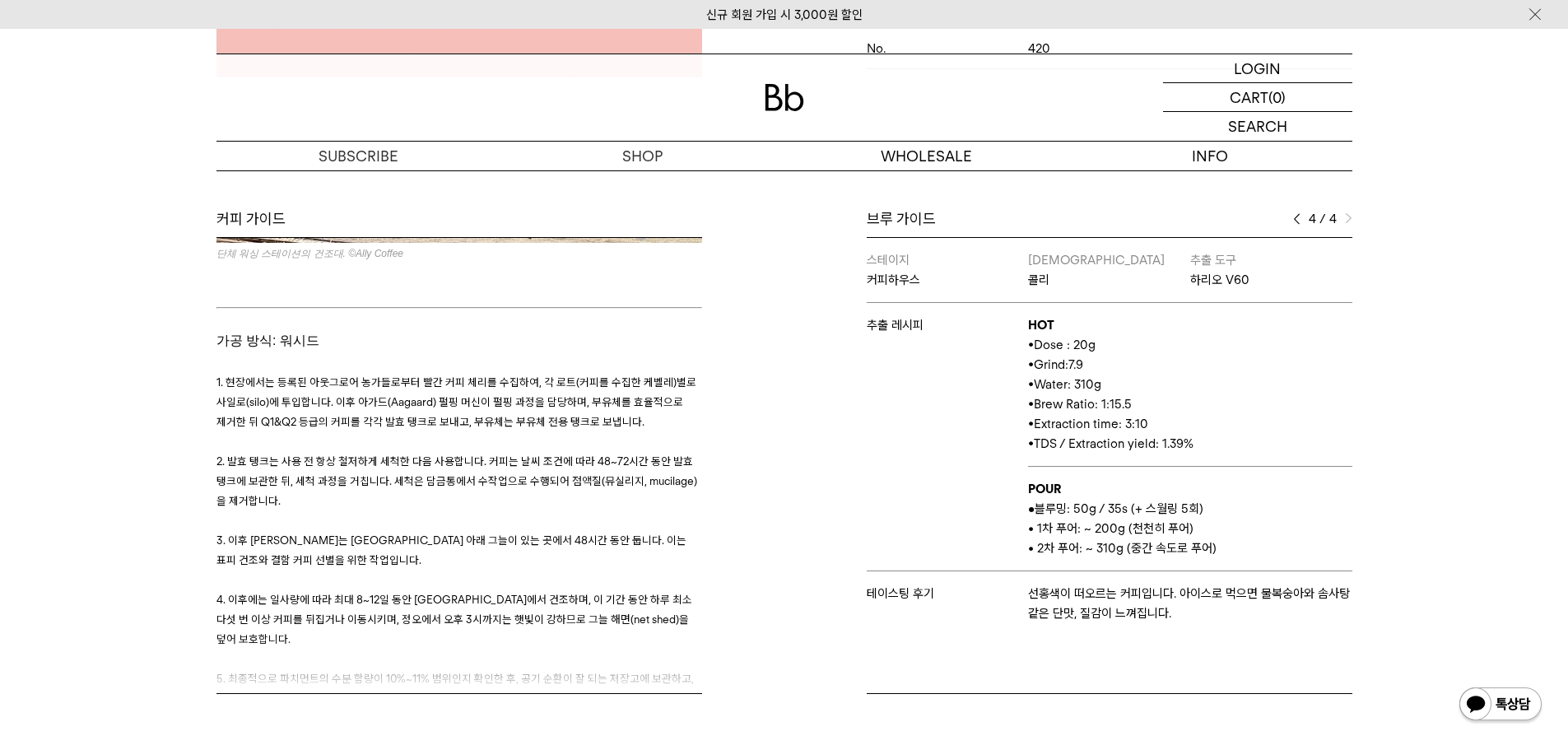
click at [460, 510] on p "3. 이후 커피는 아프리칸 베드 아래 그늘이 있는 곳에서 48시간 동안 둡니다. 이는 표피 건조와 결함 커피 선별을 위한 작업입니다." at bounding box center [459, 539] width 486 height 59
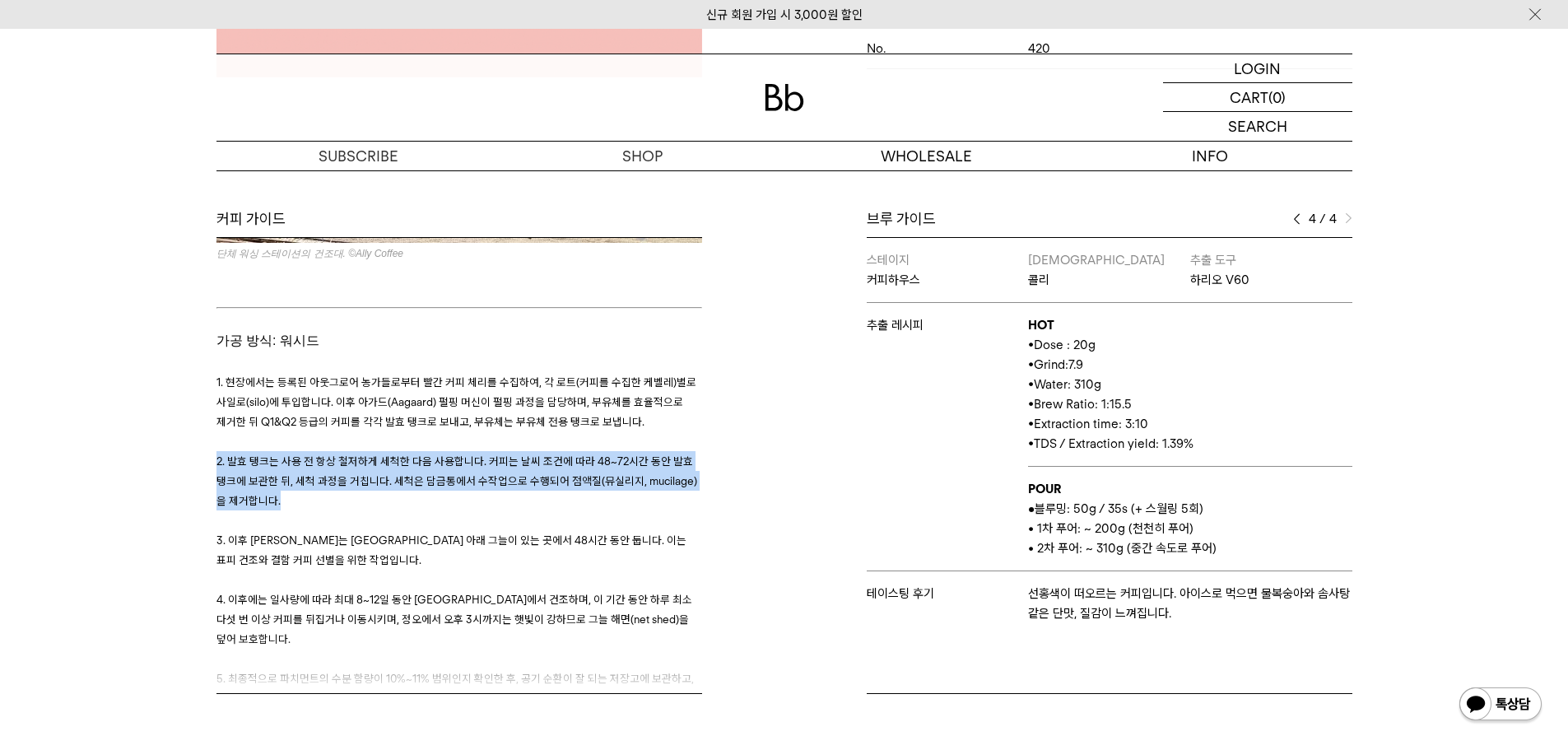
drag, startPoint x: 375, startPoint y: 409, endPoint x: 457, endPoint y: 452, distance: 92.6
click at [302, 382] on h3 "1. 현장에서는 등록된 아웃그로어 농가들로부터 빨간 커피 체리를 수집하여, 각 로트(커피를 수집한 케벨레)별로 사일로(silo)에 투입합니다.…" at bounding box center [459, 539] width 486 height 336
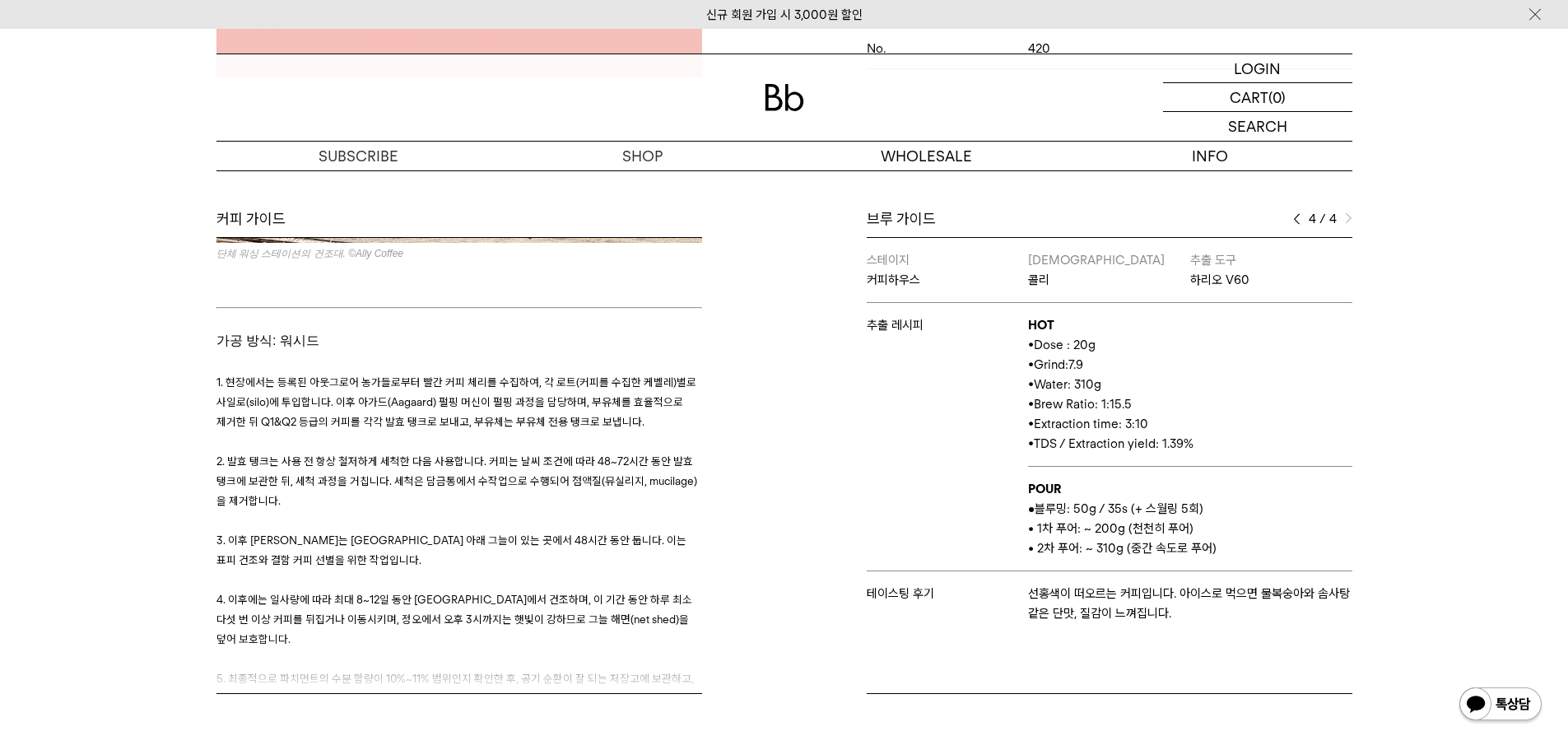
click at [537, 533] on span "3. 이후 커피는 아프리칸 베드 아래 그늘이 있는 곳에서 48시간 동안 둡니다. 이는 표피 건조와 결함 커피 선별을 위한 작업입니다." at bounding box center [451, 550] width 470 height 33
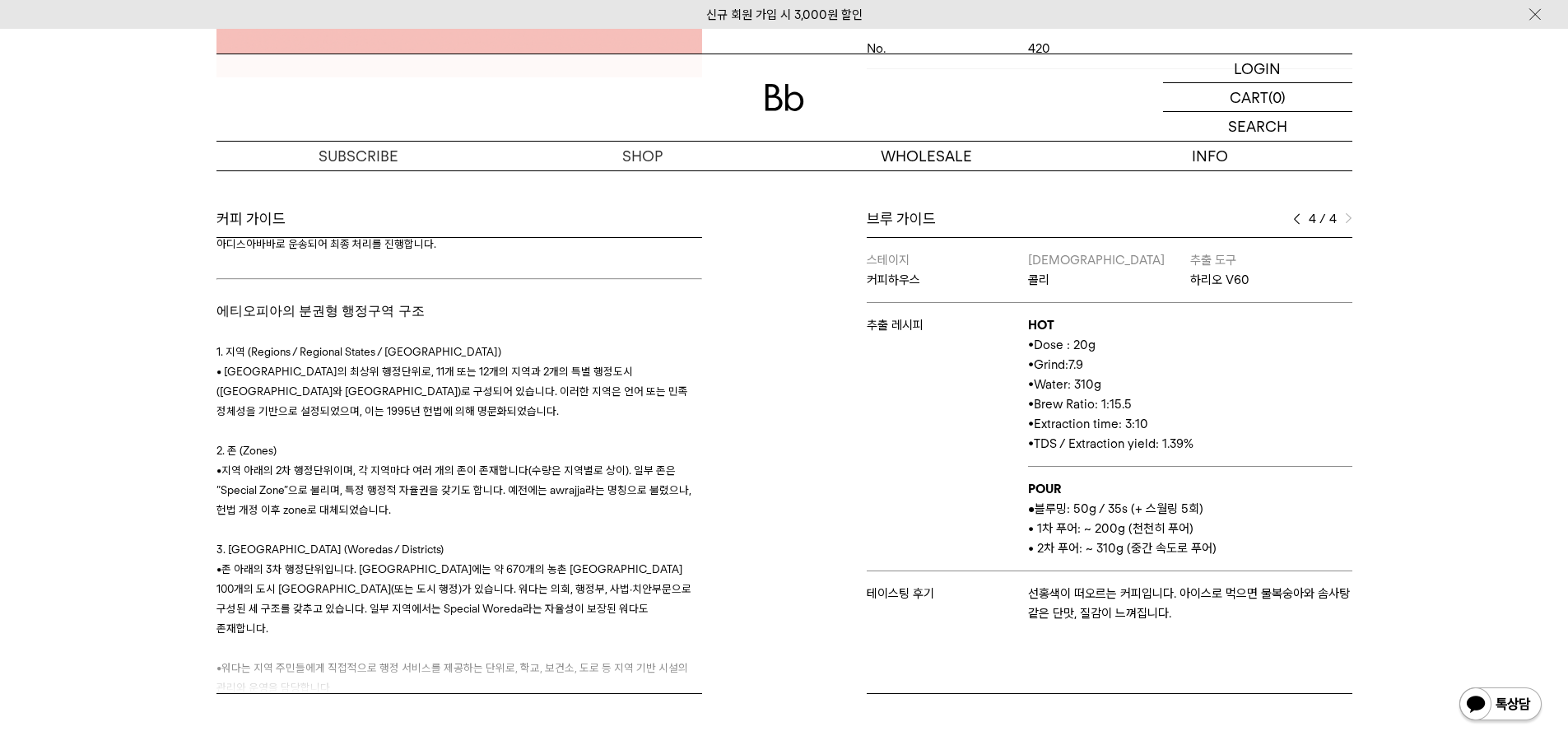
scroll to position [2634, 0]
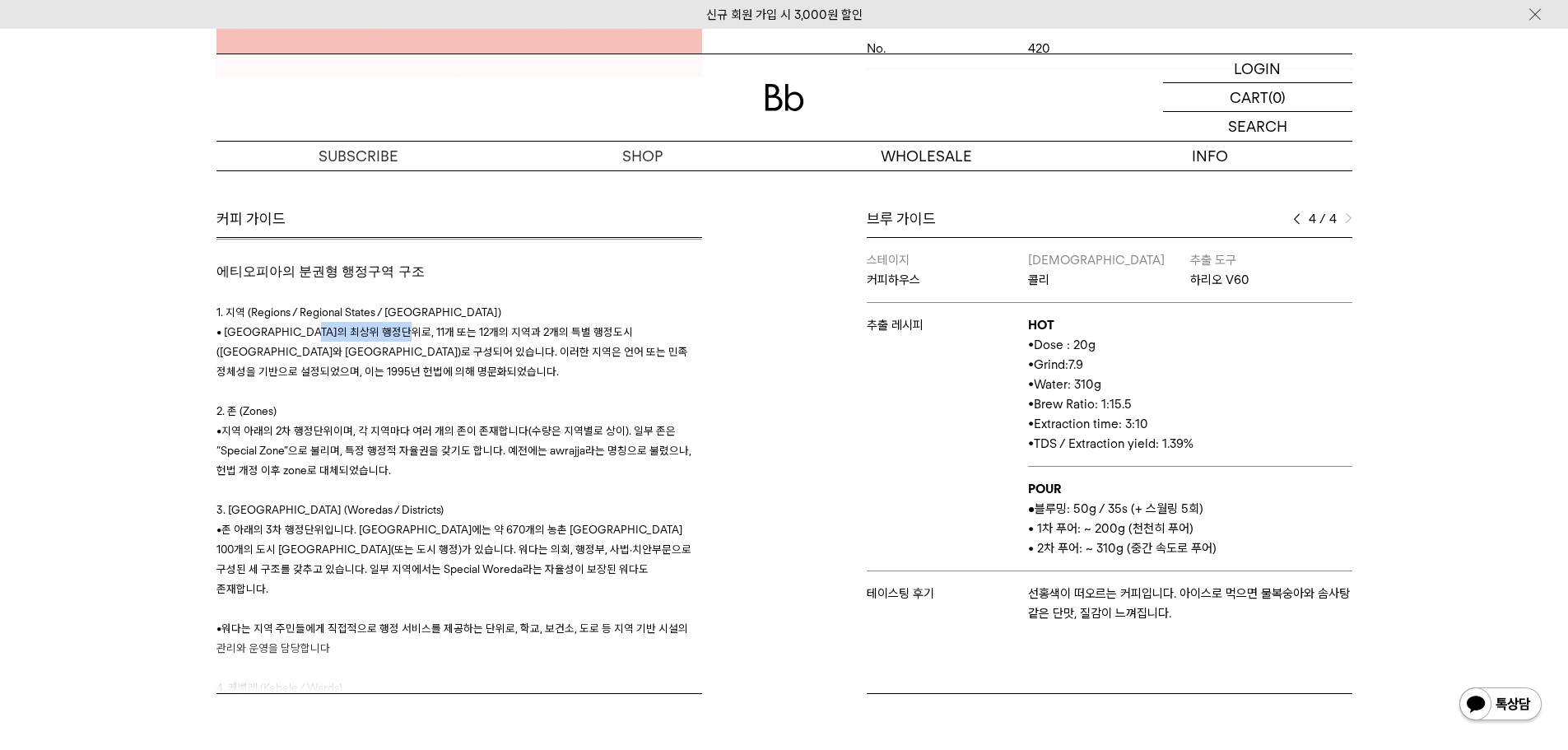
drag, startPoint x: 345, startPoint y: 271, endPoint x: 577, endPoint y: 348, distance: 244.4
click at [554, 336] on h3 "1. 지역 (Regions / Regional States / Kilil) • 에티오피아의 최상위 행정단위로, 11개 또는 12개의 지역과 2…" at bounding box center [459, 539] width 486 height 514
click at [577, 401] on p "2. 존 (Zones)" at bounding box center [459, 410] width 486 height 20
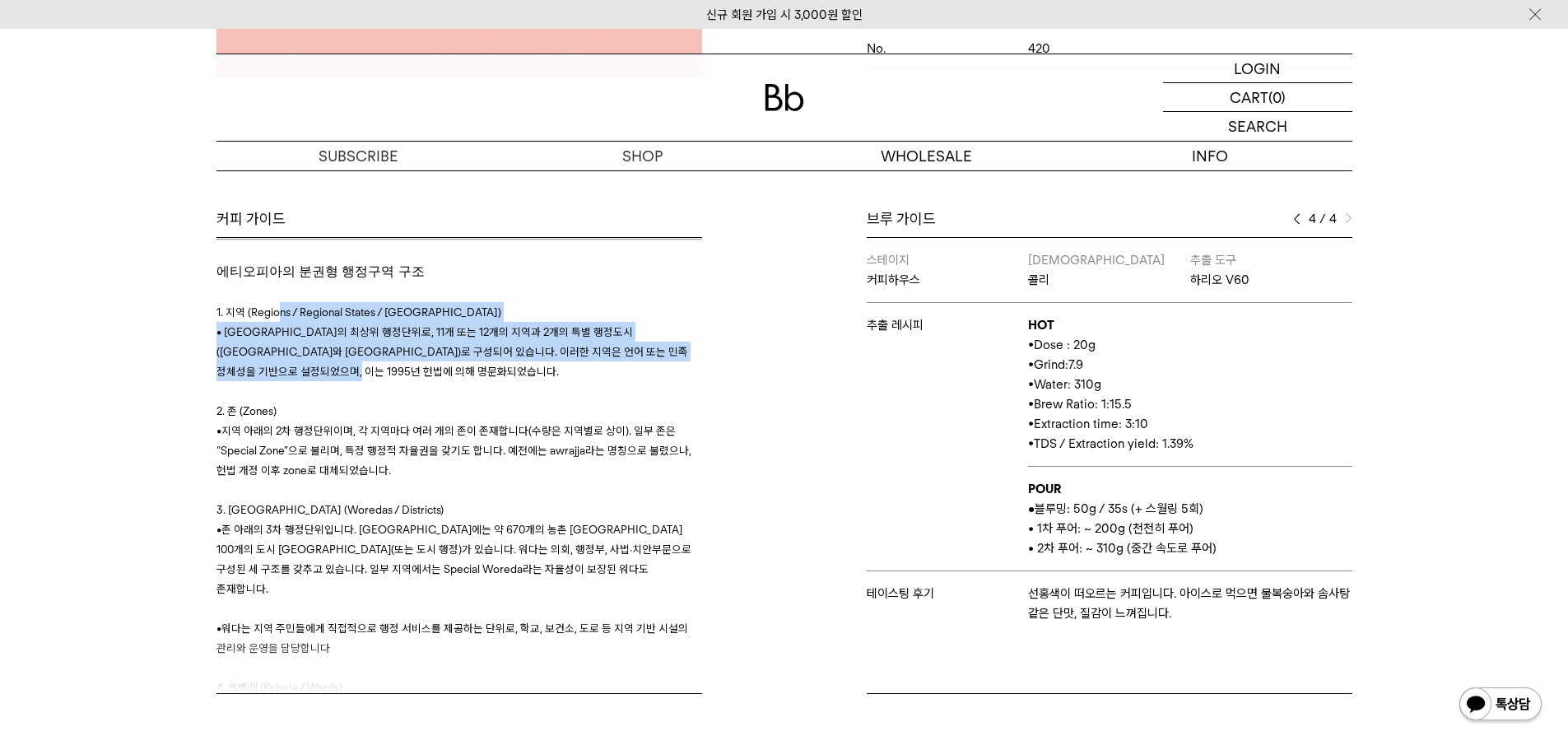
drag, startPoint x: 335, startPoint y: 266, endPoint x: 260, endPoint y: 248, distance: 77.1
click at [260, 283] on h3 "1. 지역 (Regions / Regional States / Kilil) • 에티오피아의 최상위 행정단위로, 11개 또는 12개의 지역과 2…" at bounding box center [459, 539] width 486 height 514
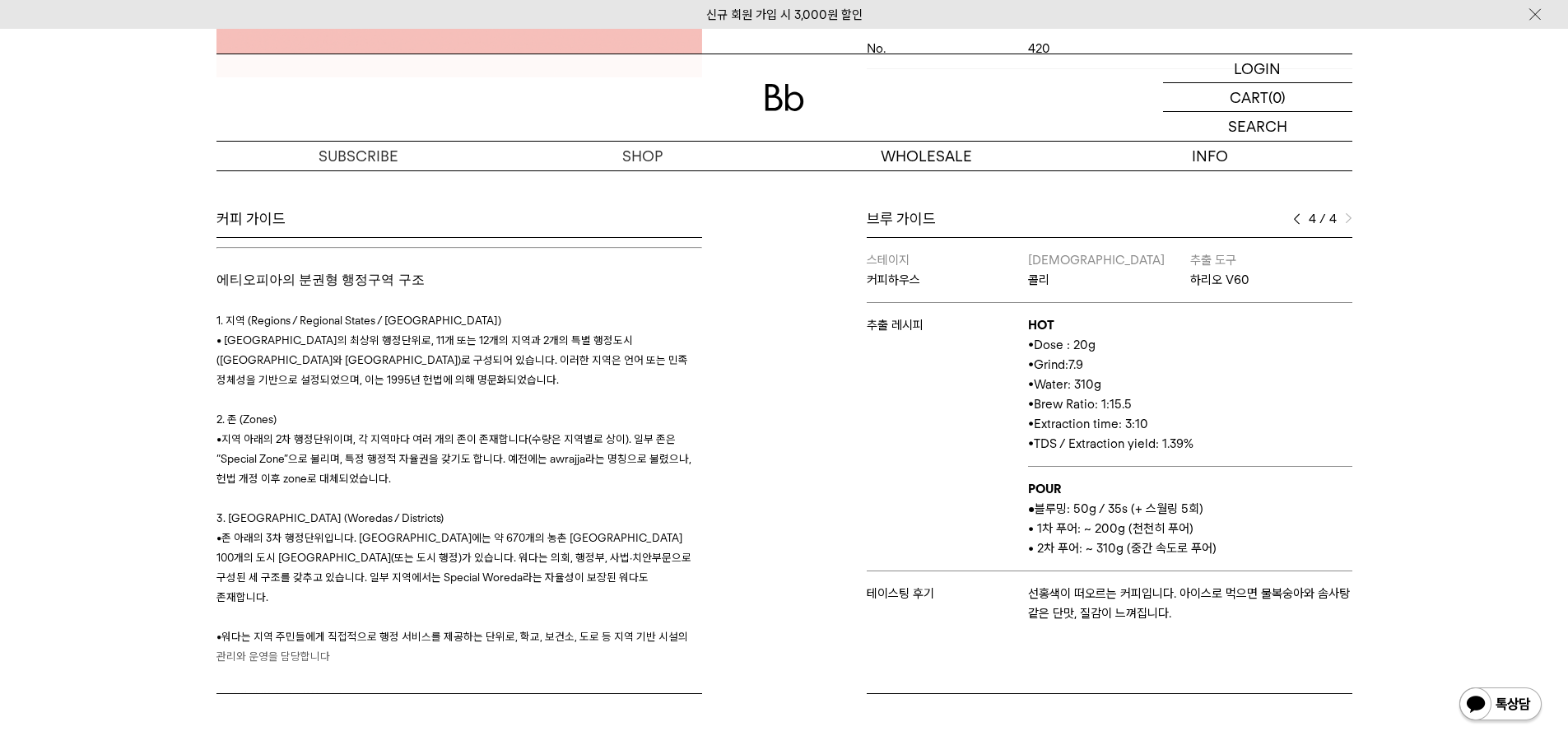
click at [536, 429] on p "• 지역 아래의 2차 행정단위이며, 각 지역마다 여러 개의 존이 존재합니다(수량은 지역별로 상이). 일부 존은 “Special Zone”으로 …" at bounding box center [459, 458] width 486 height 59
drag, startPoint x: 242, startPoint y: 253, endPoint x: 504, endPoint y: 435, distance: 319.0
click at [272, 293] on h3 "1. 지역 (Regions / Regional States / Kilil) • 에티오피아의 최상위 행정단위로, 11개 또는 12개의 지역과 2…" at bounding box center [459, 547] width 486 height 514
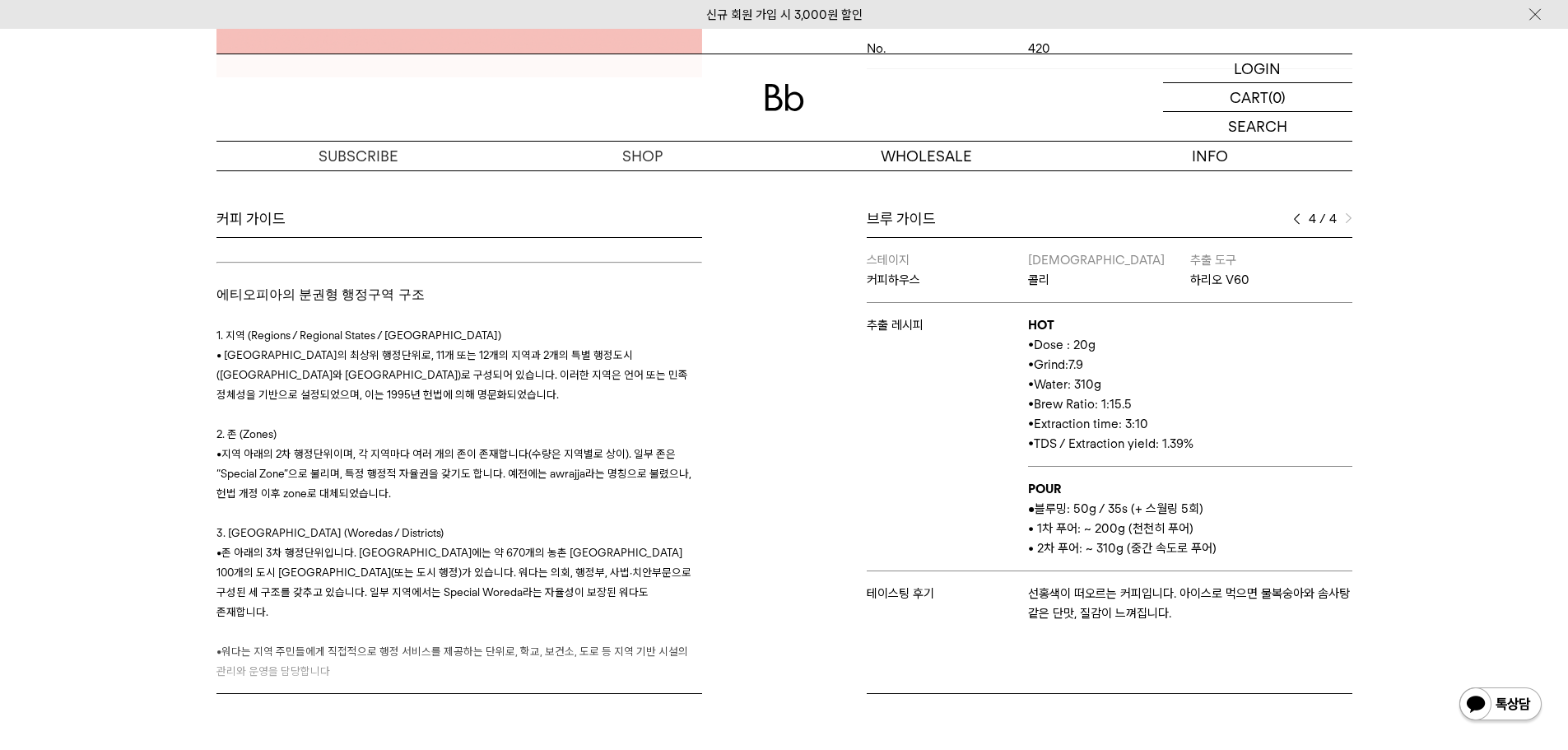
click at [504, 443] on p "• 지역 아래의 2차 행정단위이며, 각 지역마다 여러 개의 존이 존재합니다(수량은 지역별로 상이). 일부 존은 “Special Zone”으로 …" at bounding box center [459, 473] width 486 height 59
drag, startPoint x: 468, startPoint y: 444, endPoint x: 270, endPoint y: 384, distance: 206.9
click at [260, 378] on h3 "1. 지역 (Regions / Regional States / Kilil) • 에티오피아의 최상위 행정단위로, 11개 또는 12개의 지역과 2…" at bounding box center [459, 562] width 486 height 514
click at [503, 522] on p "3. 워다 (Woredas / Districts)" at bounding box center [459, 532] width 486 height 20
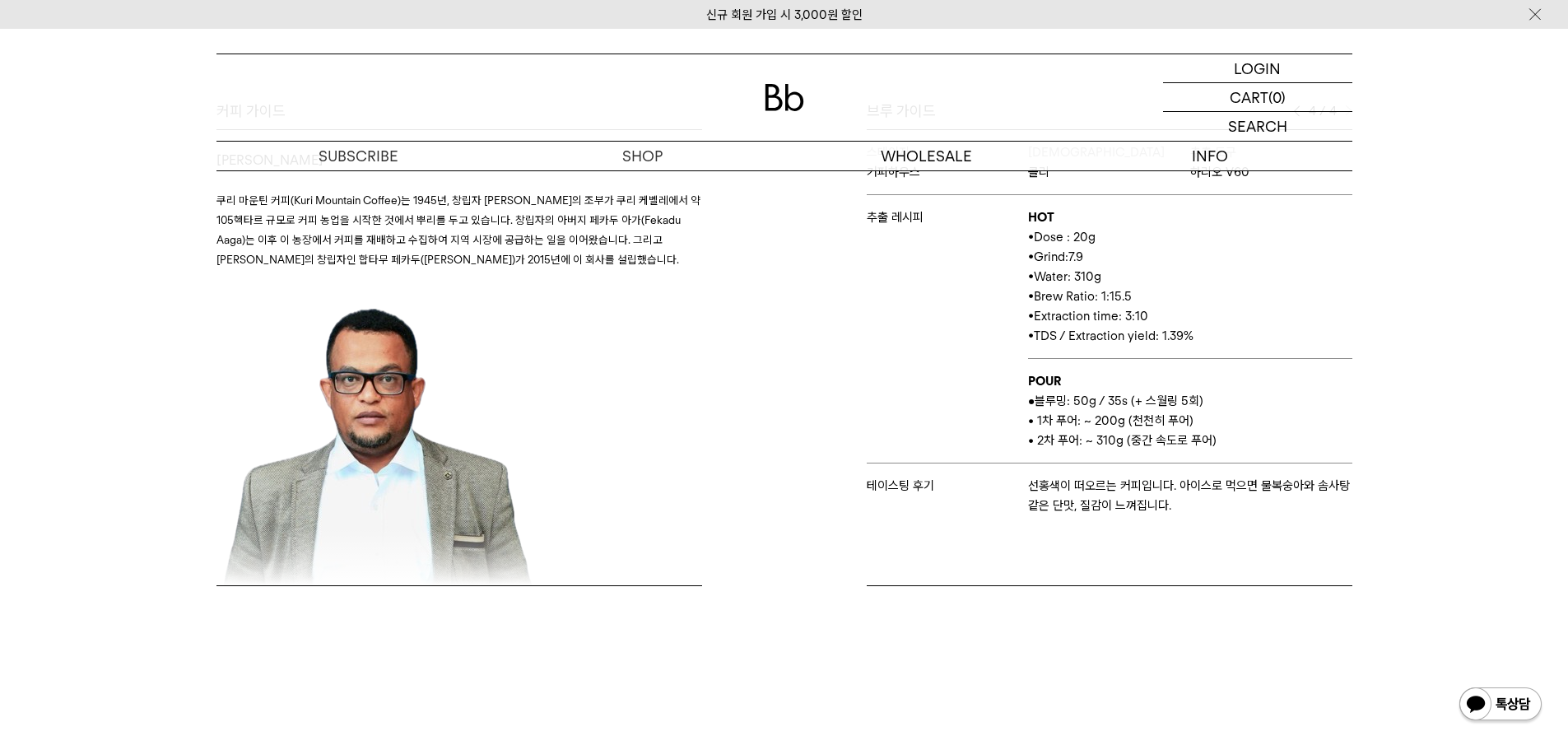
scroll to position [988, 0]
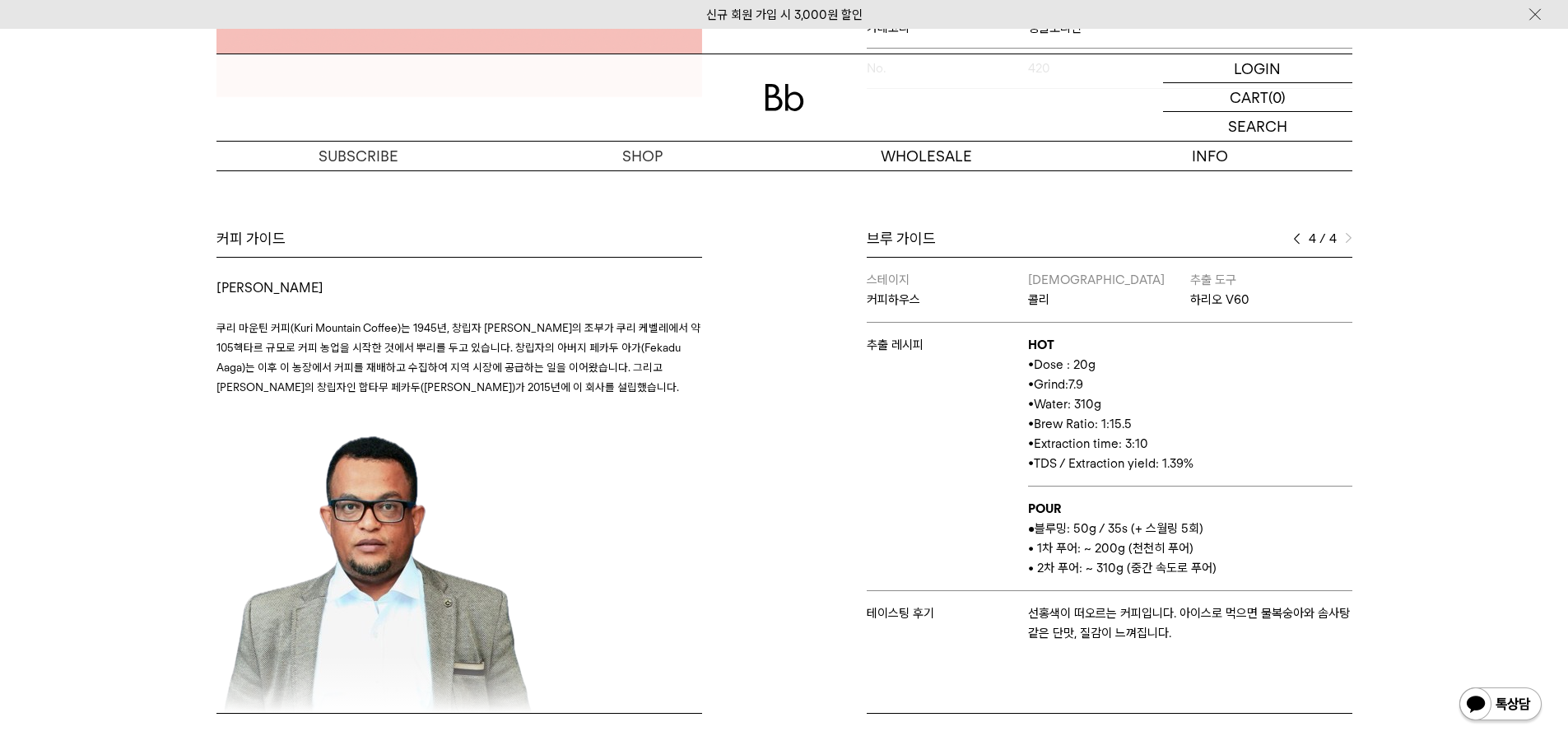
scroll to position [576, 0]
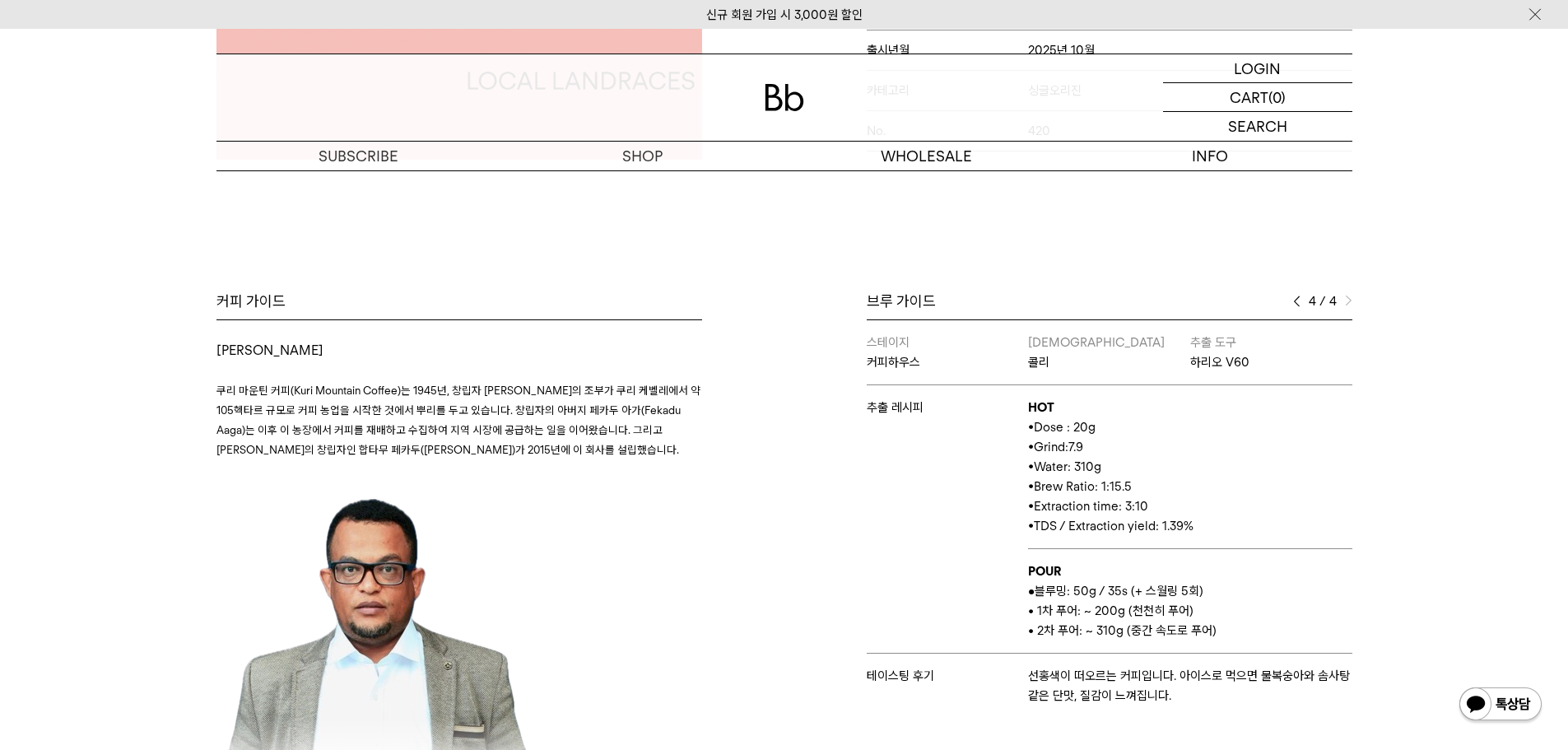
click at [1298, 301] on img at bounding box center [1297, 301] width 8 height 11
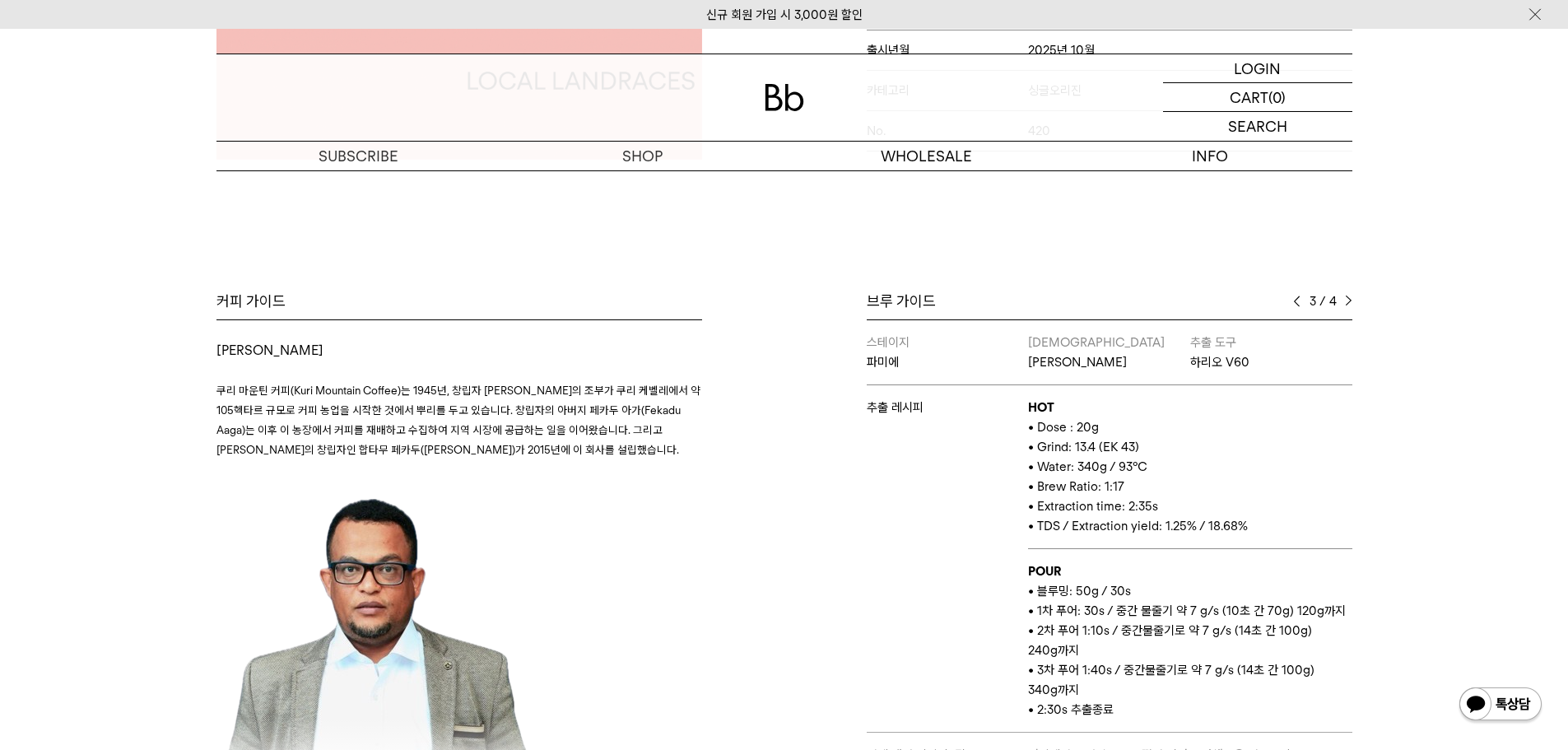
click at [1298, 301] on img at bounding box center [1297, 301] width 8 height 11
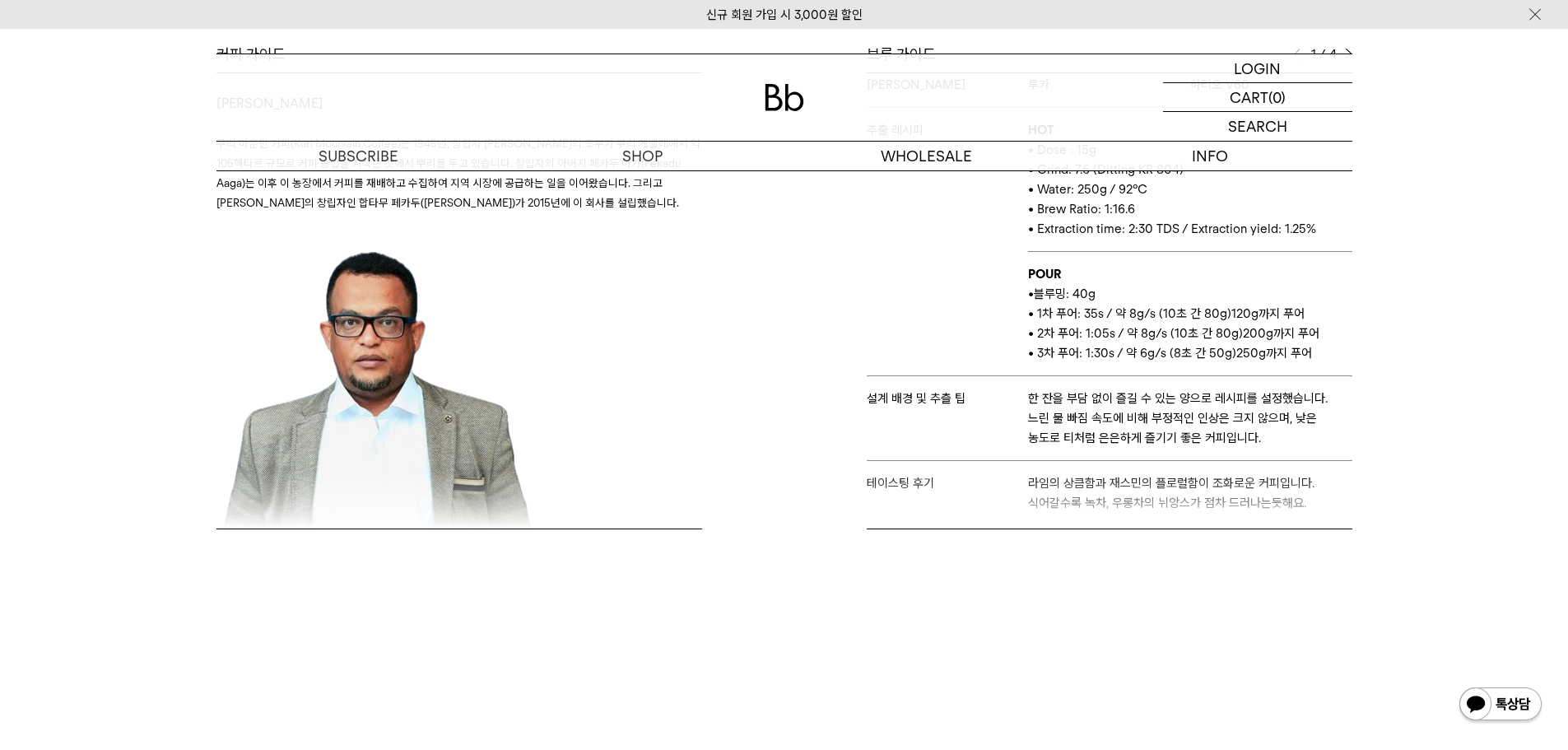
scroll to position [47, 0]
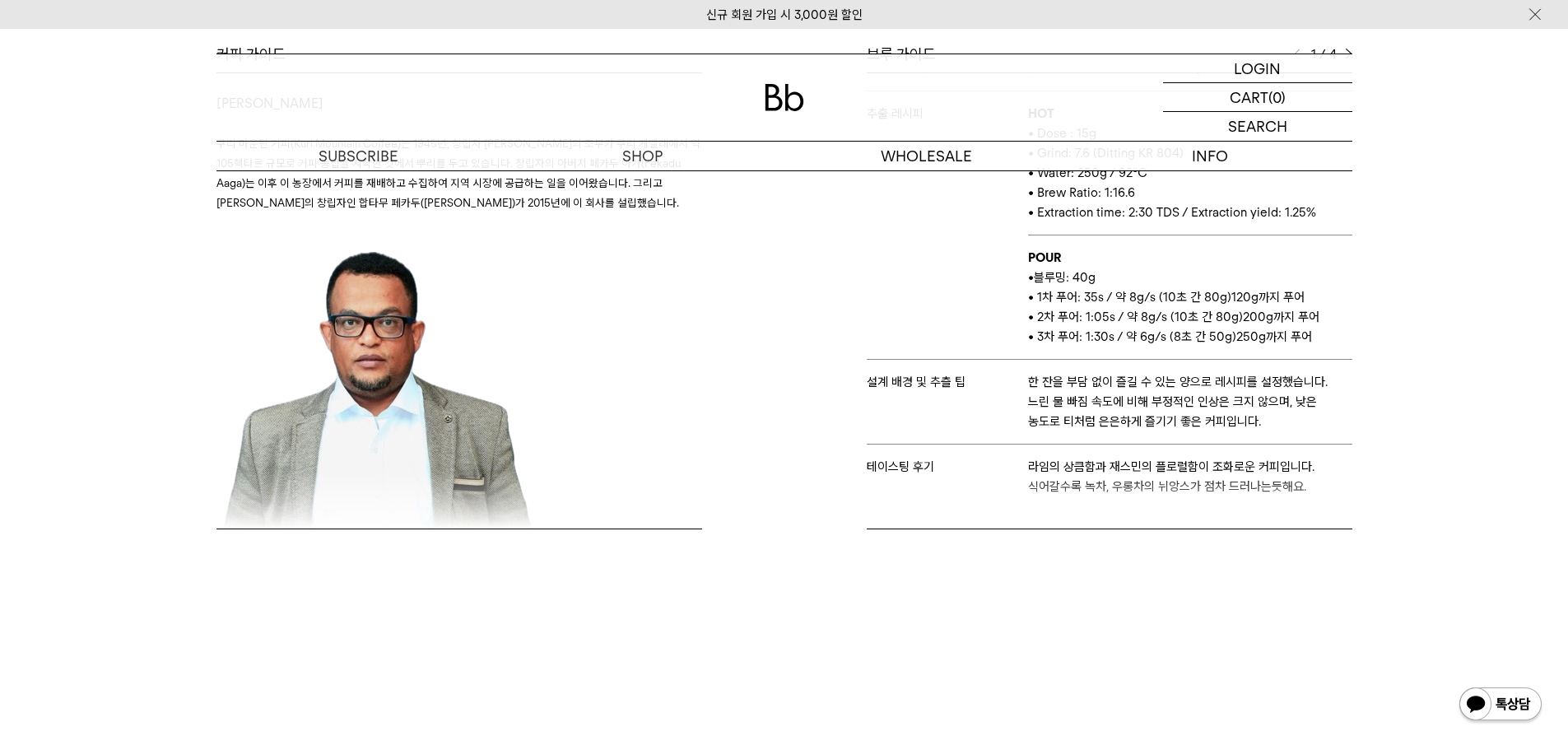
drag, startPoint x: 1298, startPoint y: 481, endPoint x: 1093, endPoint y: 466, distance: 205.5
click at [1094, 466] on div "브루 가이드 1 / 4 스테이지 앨리웨이 바리스타 루카 추출 도구 하리오 V60 추출 레시피 HOT • Dose : 15g • Grind: 7…" at bounding box center [1072, 287] width 576 height 485
click at [1264, 473] on div "브루 가이드 1 / 4 스테이지 앨리웨이 바리스타 루카 추출 도구 하리오 V60 추출 레시피 HOT • Dose : 15g • Grind: 7…" at bounding box center [1072, 287] width 576 height 485
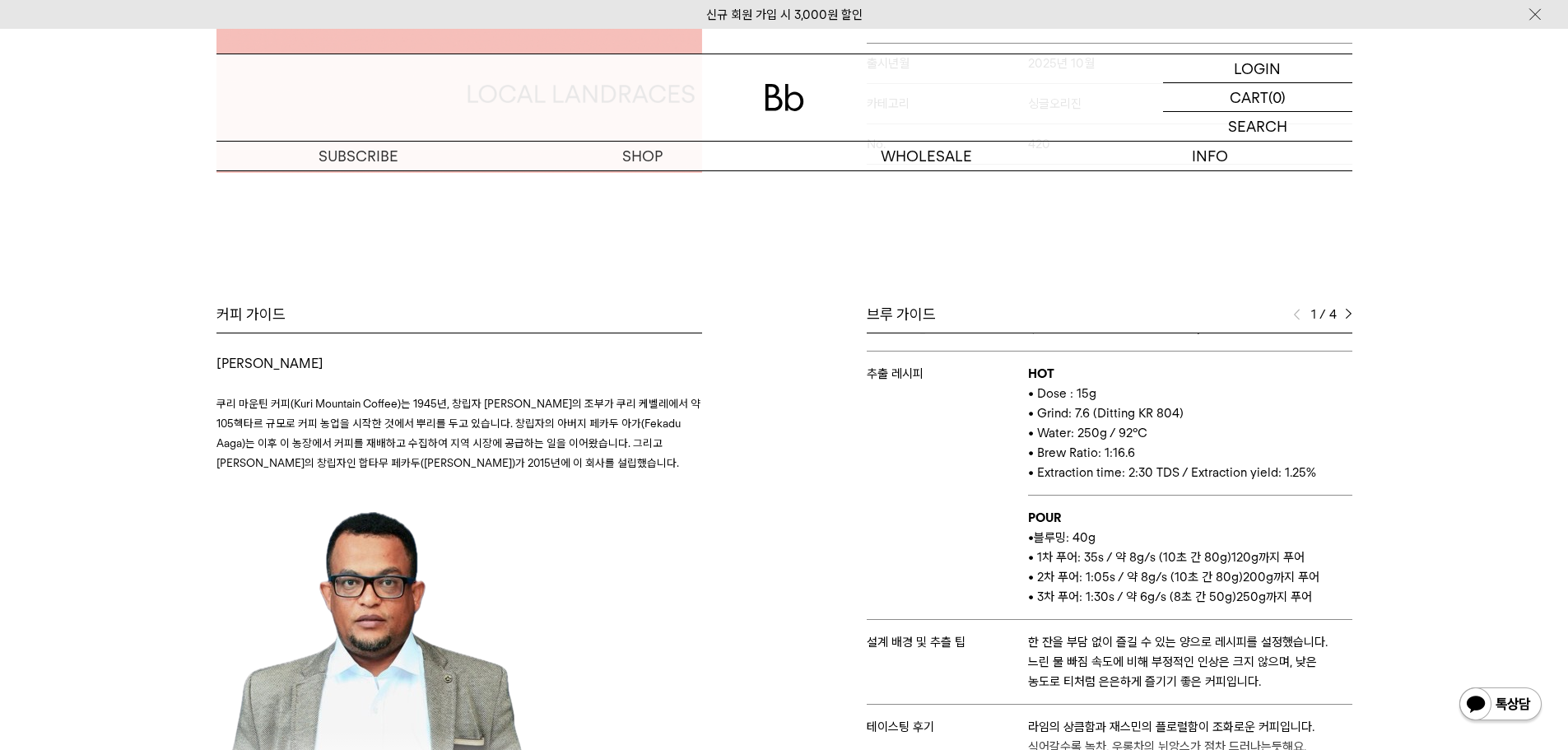
scroll to position [0, 0]
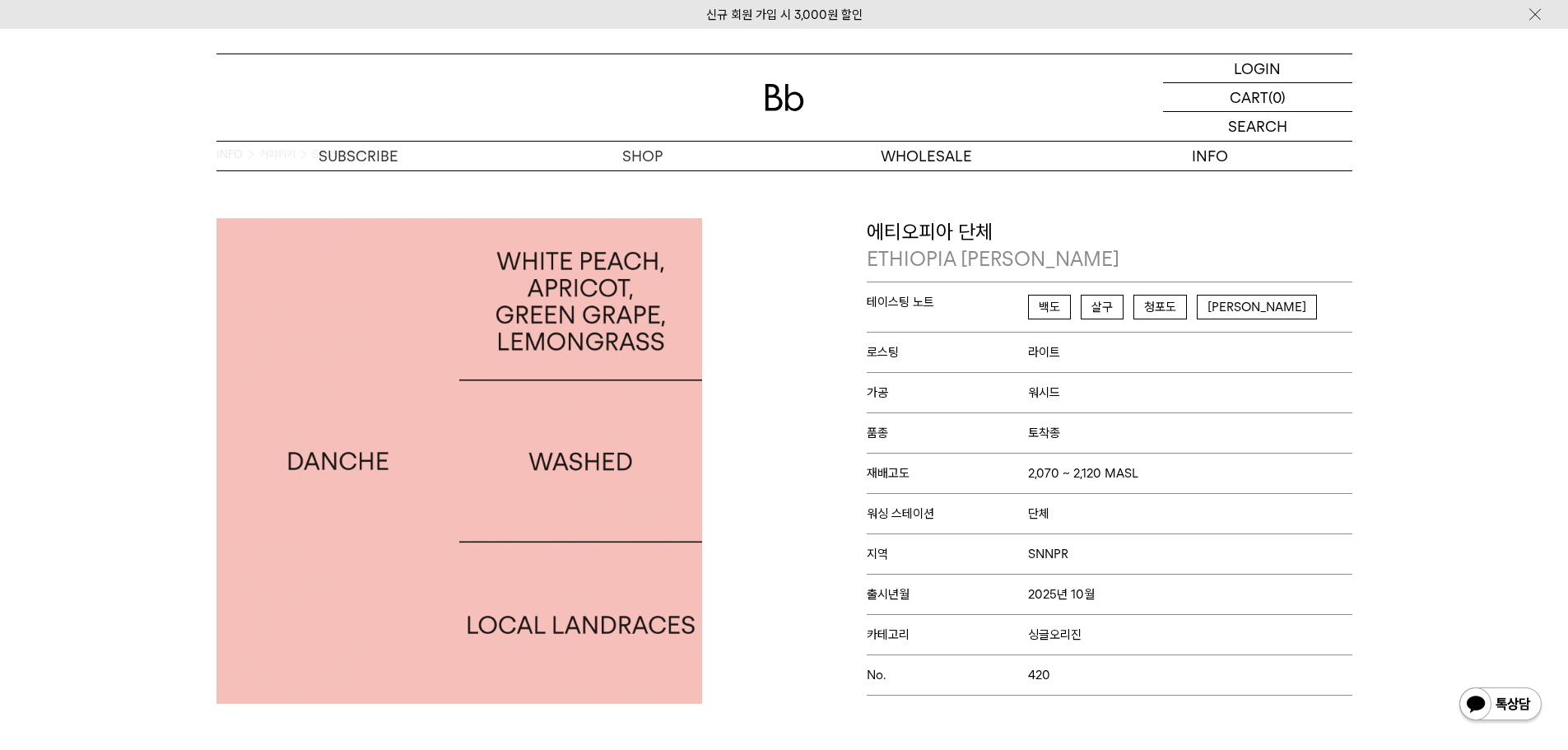
drag, startPoint x: 1415, startPoint y: 495, endPoint x: 1365, endPoint y: 277, distance: 223.7
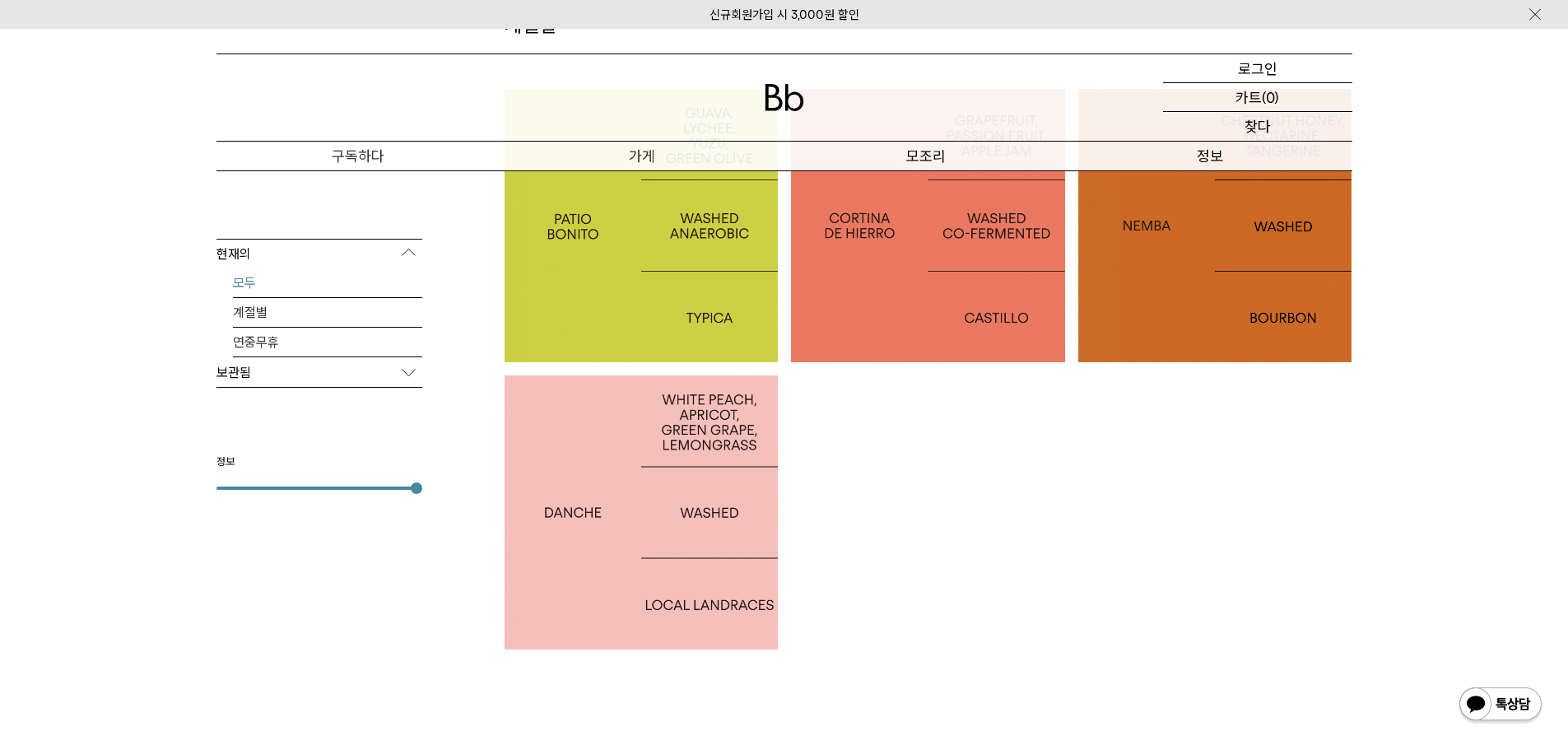
scroll to position [330, 0]
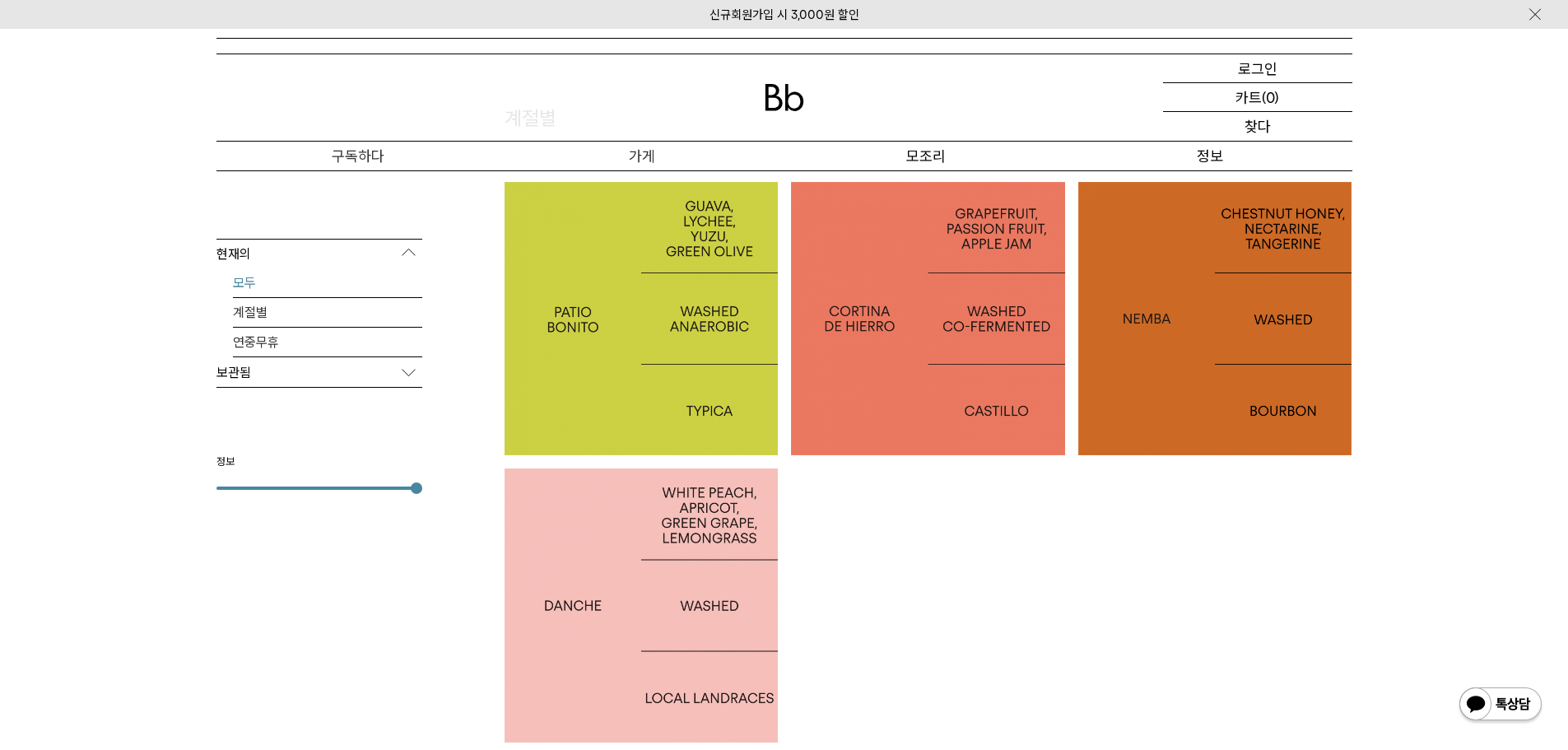
click at [1217, 384] on div at bounding box center [1215, 318] width 274 height 274
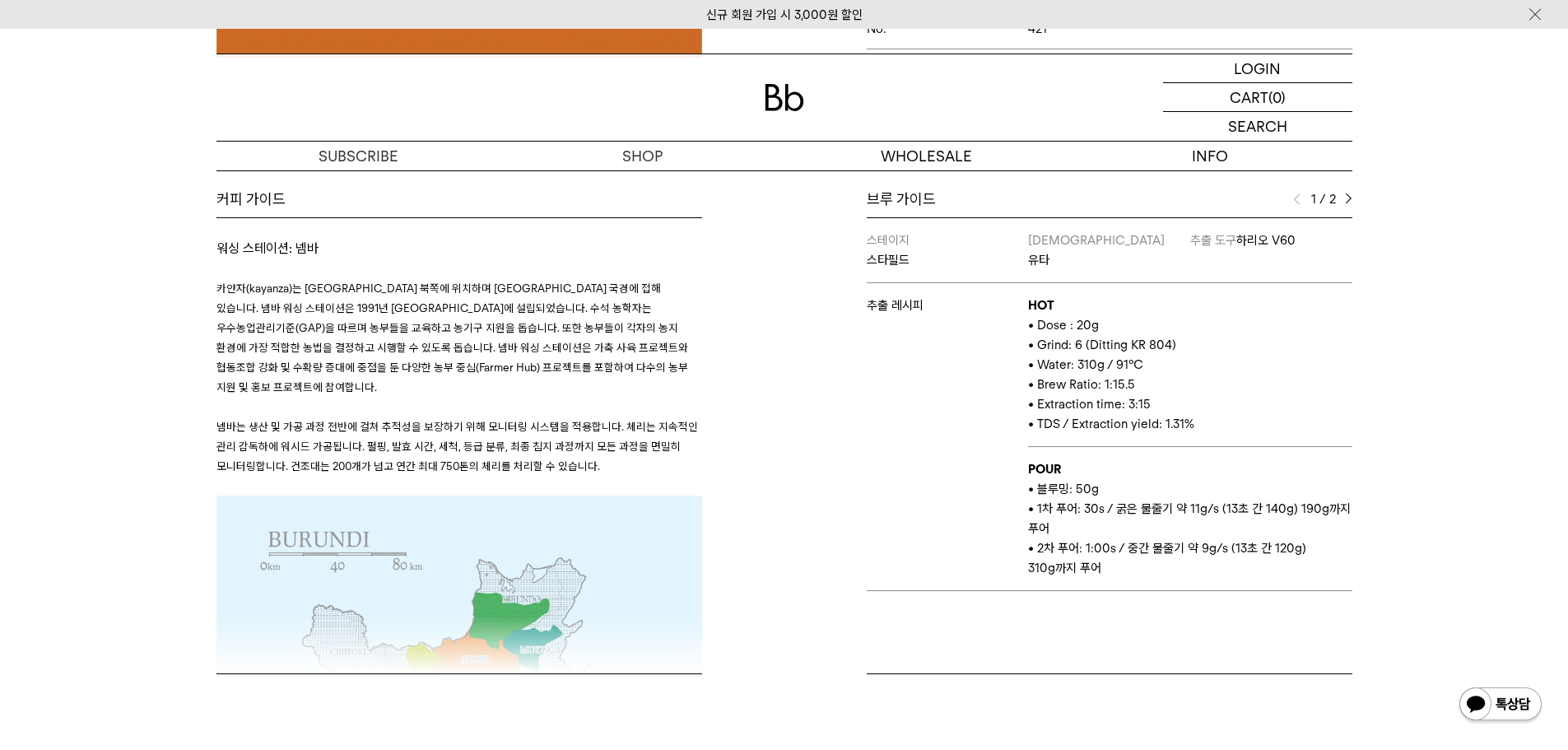
scroll to position [576, 0]
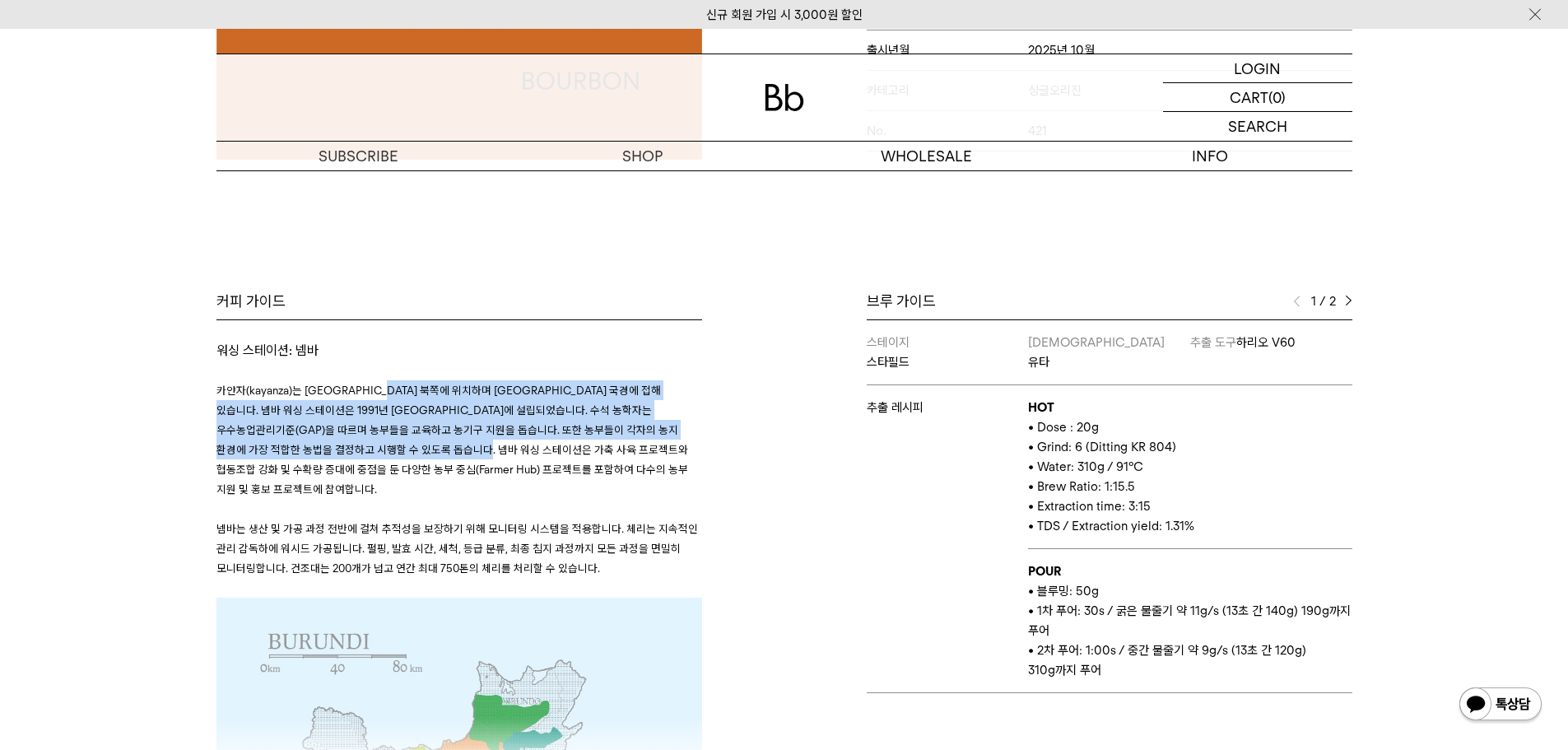
drag, startPoint x: 404, startPoint y: 386, endPoint x: 574, endPoint y: 497, distance: 203.0
click at [478, 455] on span "카얀자(kayanza)는 부룬디 북쪽에 위치하며 르완다 국경에 접해 있습니다. 넴바 워싱 스테이션은 1991년 카얀자 주에 설립되었습니다. 수…" at bounding box center [452, 439] width 472 height 112
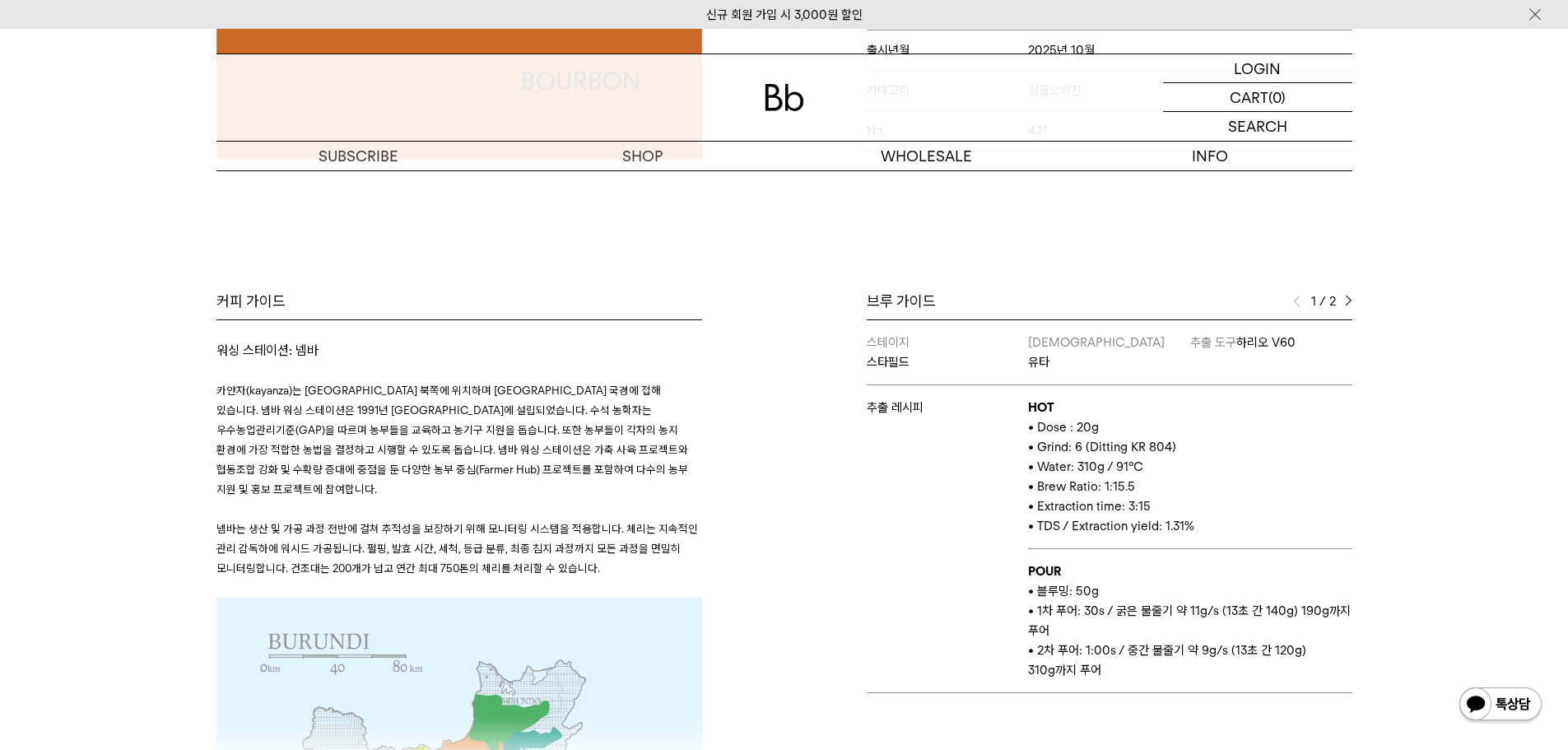
click at [575, 499] on p at bounding box center [459, 509] width 486 height 20
drag, startPoint x: 618, startPoint y: 552, endPoint x: 515, endPoint y: 492, distance: 119.2
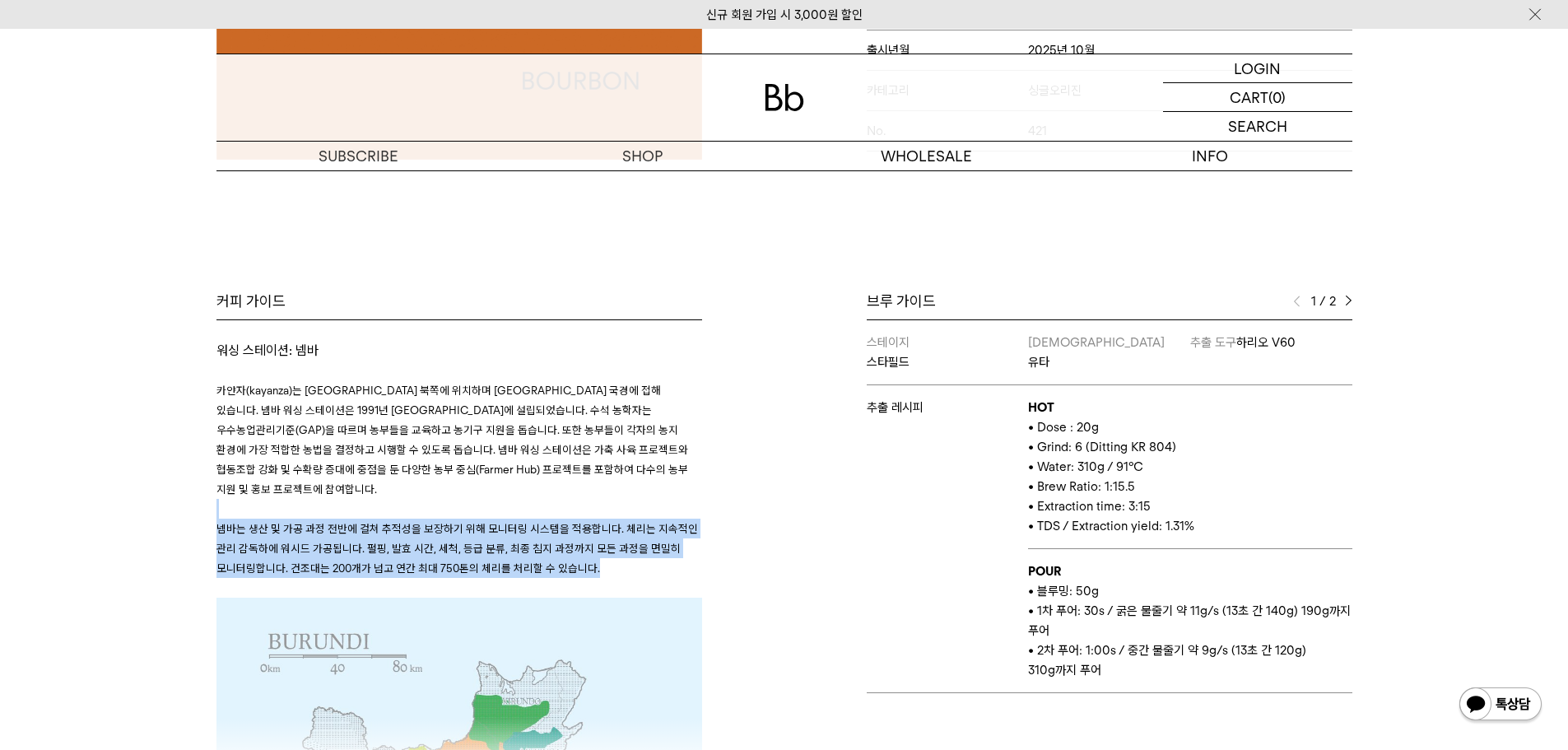
click at [647, 521] on span "넴바는 생산 및 가공 과정 전반에 걸쳐 추적성을 보장하기 위해 모니터링 시스템을 적용합니다. 체리는 지속적인 관리 감독하에 워시드 가공됩니다.…" at bounding box center [457, 548] width 481 height 53
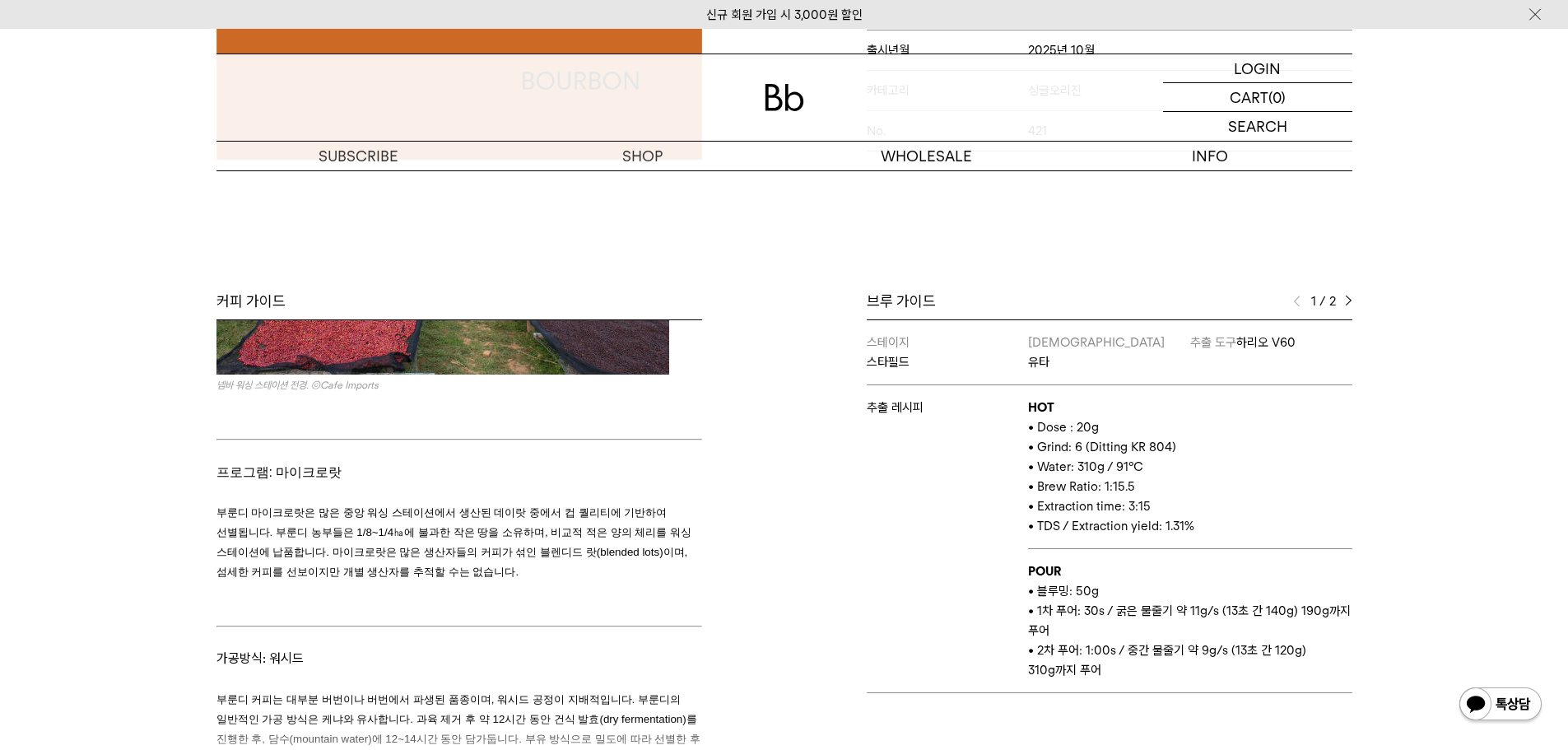
scroll to position [2222, 0]
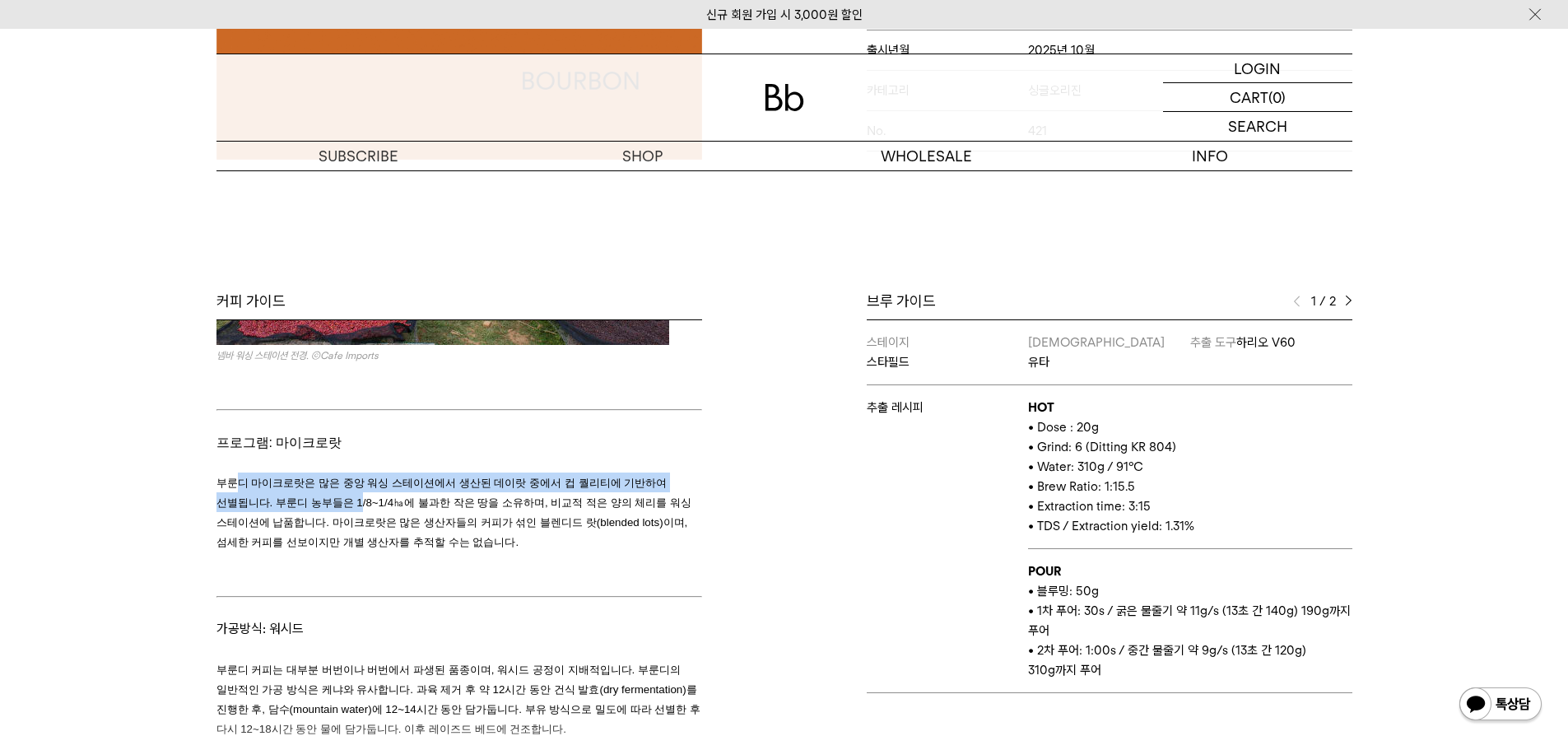
drag, startPoint x: 241, startPoint y: 411, endPoint x: 635, endPoint y: 485, distance: 400.9
click at [605, 478] on p "부룬디 마이크로랏은 많은 중앙 워싱 스테이션에서 생산된 데이랏 중에서 컵 퀄리티에 기반하여 선별됩니다. 부룬디 농부들은 1/8~1/4㏊에 불과…" at bounding box center [459, 512] width 486 height 79
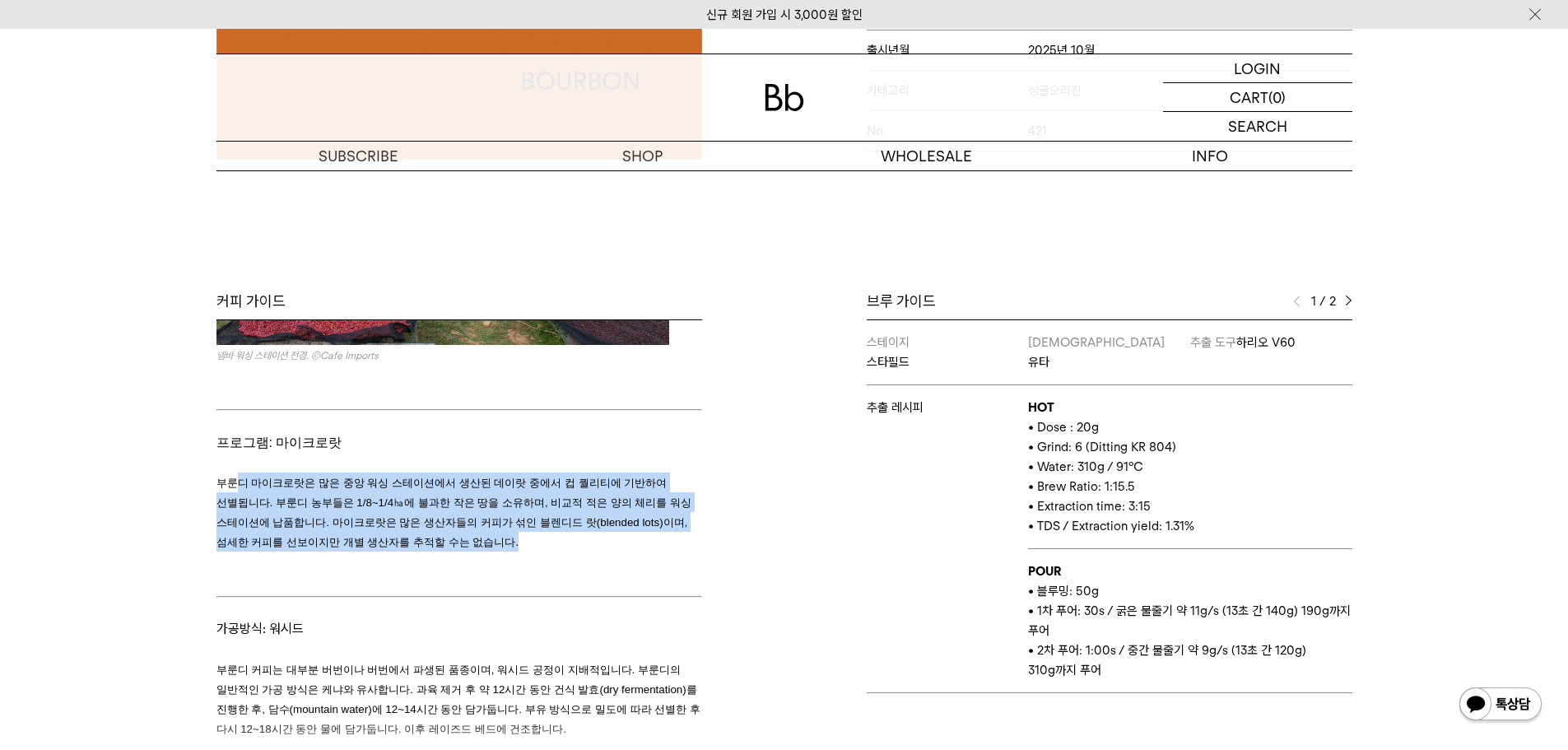
click at [634, 487] on p "부룬디 마이크로랏은 많은 중앙 워싱 스테이션에서 생산된 데이랏 중에서 컵 퀄리티에 기반하여 선별됩니다. 부룬디 농부들은 1/8~1/4㏊에 불과…" at bounding box center [459, 512] width 486 height 79
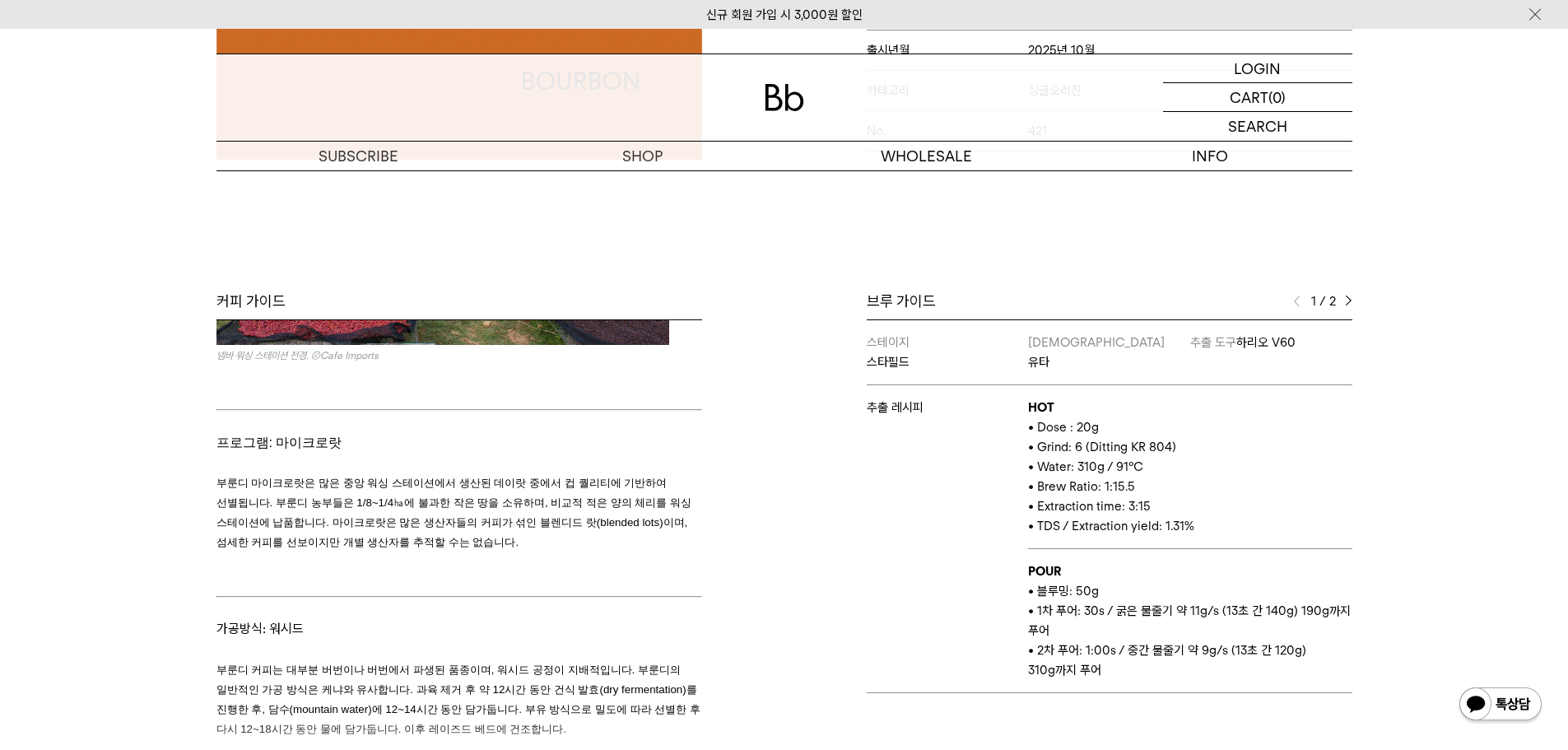
click at [633, 618] on h3 "가공방식: 워시드 부룬디 커피는 대부분 버번이나 버번에서 파생된 품종이며, 워시드 공정이 지배적입니다. 부룬디의 일반적인 가공 방식은 케냐와 …" at bounding box center [459, 678] width 486 height 120
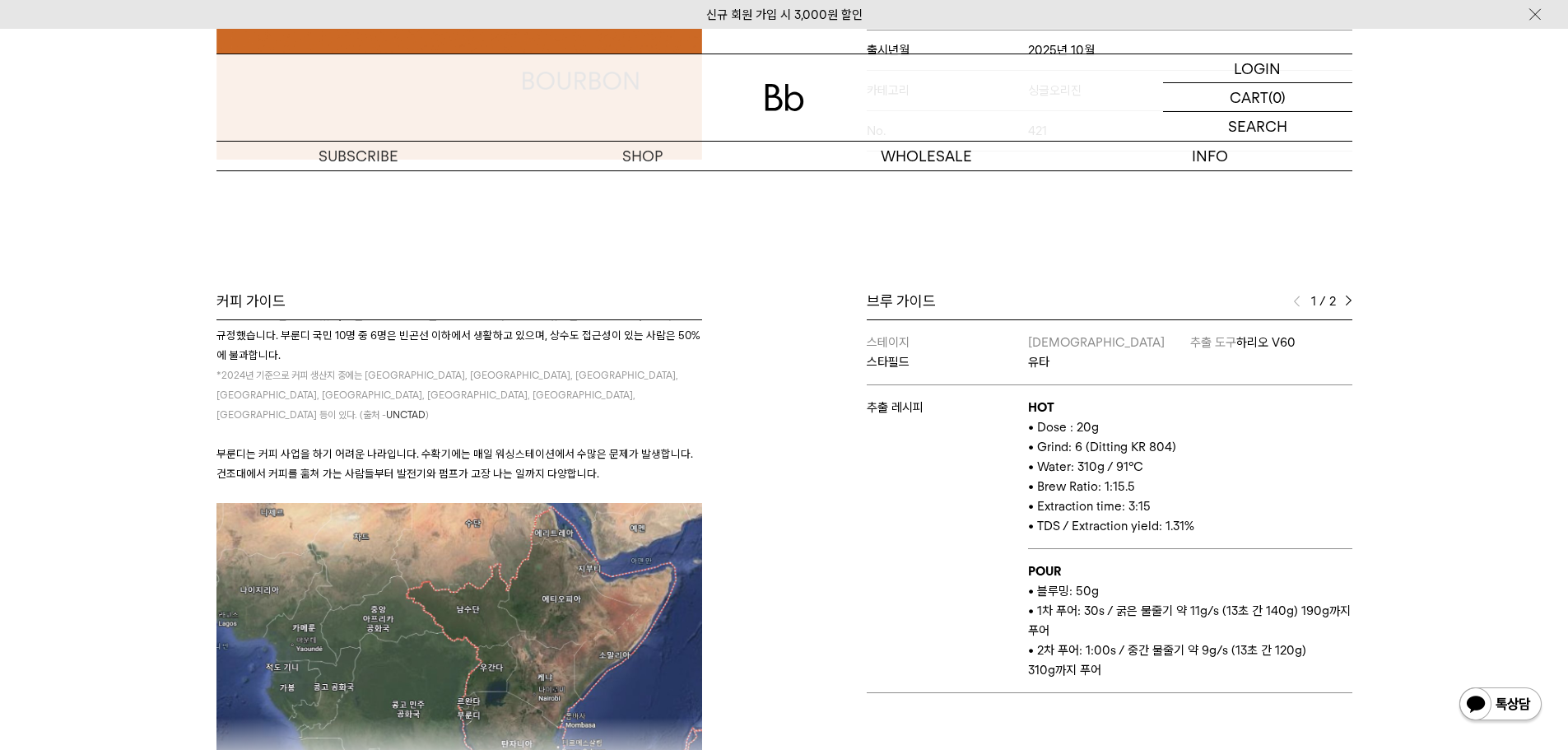
scroll to position [5015, 0]
drag, startPoint x: 1499, startPoint y: 311, endPoint x: 1462, endPoint y: 223, distance: 95.5
click at [1499, 311] on div "Bb의 커피 ALL SEASONAL YEAR-ROUND AUCTION SERIES ARCHIVE 2023 2022 2021 2020 2019 …" at bounding box center [784, 265] width 1568 height 1184
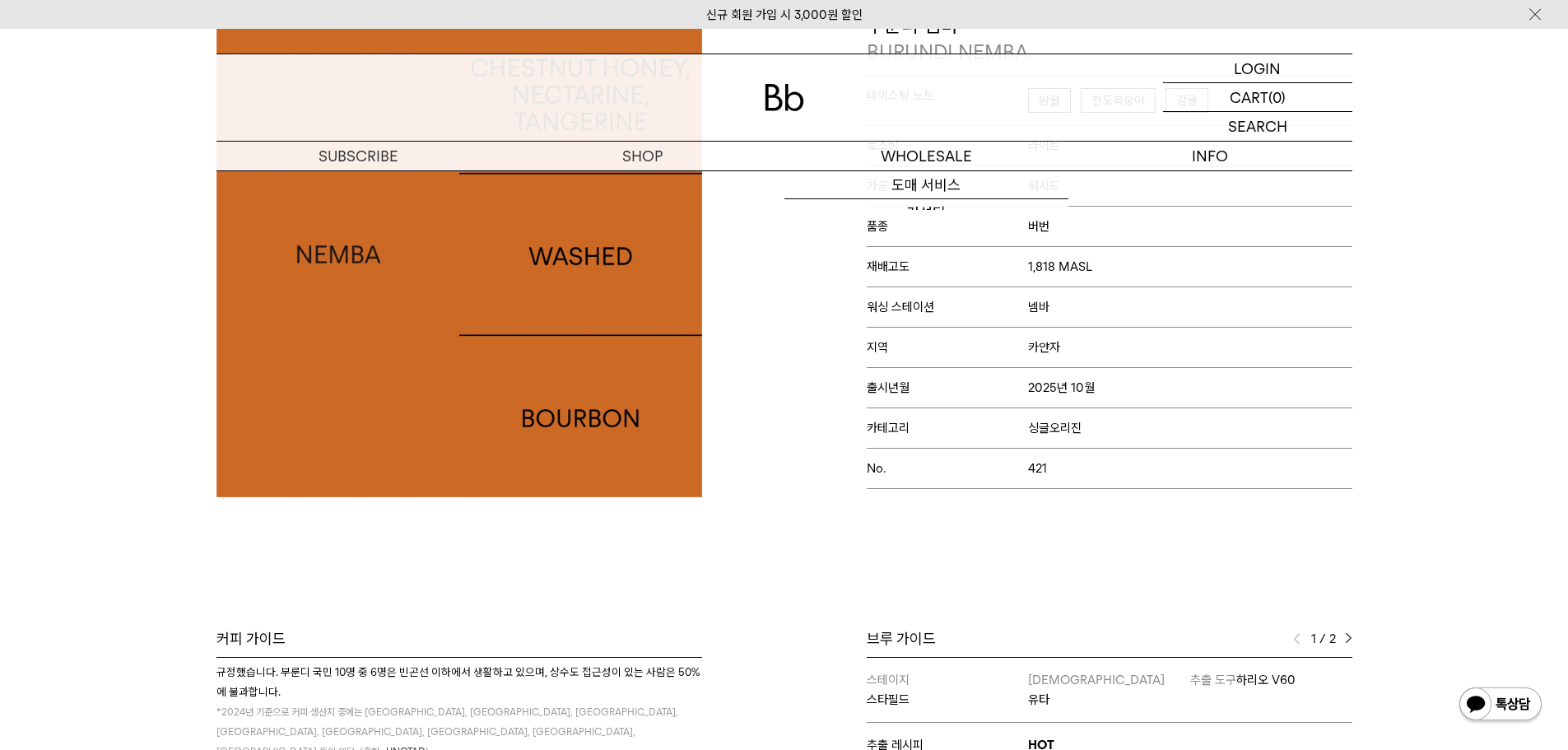
scroll to position [82, 0]
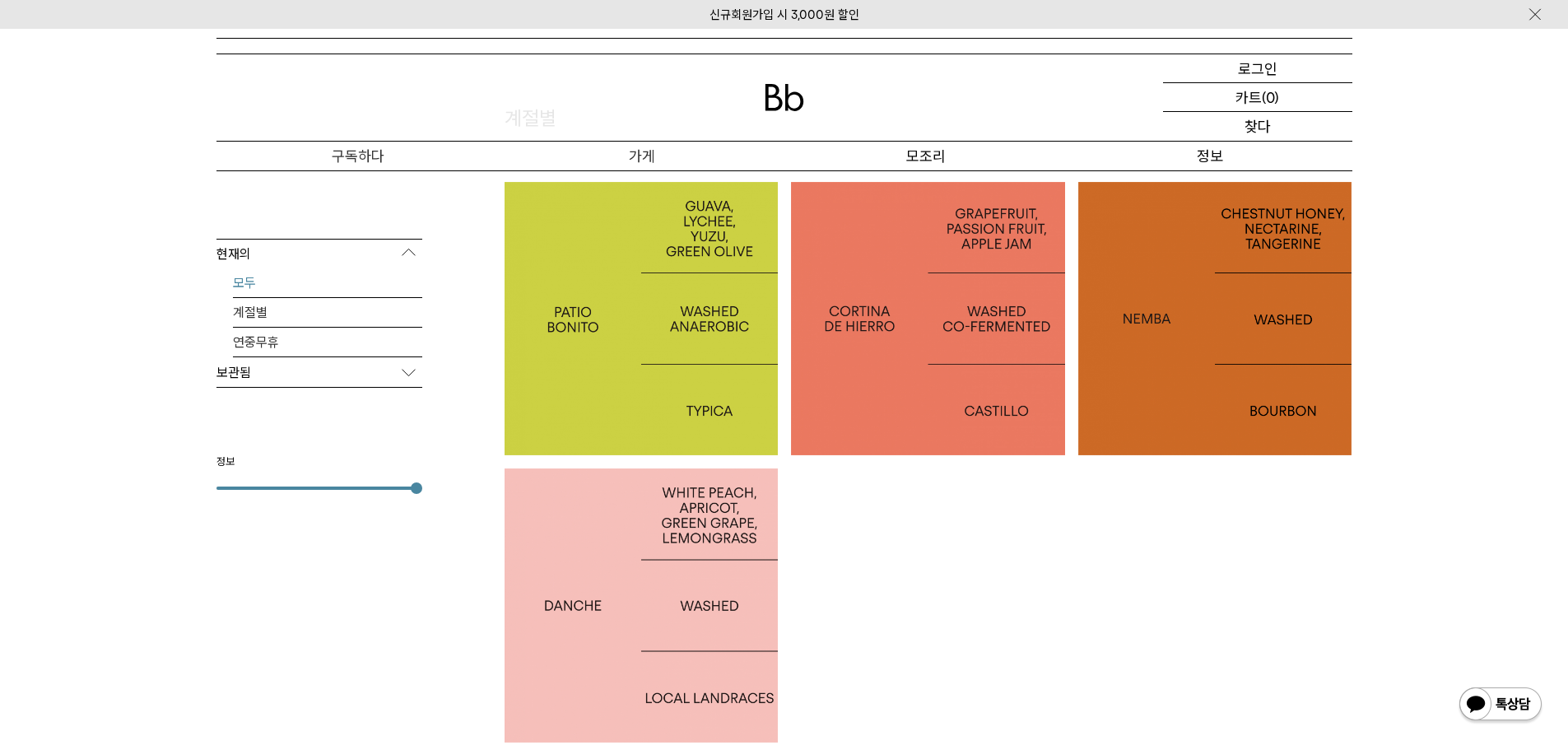
click at [918, 373] on div at bounding box center [928, 318] width 274 height 274
click at [696, 353] on div at bounding box center [641, 318] width 274 height 274
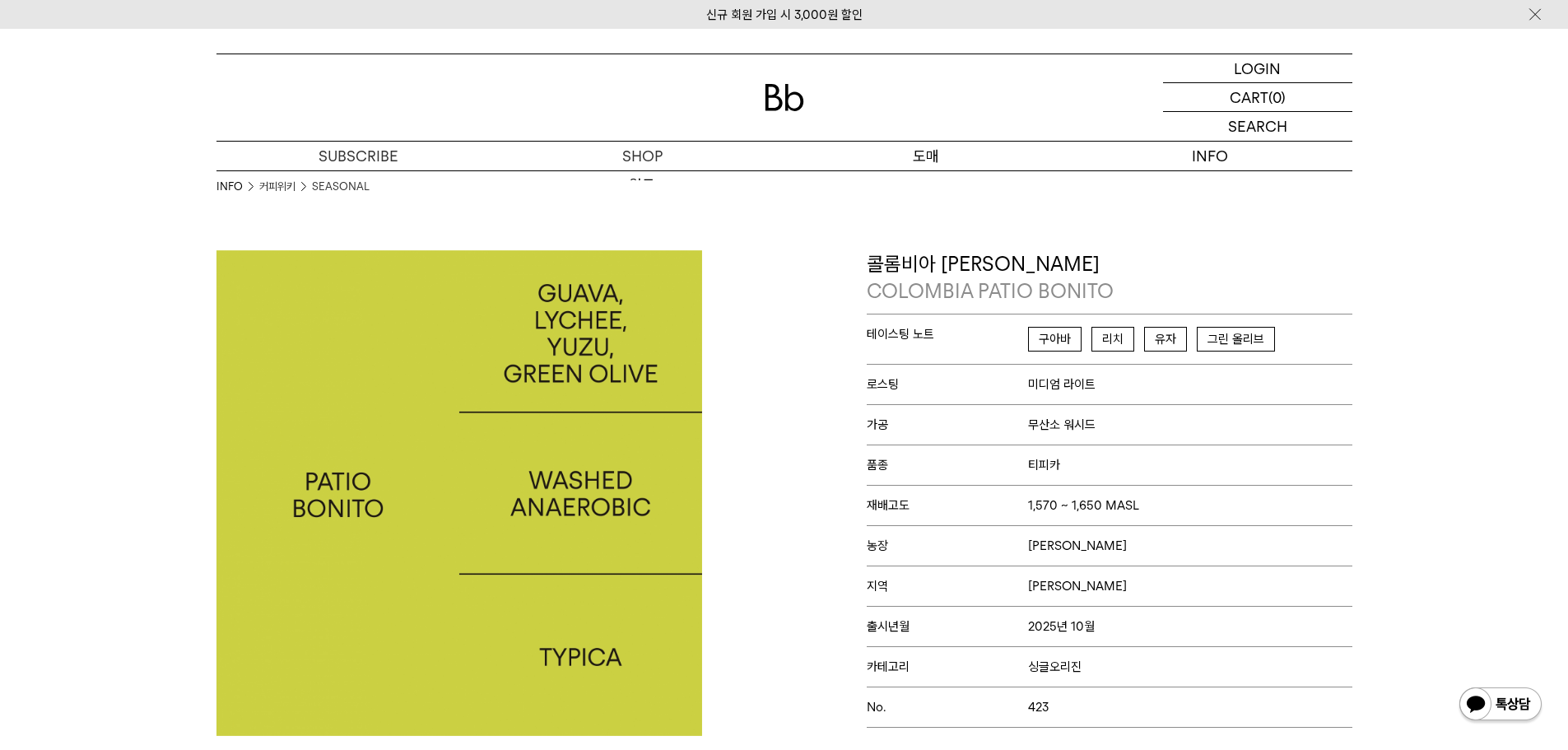
click at [793, 153] on p "도매" at bounding box center [927, 156] width 284 height 29
